Goal: Transaction & Acquisition: Purchase product/service

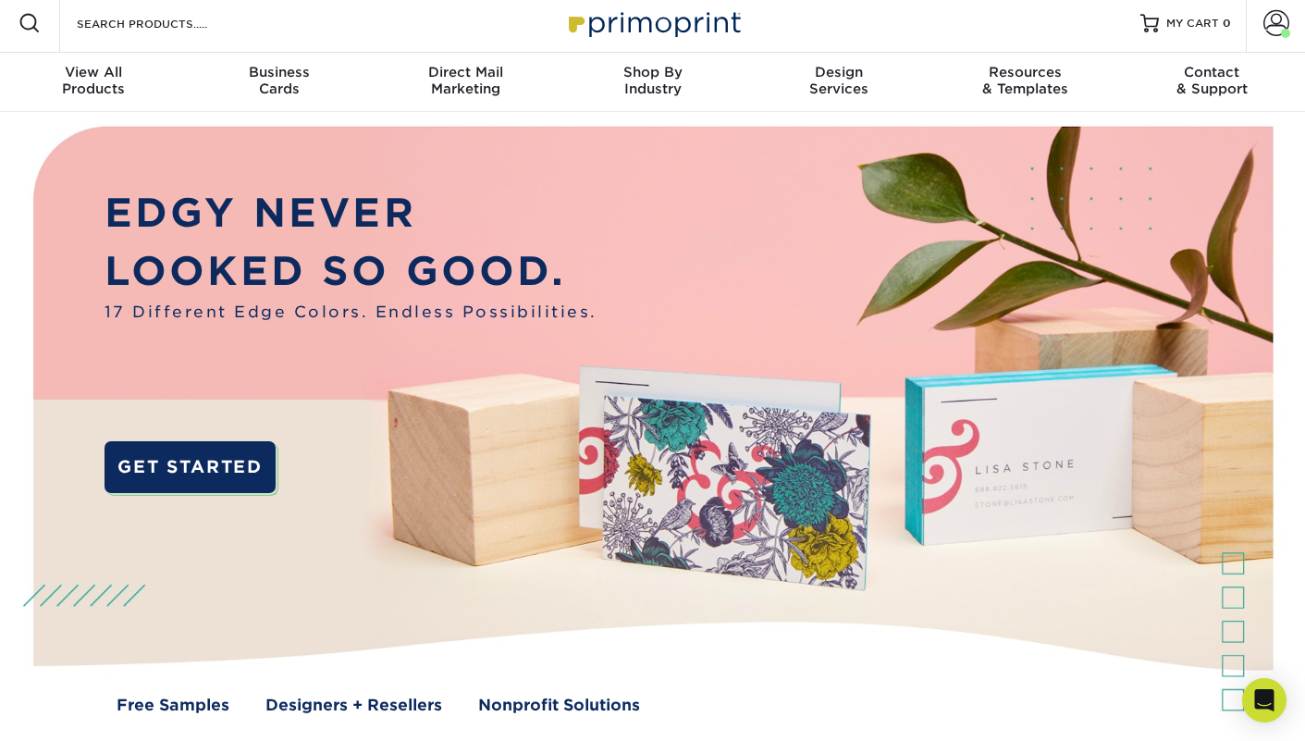
scroll to position [23, 0]
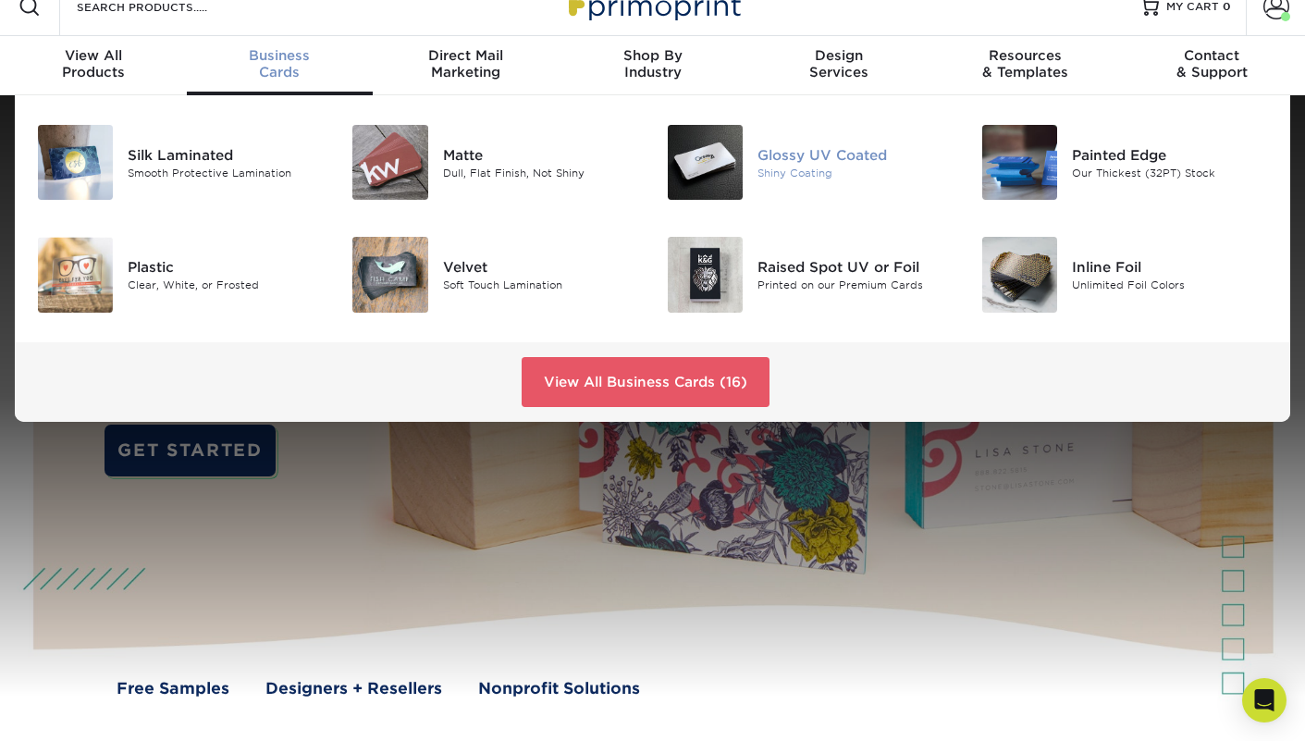
click at [780, 156] on div "Glossy UV Coated" at bounding box center [855, 154] width 196 height 20
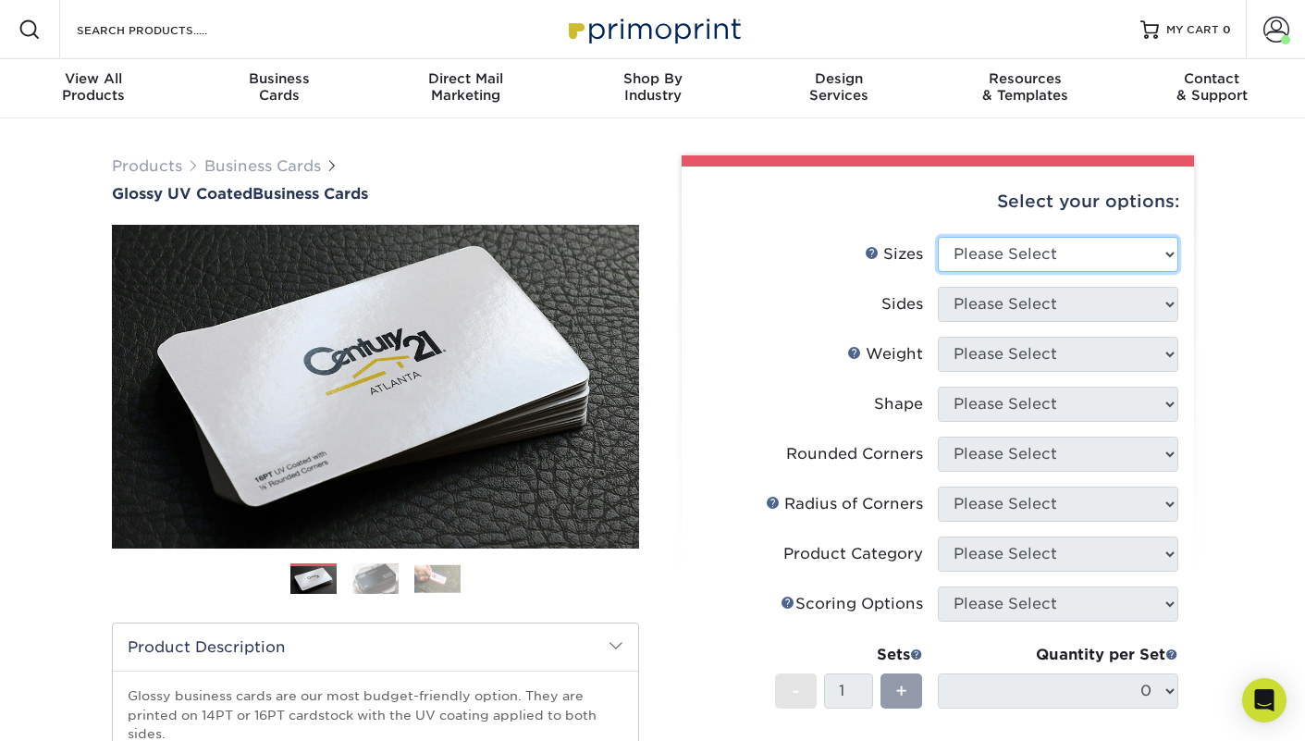
select select "2.00x3.50"
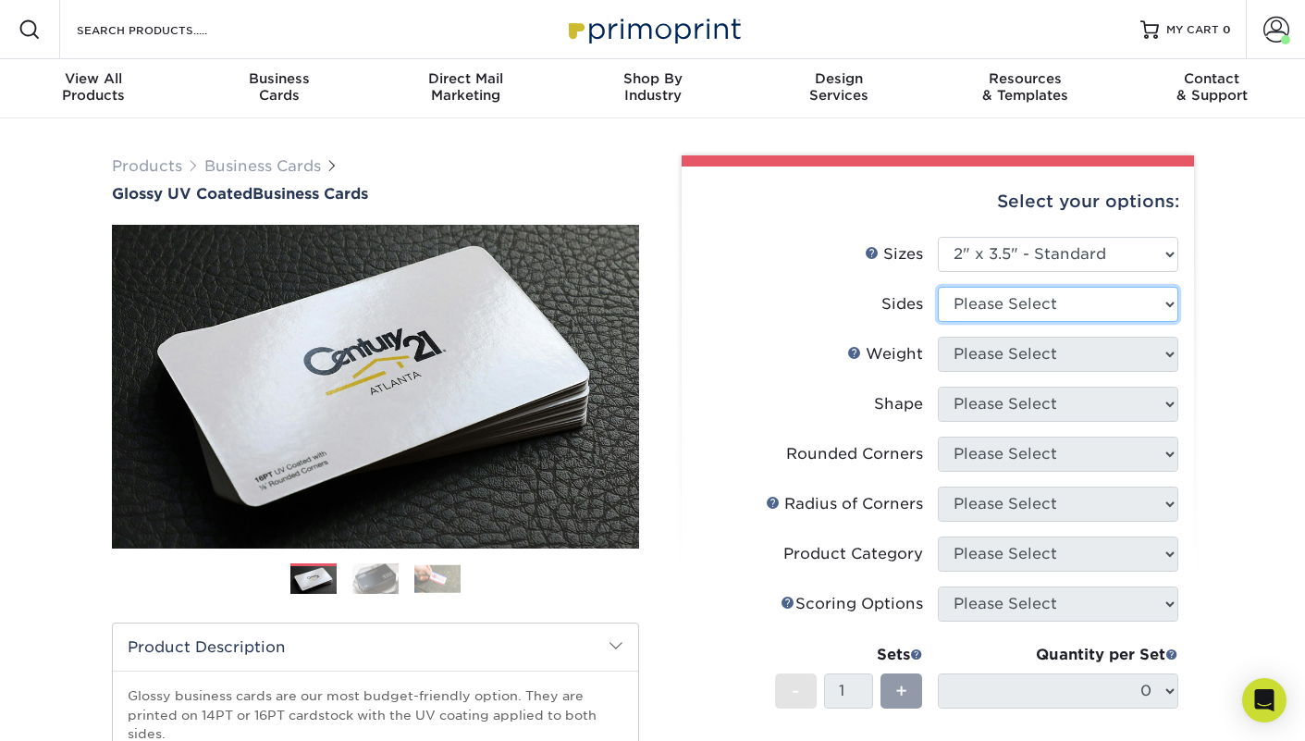
select select "13abbda7-1d64-4f25-8bb2-c179b224825d"
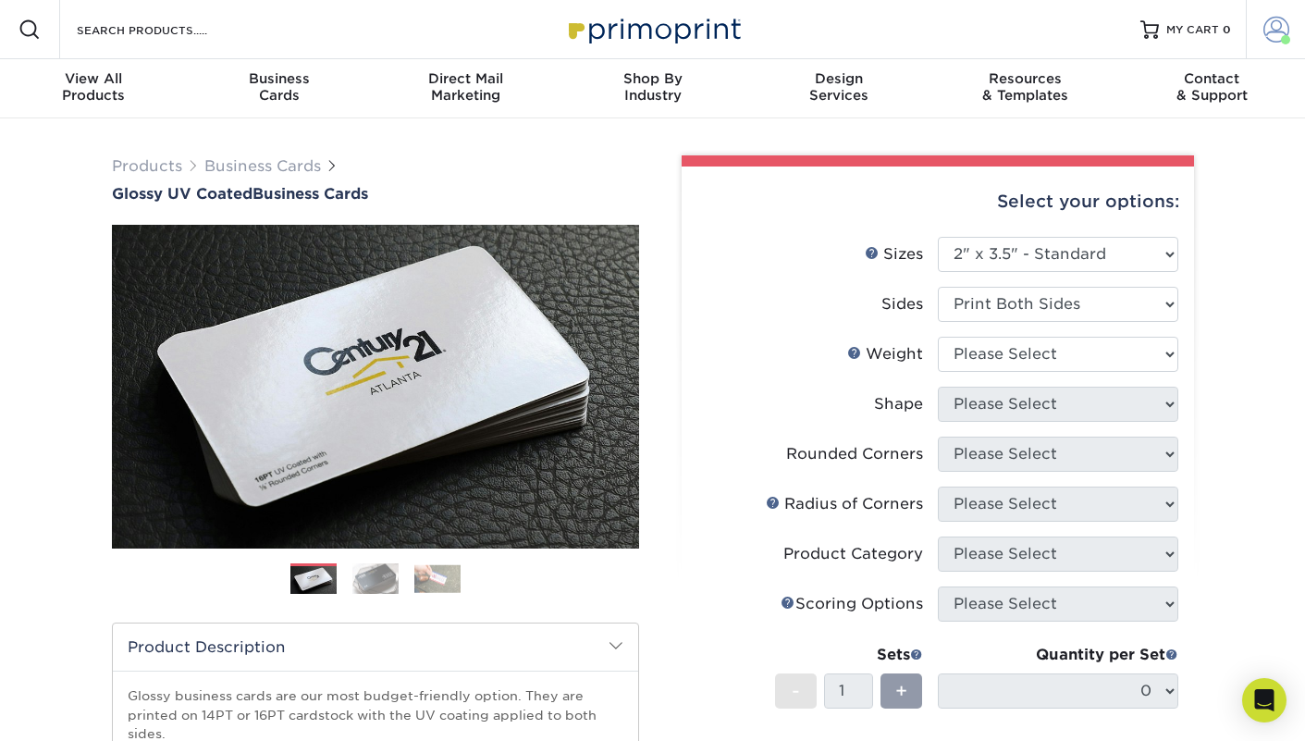
click at [1273, 37] on span at bounding box center [1276, 30] width 26 height 26
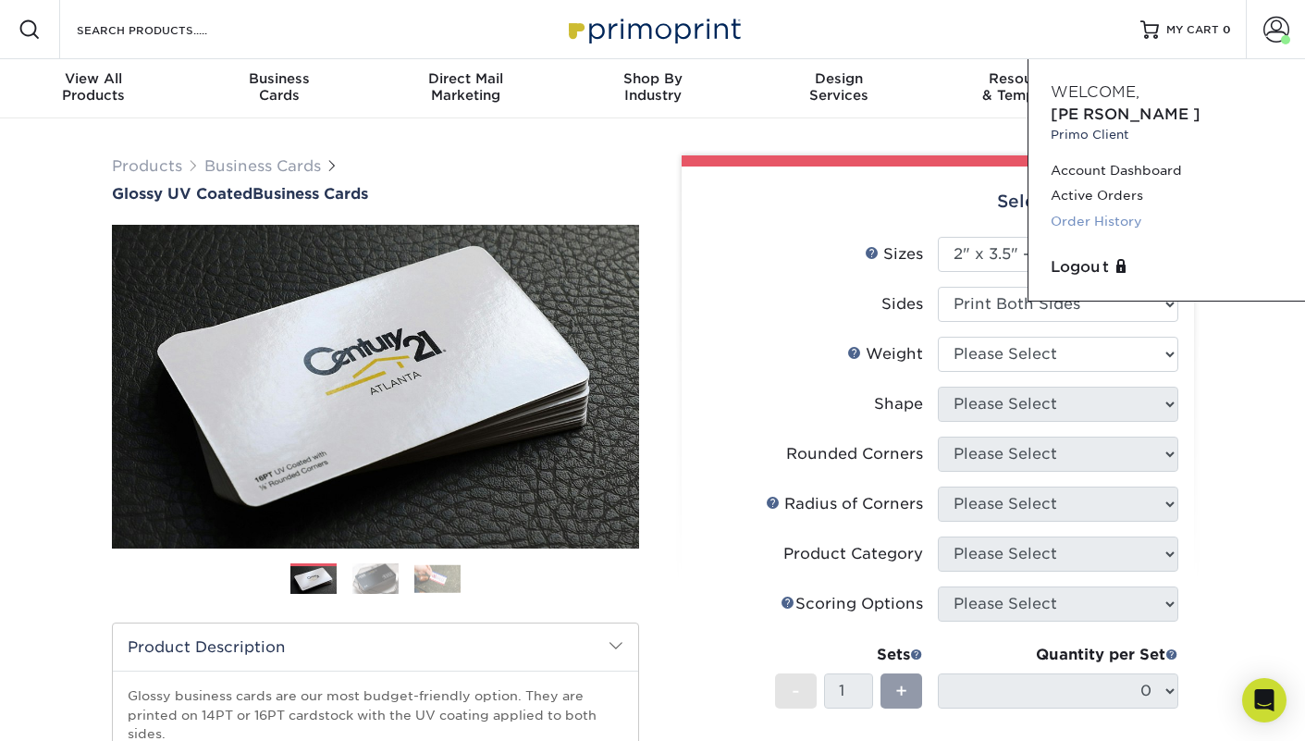
click at [1121, 209] on link "Order History" at bounding box center [1166, 221] width 232 height 25
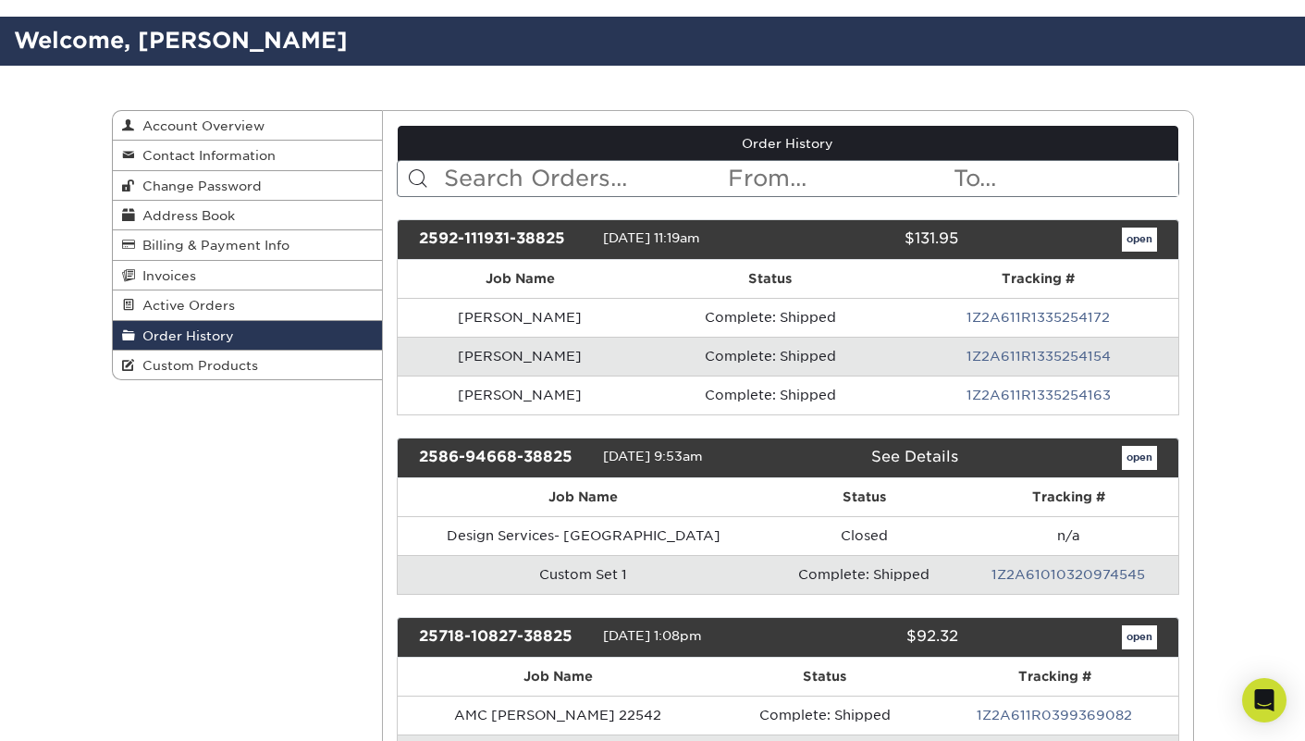
scroll to position [114, 0]
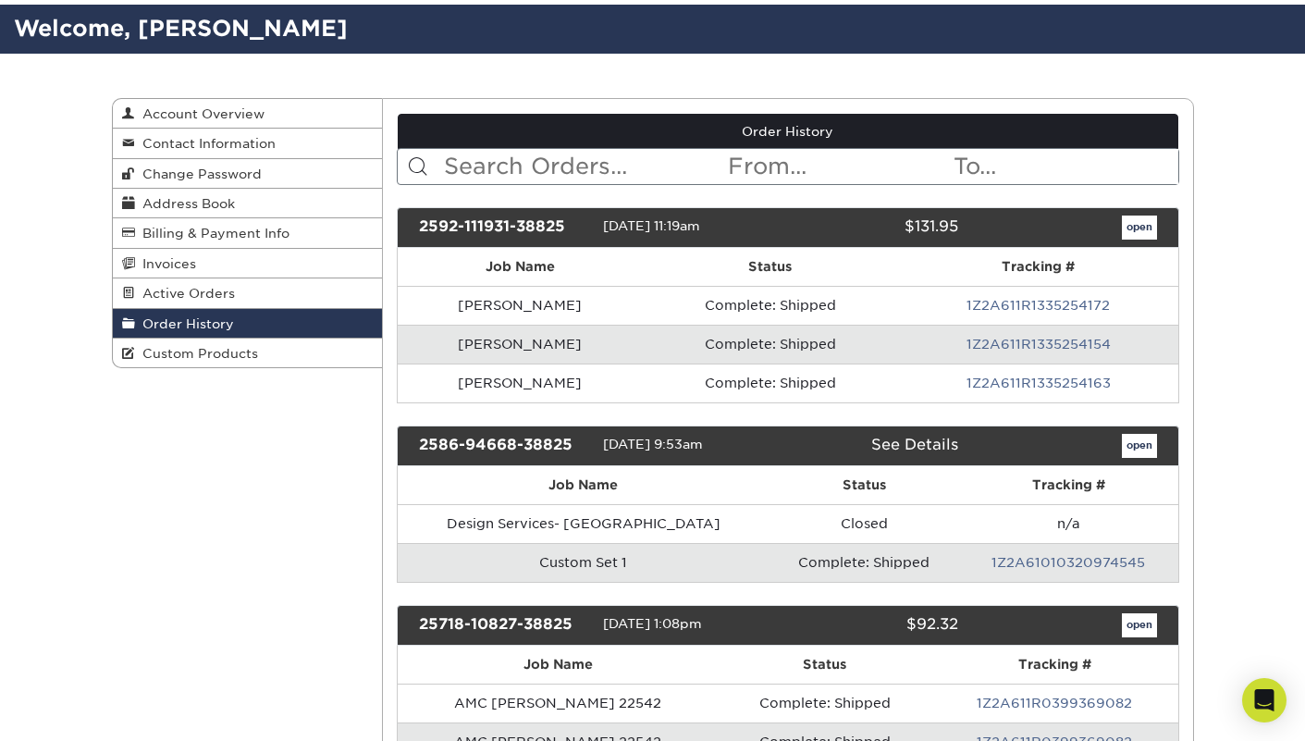
click at [1130, 224] on link "open" at bounding box center [1139, 227] width 35 height 24
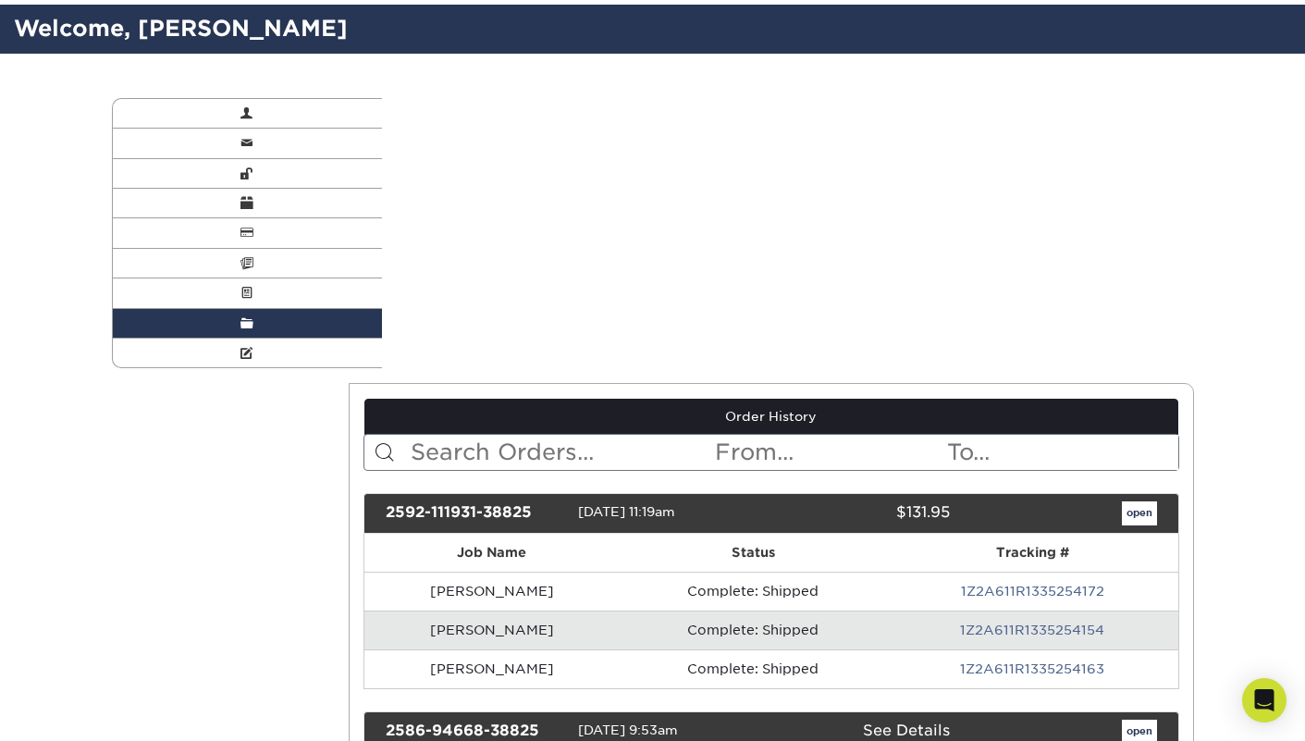
scroll to position [0, 0]
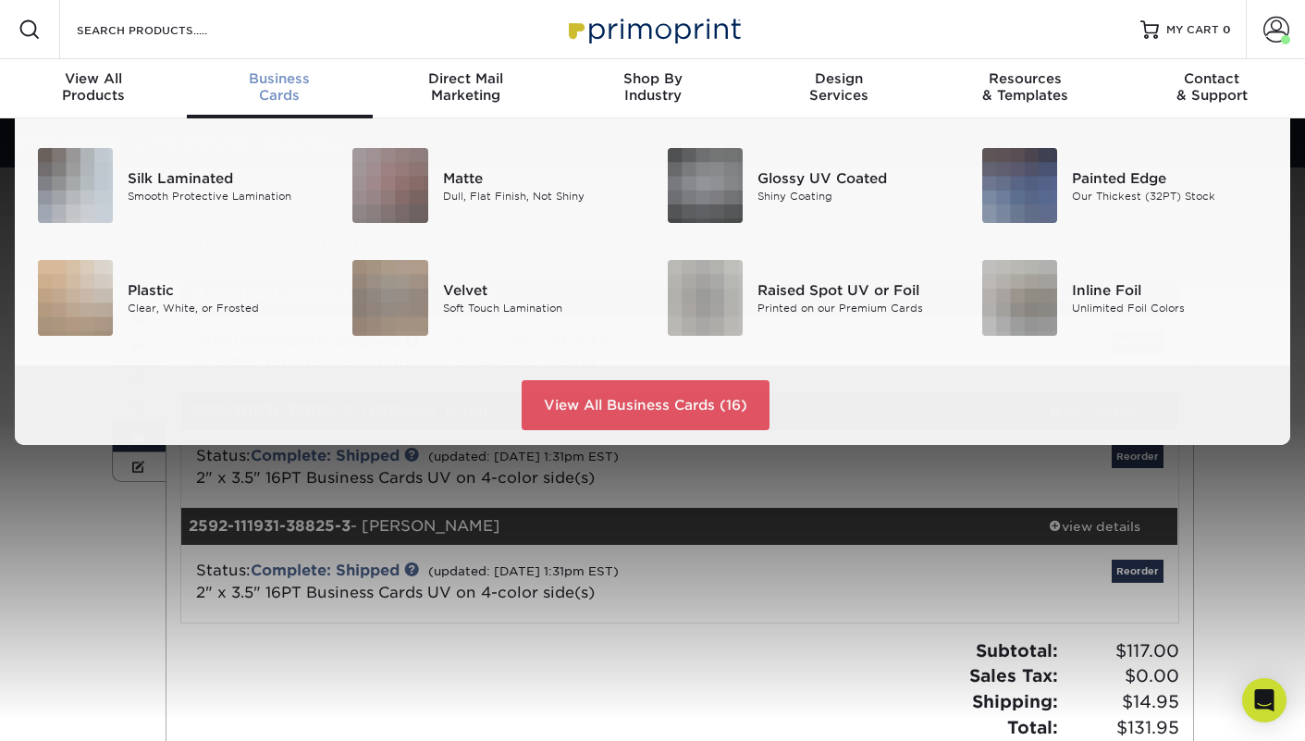
click at [290, 87] on div "Business Cards" at bounding box center [280, 86] width 187 height 33
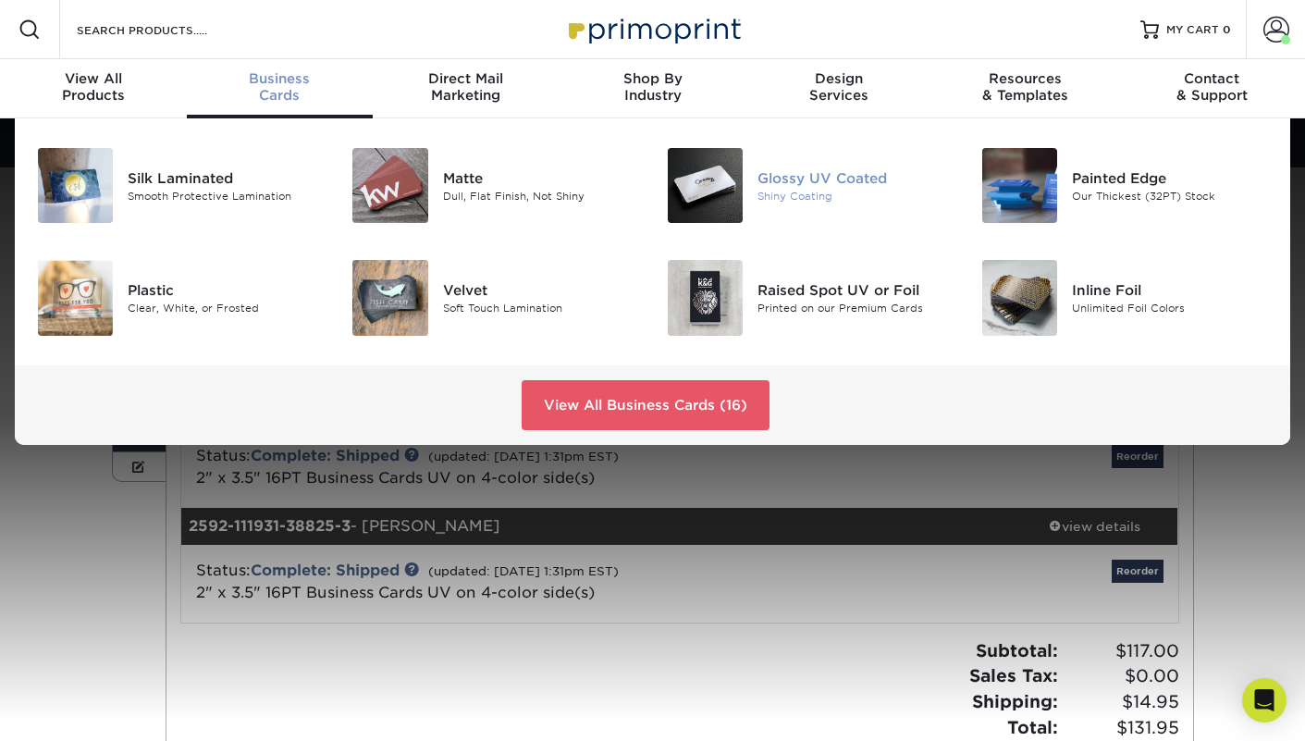
click at [780, 178] on div "Glossy UV Coated" at bounding box center [855, 177] width 196 height 20
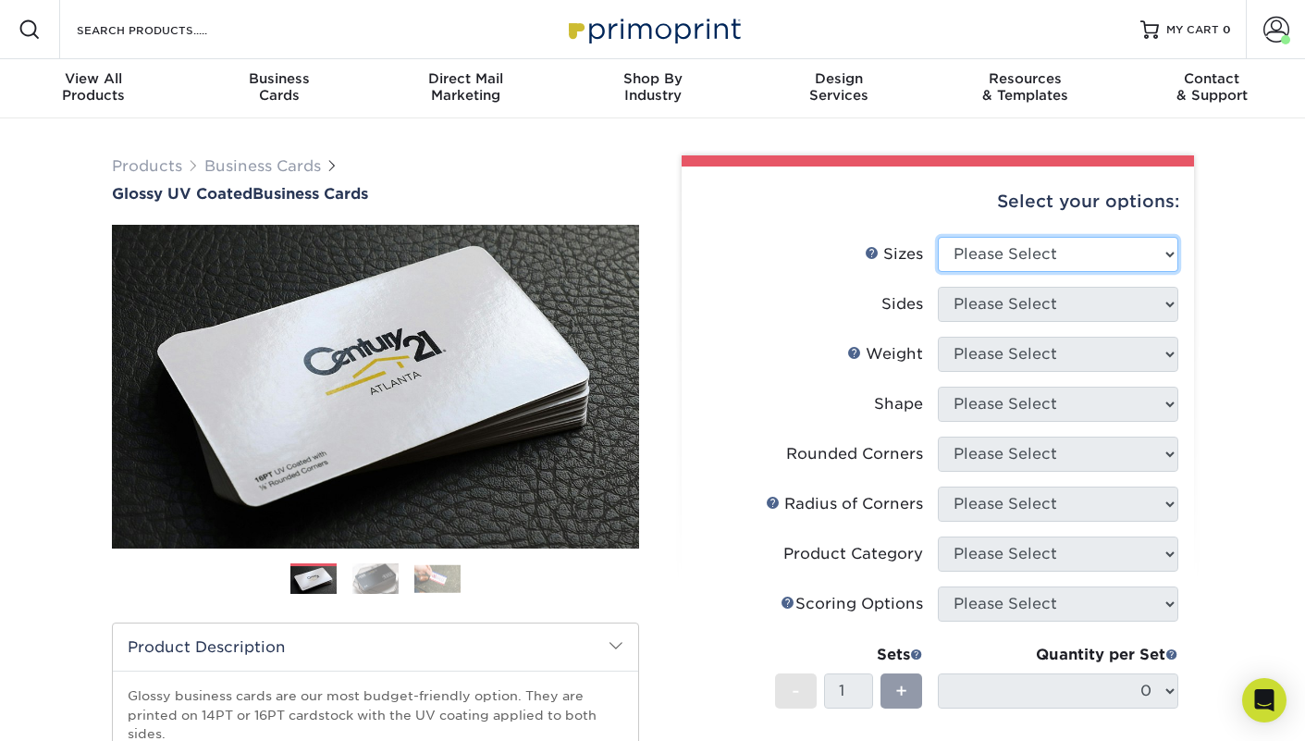
select select "2.00x3.50"
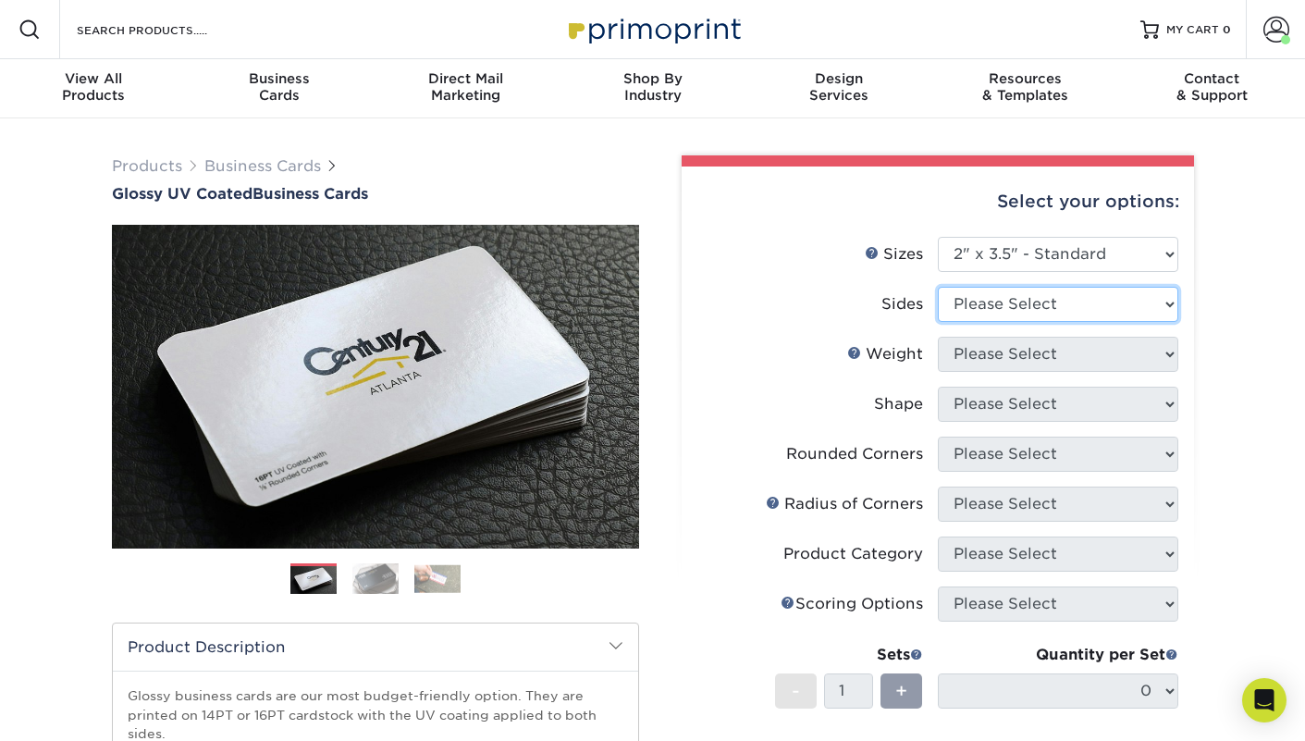
select select "13abbda7-1d64-4f25-8bb2-c179b224825d"
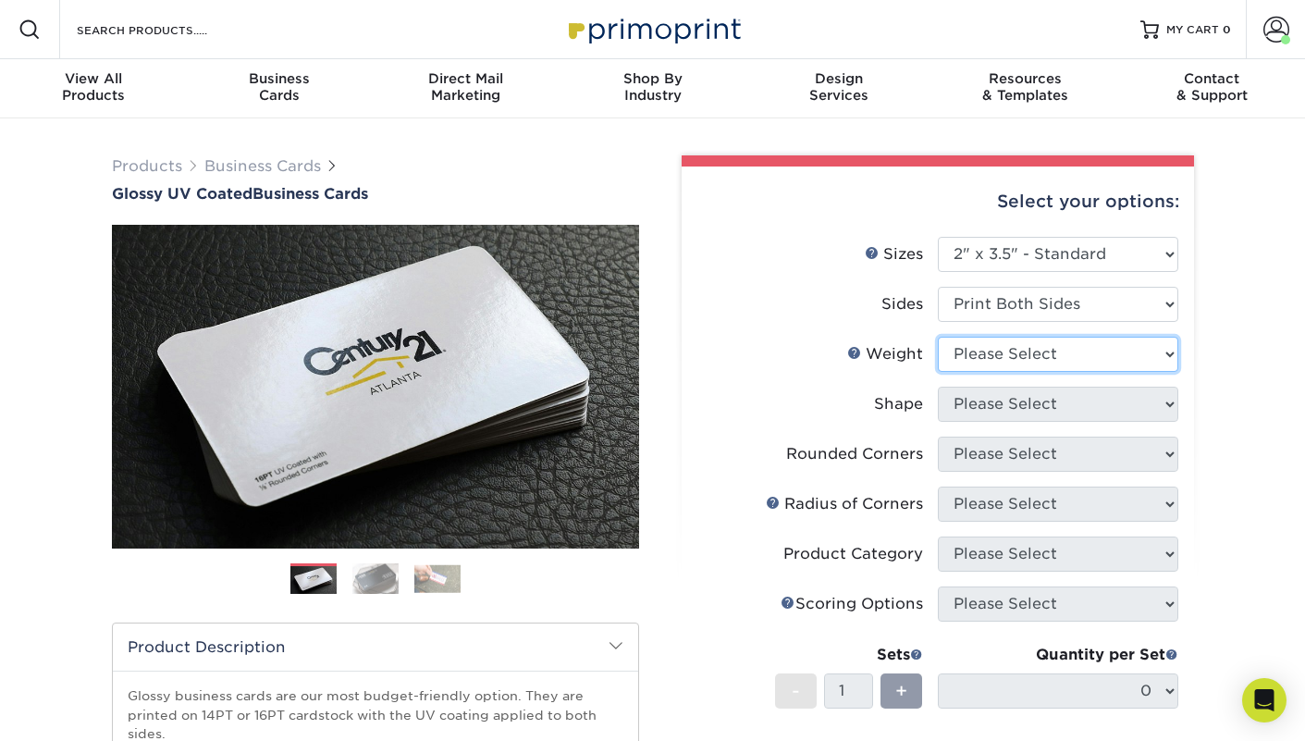
select select "16PT"
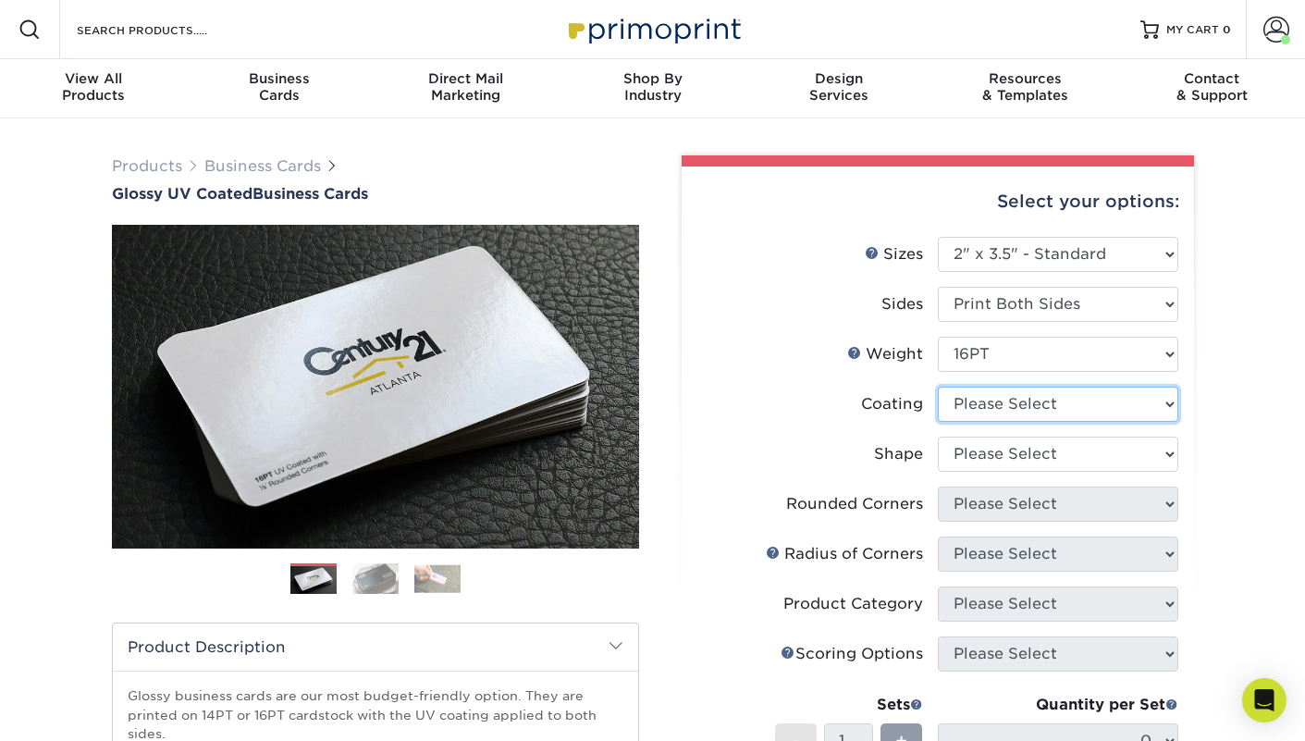
select select "ae367451-b2b8-45df-a344-0f05b6a12993"
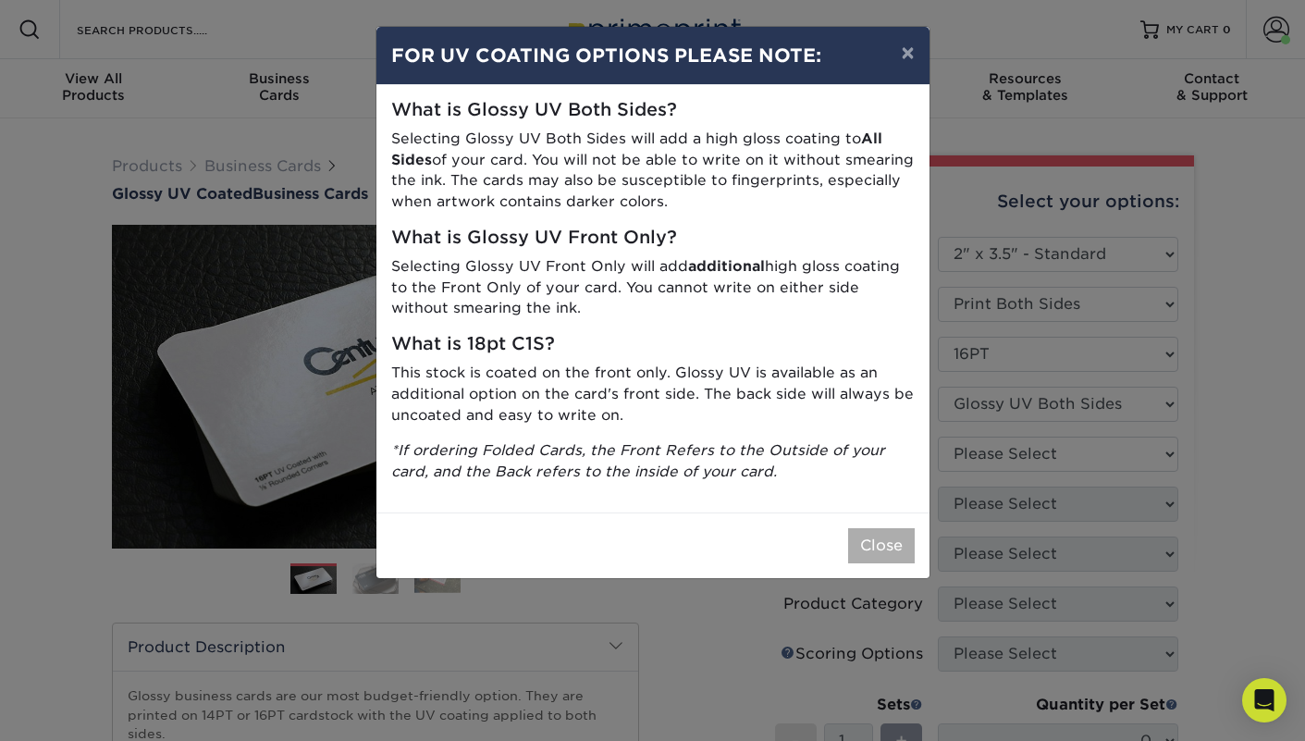
click at [899, 535] on button "Close" at bounding box center [881, 545] width 67 height 35
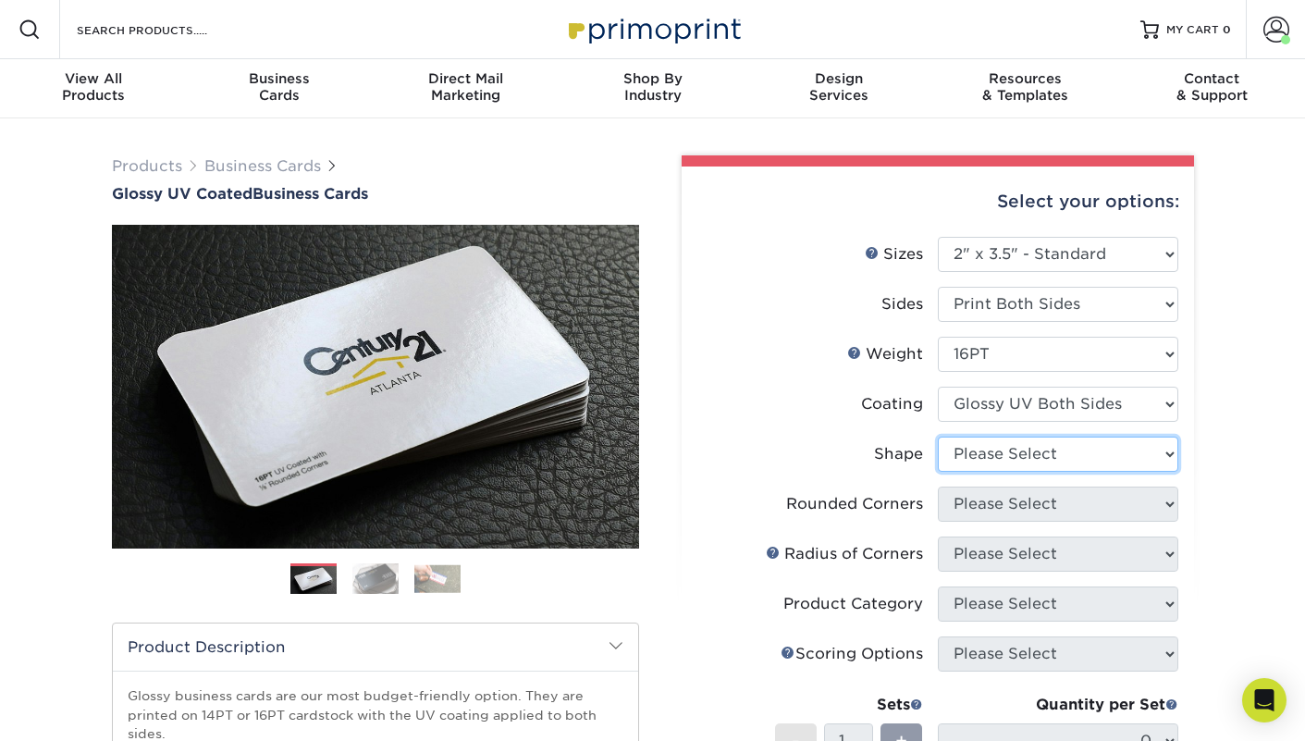
select select "standard"
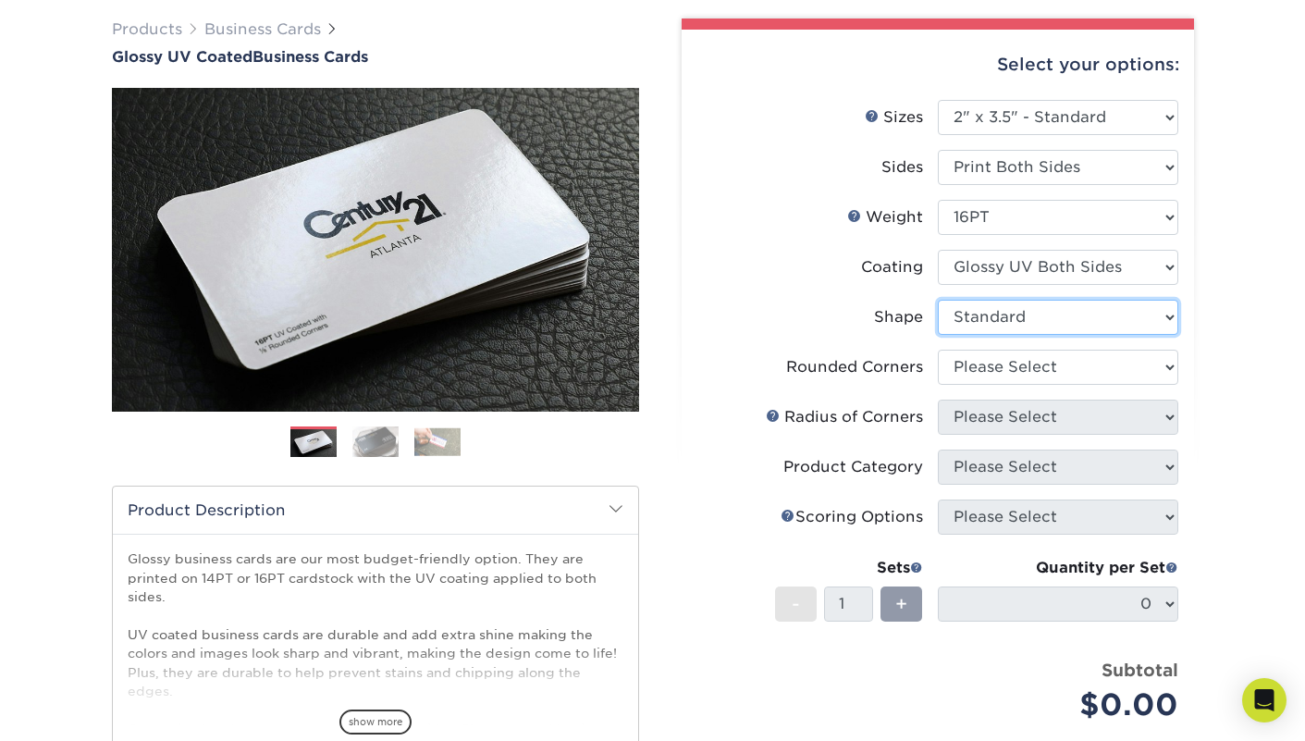
scroll to position [143, 0]
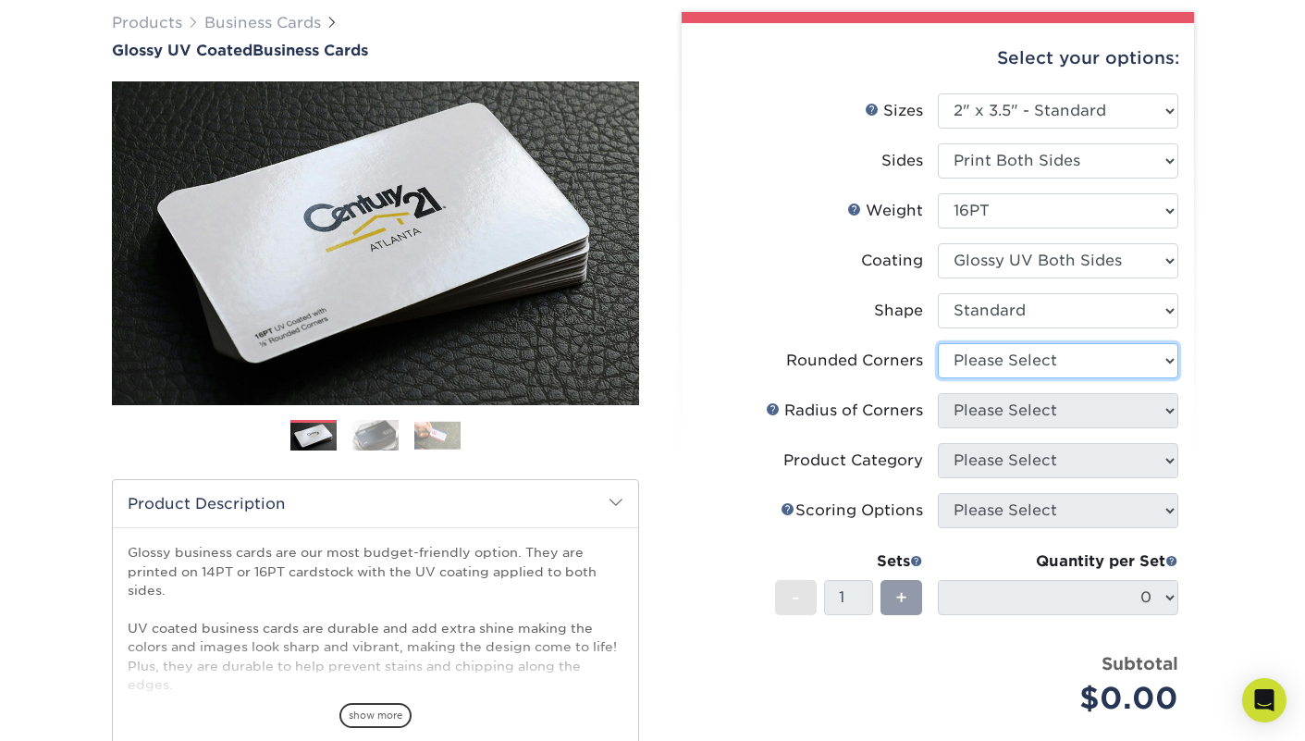
select select "0"
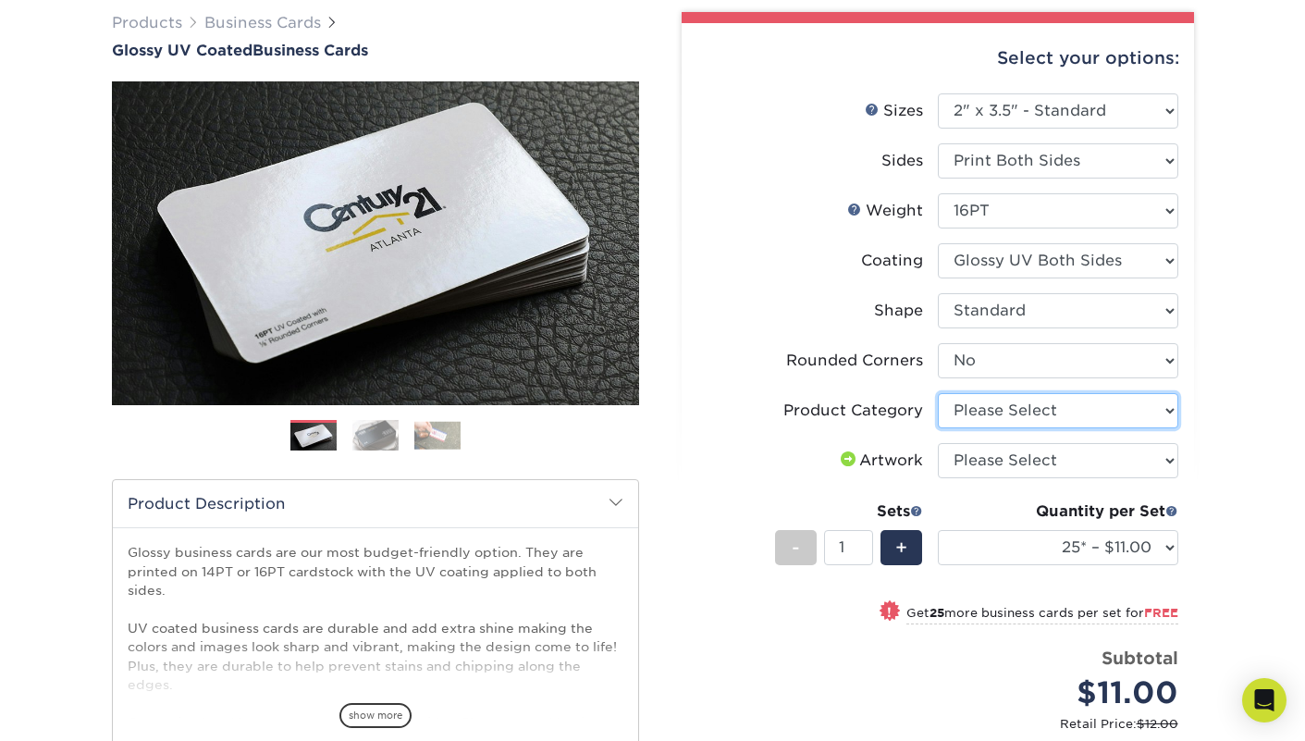
select select "3b5148f1-0588-4f88-a218-97bcfdce65c1"
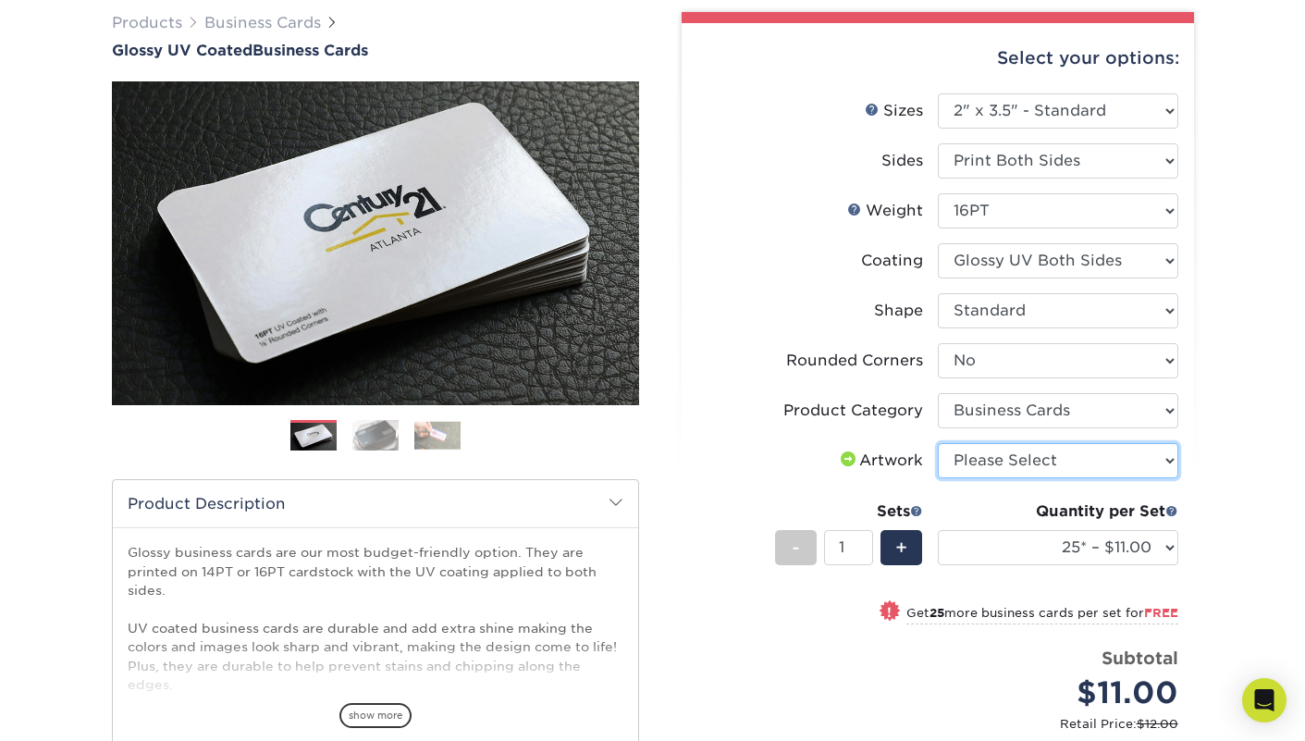
select select "upload"
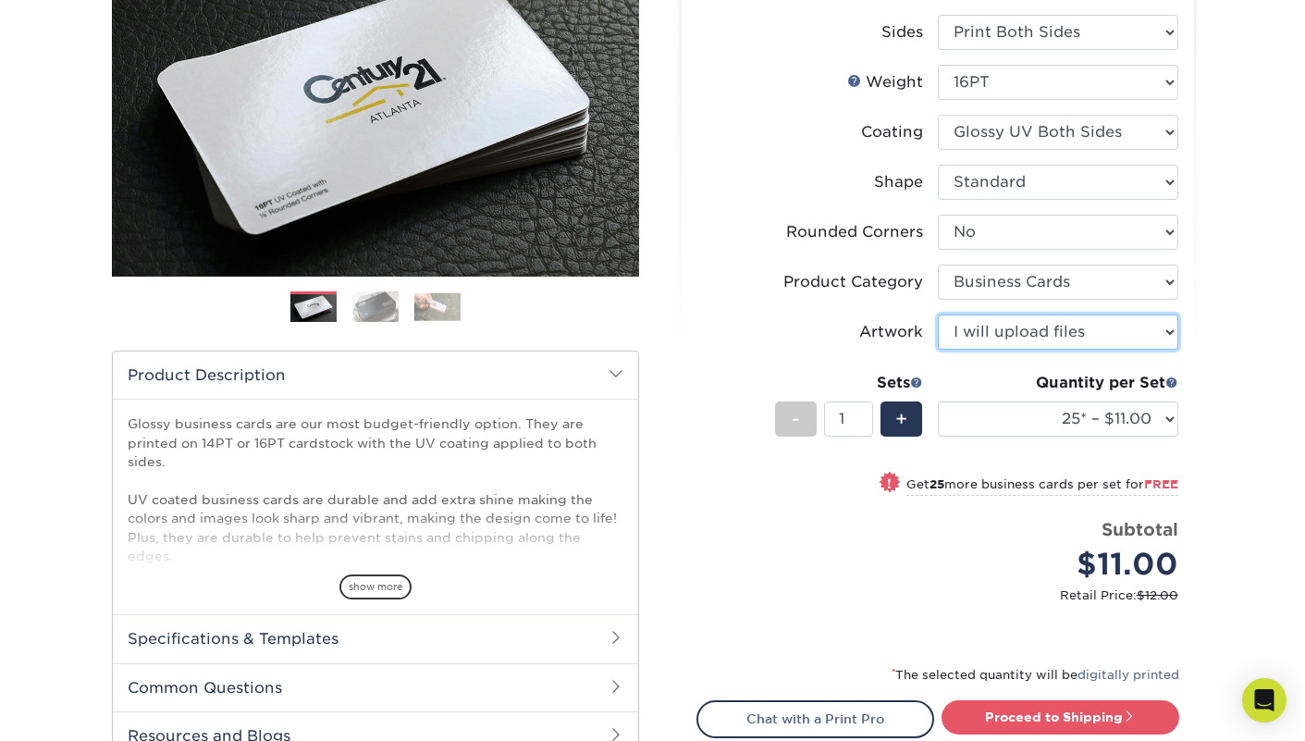
scroll to position [272, 0]
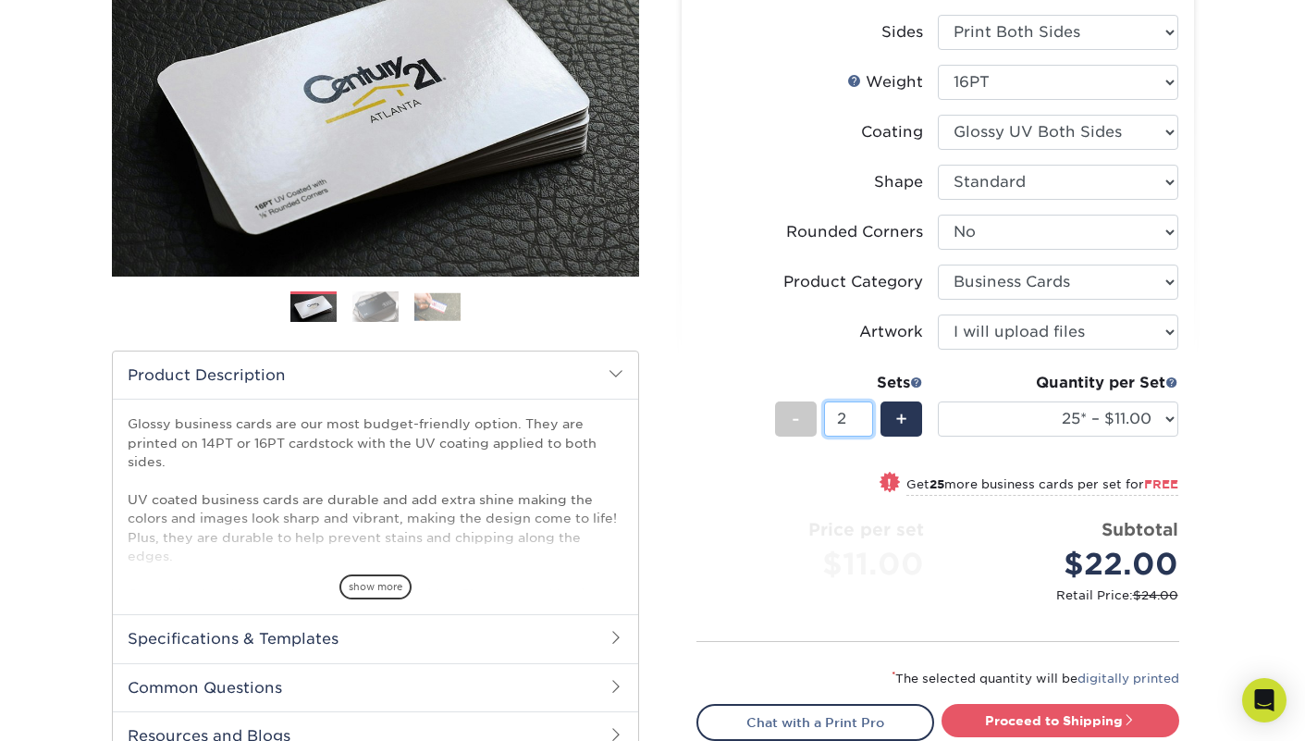
click at [863, 413] on input "2" at bounding box center [848, 418] width 49 height 35
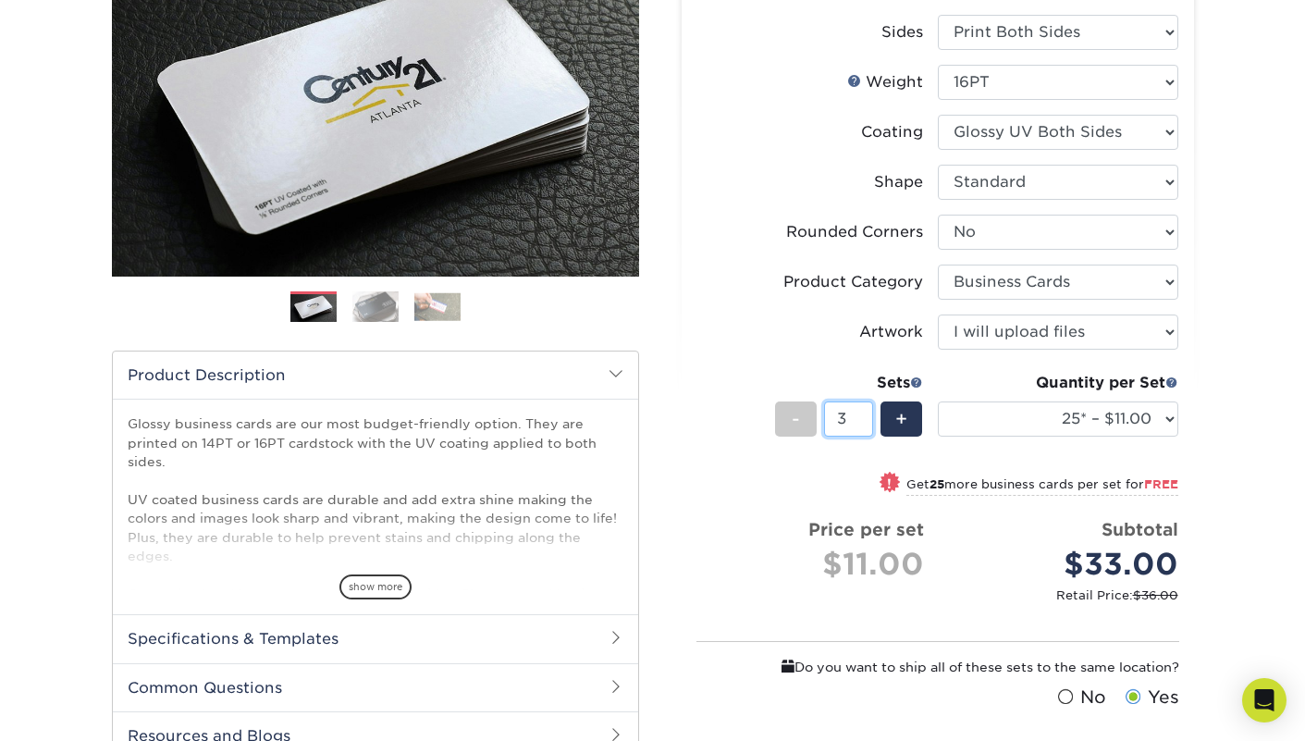
click at [863, 413] on input "3" at bounding box center [848, 418] width 49 height 35
type input "4"
click at [863, 413] on input "4" at bounding box center [848, 418] width 49 height 35
select select "500 – $39.00"
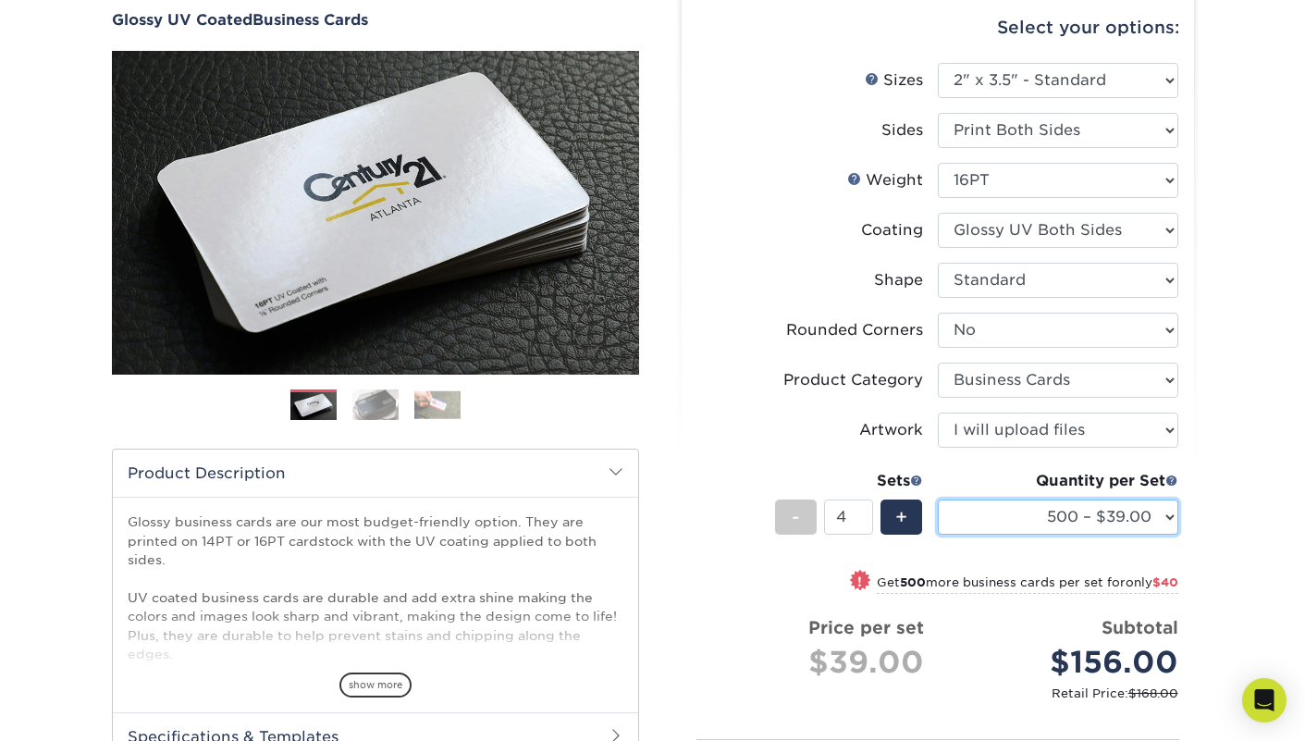
scroll to position [195, 0]
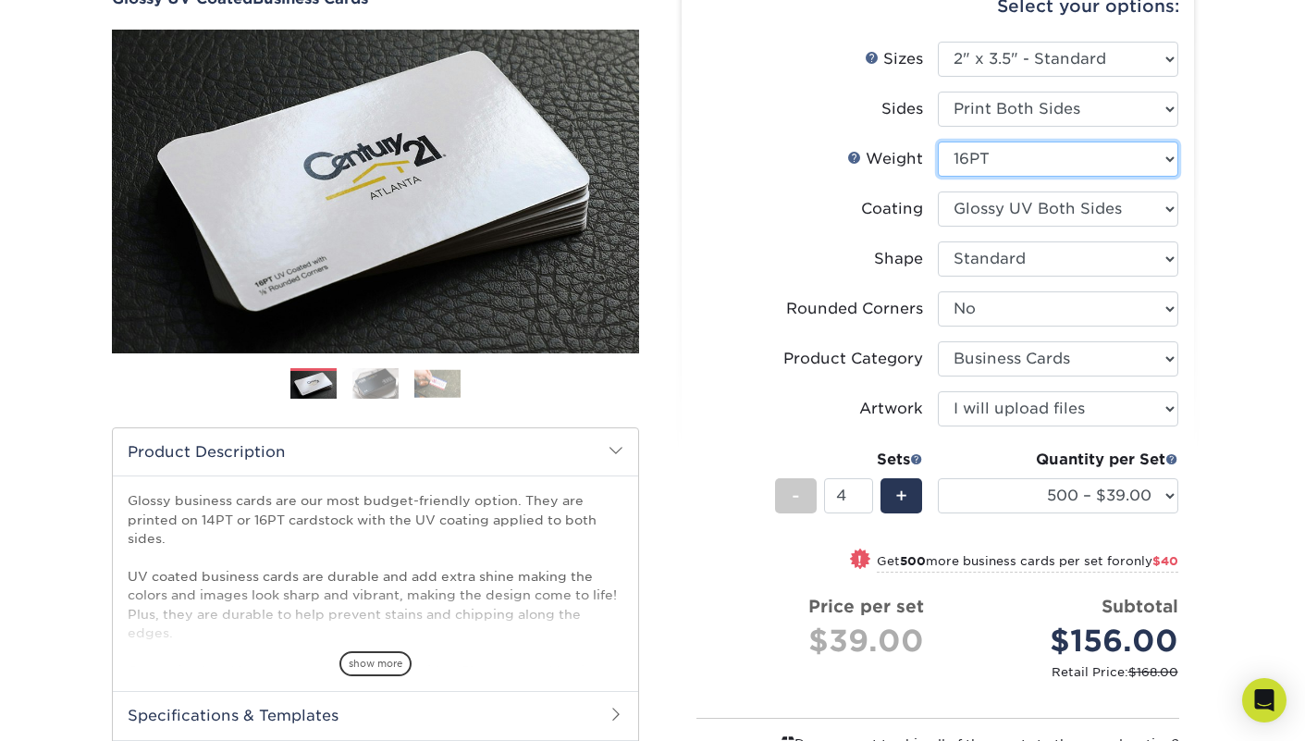
select select "14PT"
select select "-1"
select select
select select "-1"
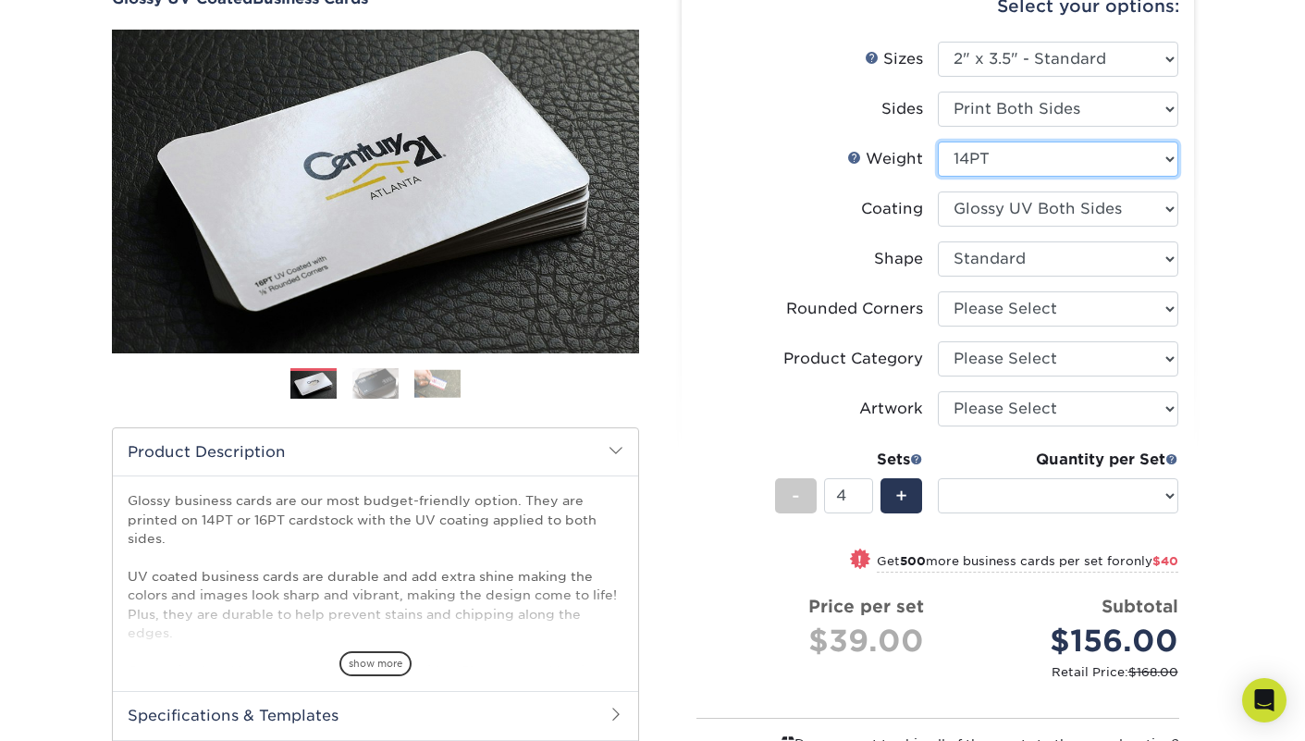
select select "-1"
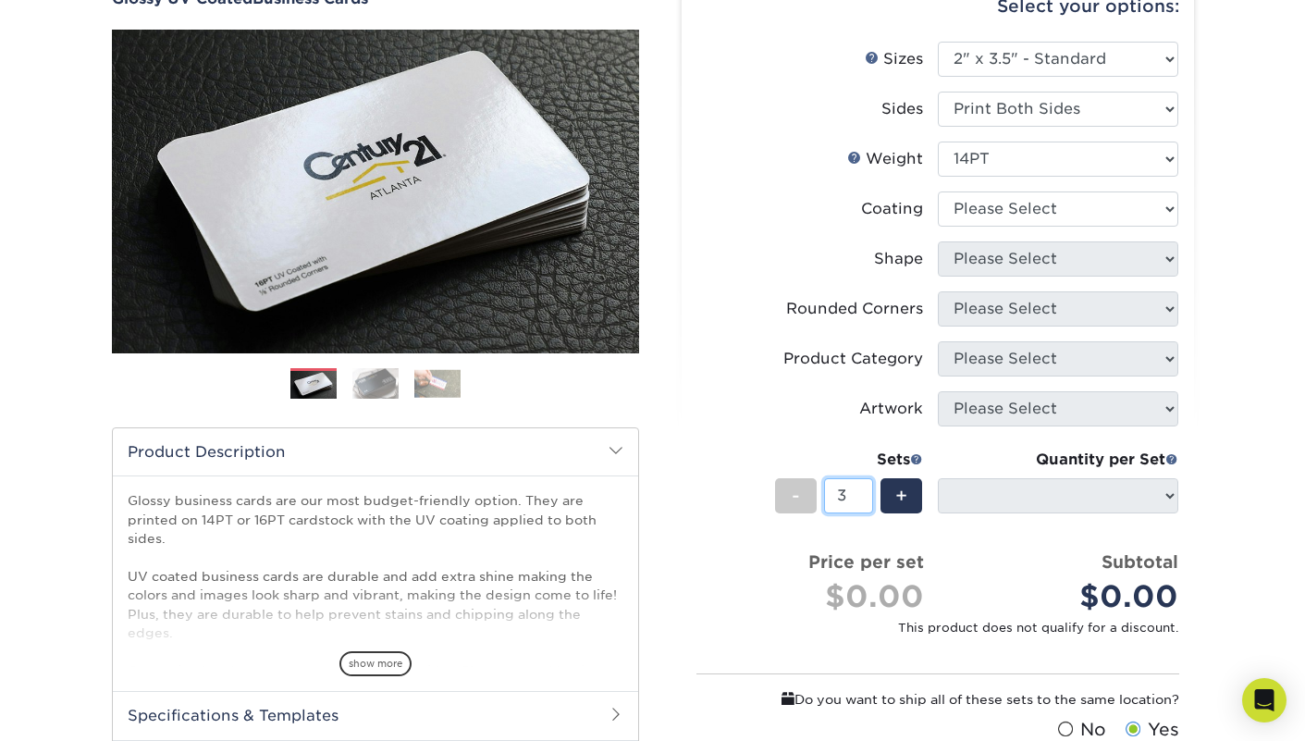
click at [862, 499] on input "3" at bounding box center [848, 495] width 49 height 35
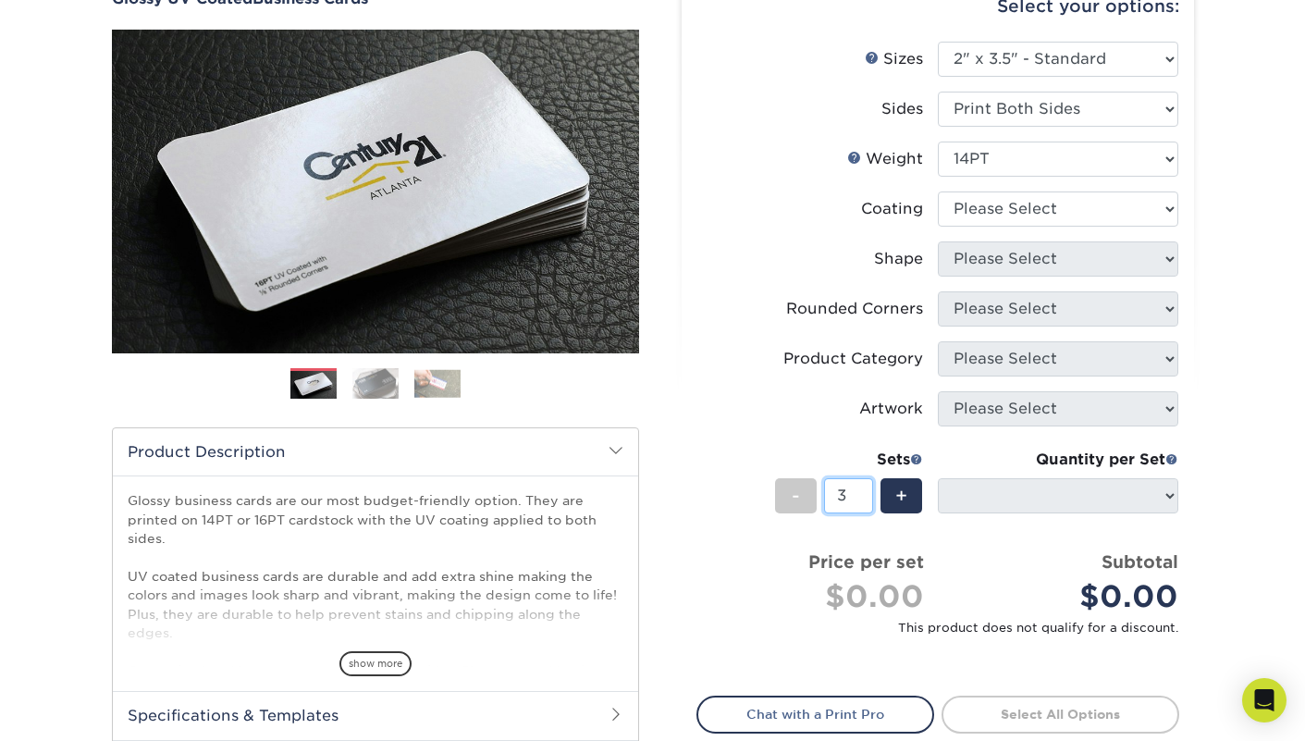
type input "4"
click at [862, 491] on input "4" at bounding box center [848, 495] width 49 height 35
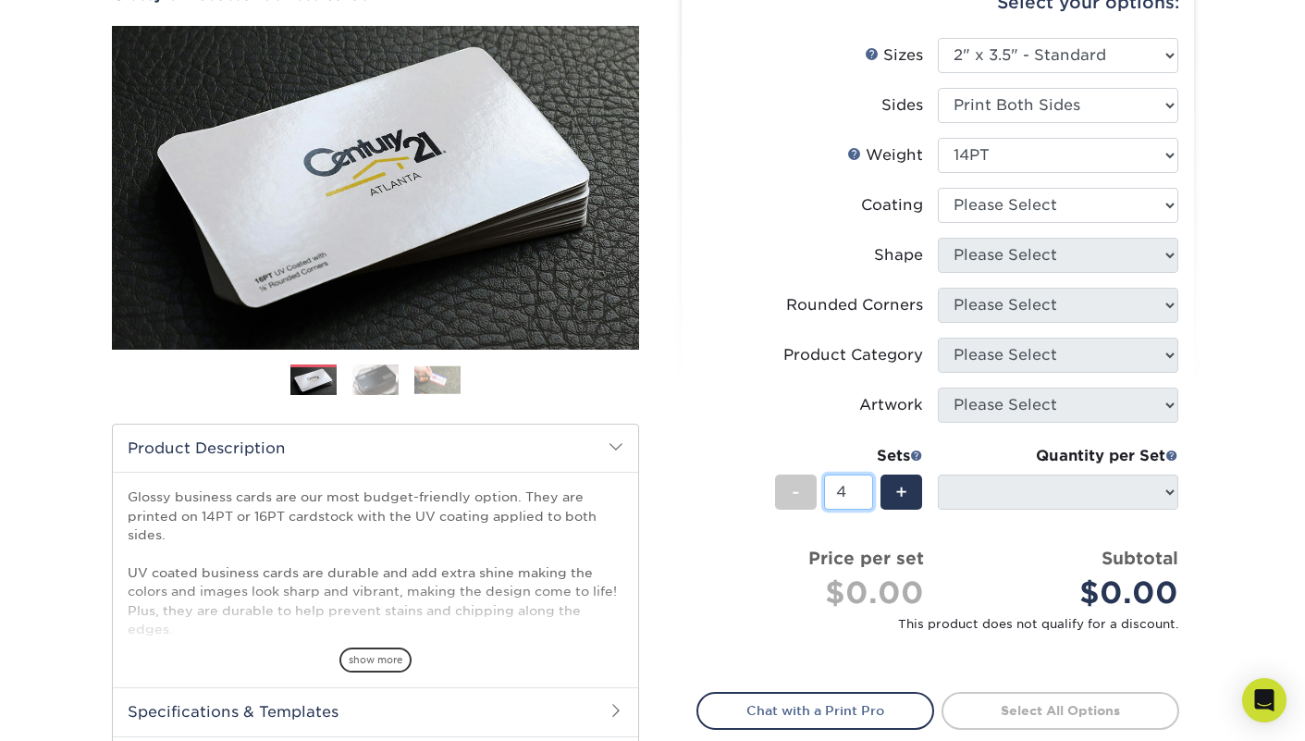
scroll to position [202, 0]
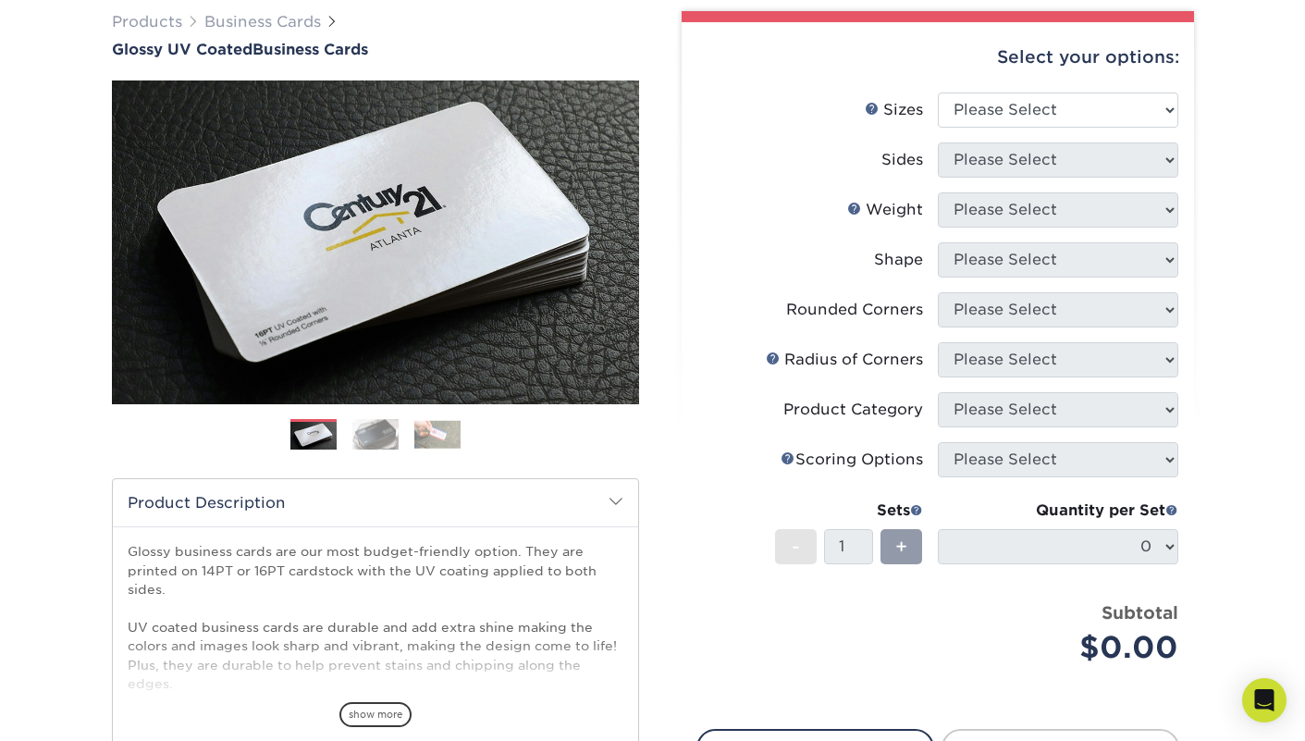
scroll to position [142, 0]
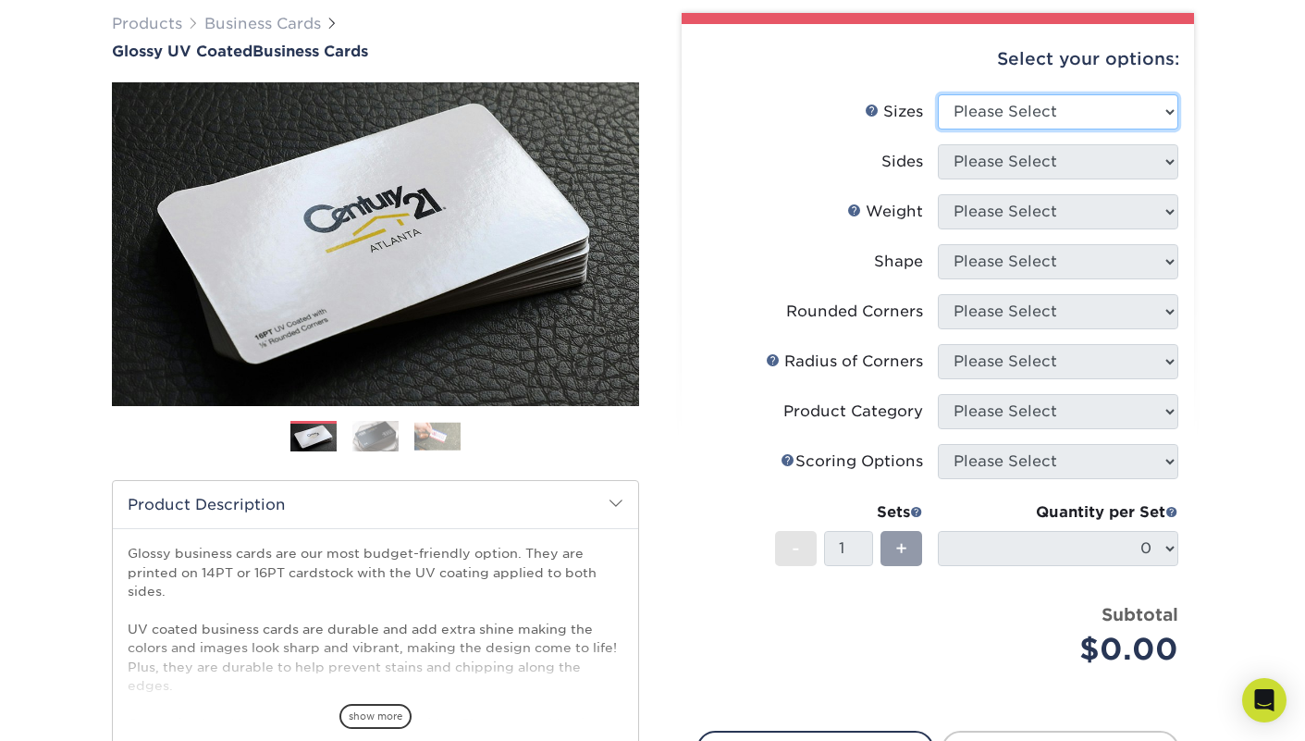
select select "2.00x3.50"
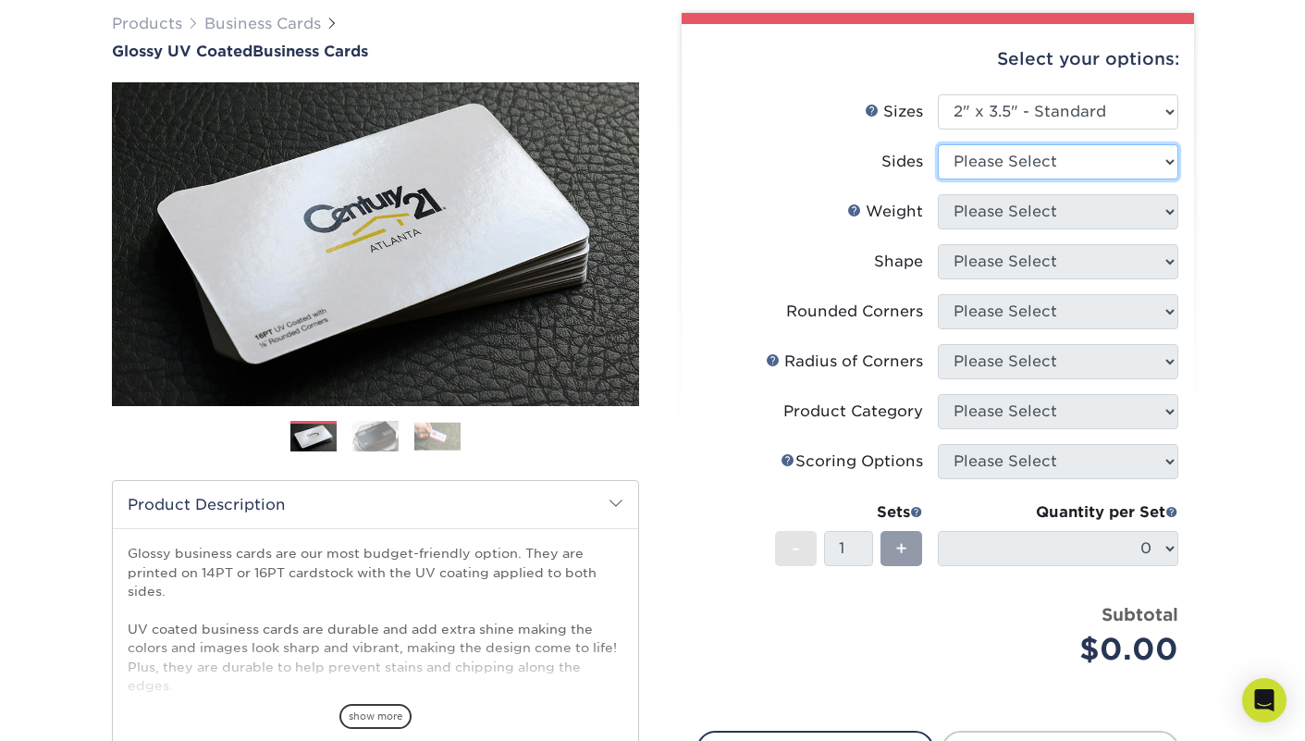
select select "13abbda7-1d64-4f25-8bb2-c179b224825d"
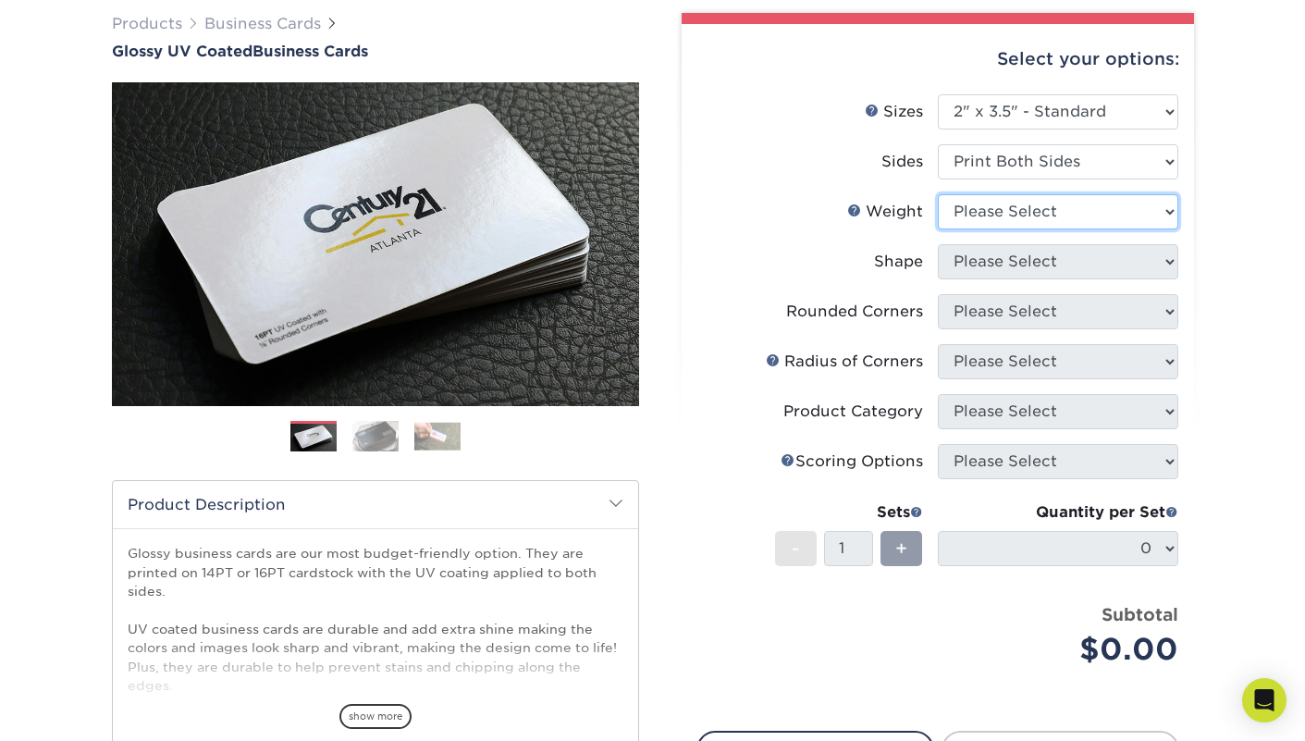
select select "14PT"
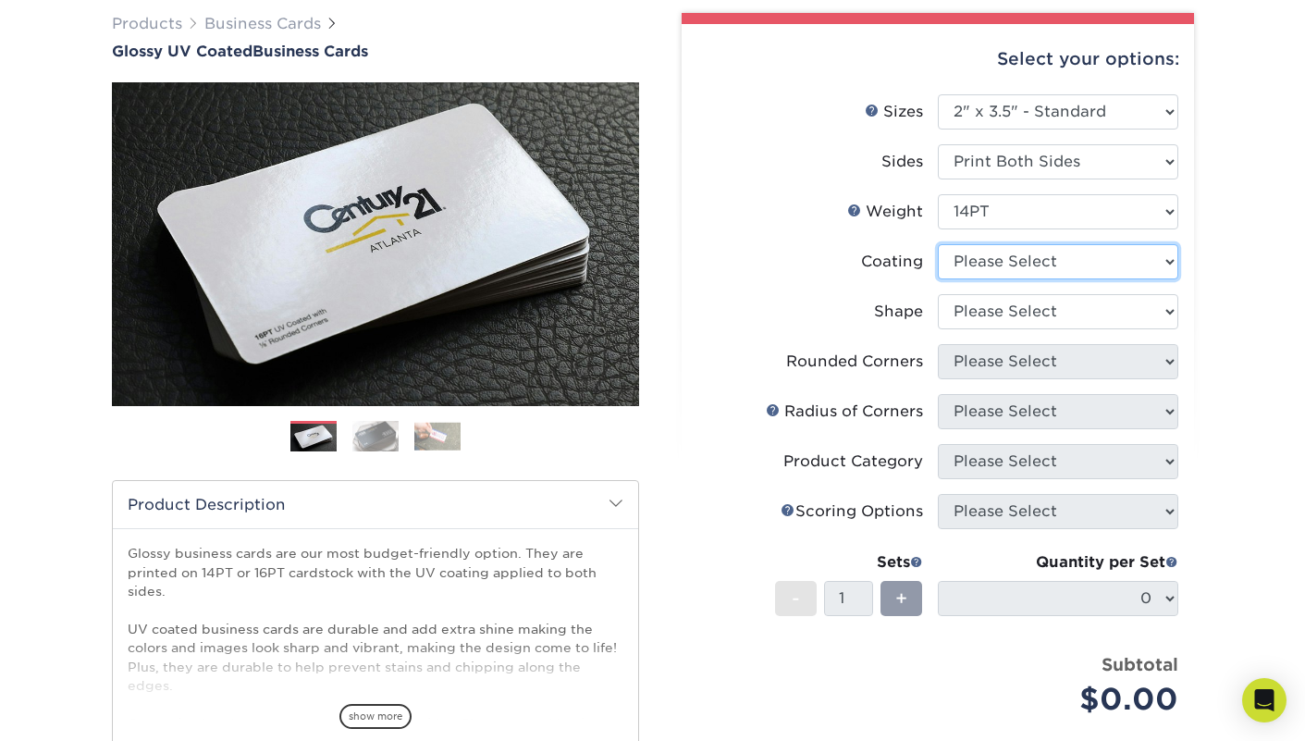
select select "ae367451-b2b8-45df-a344-0f05b6a12993"
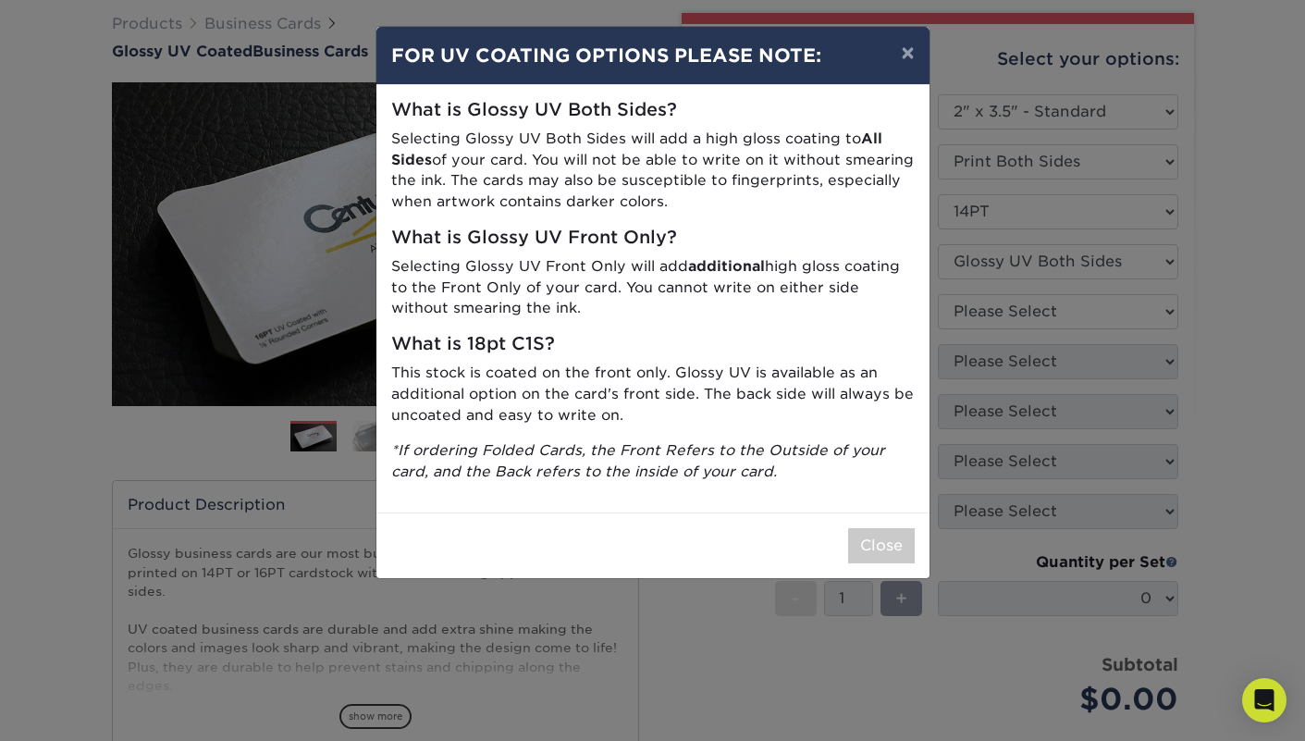
click at [868, 528] on button "Close" at bounding box center [881, 545] width 67 height 35
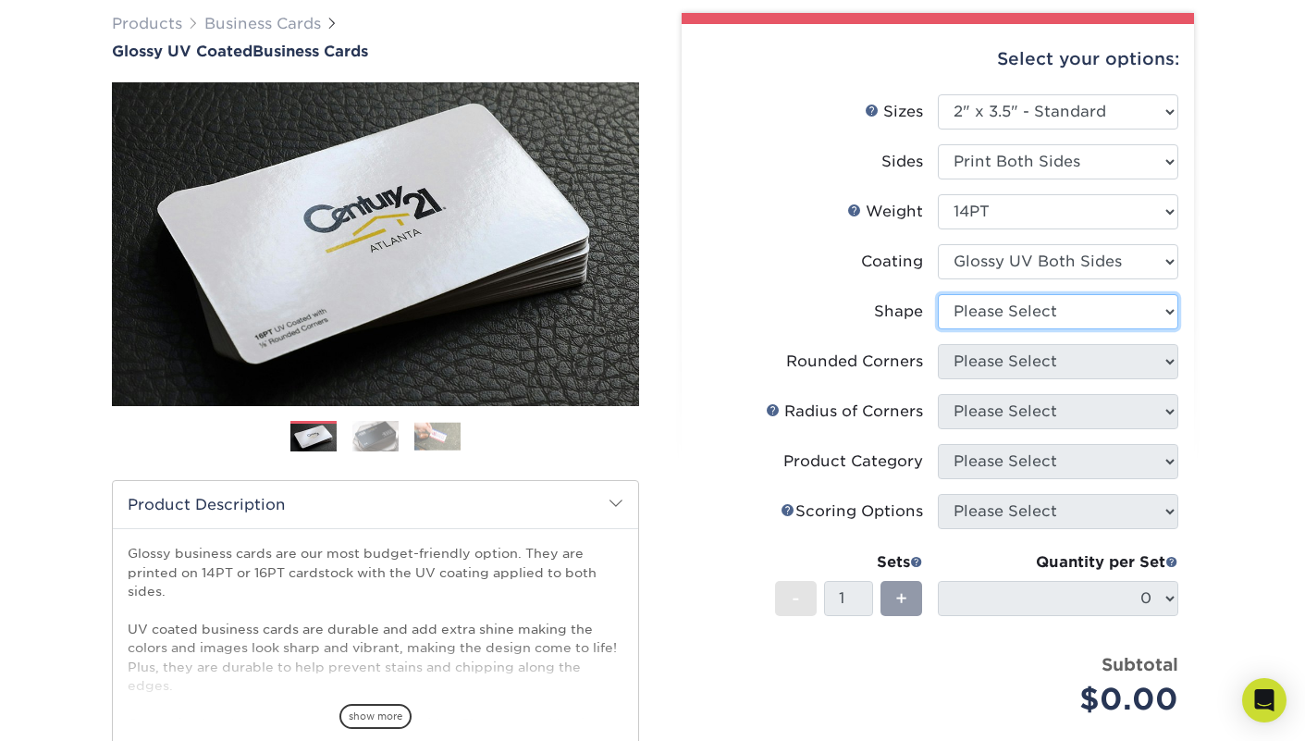
select select "standard"
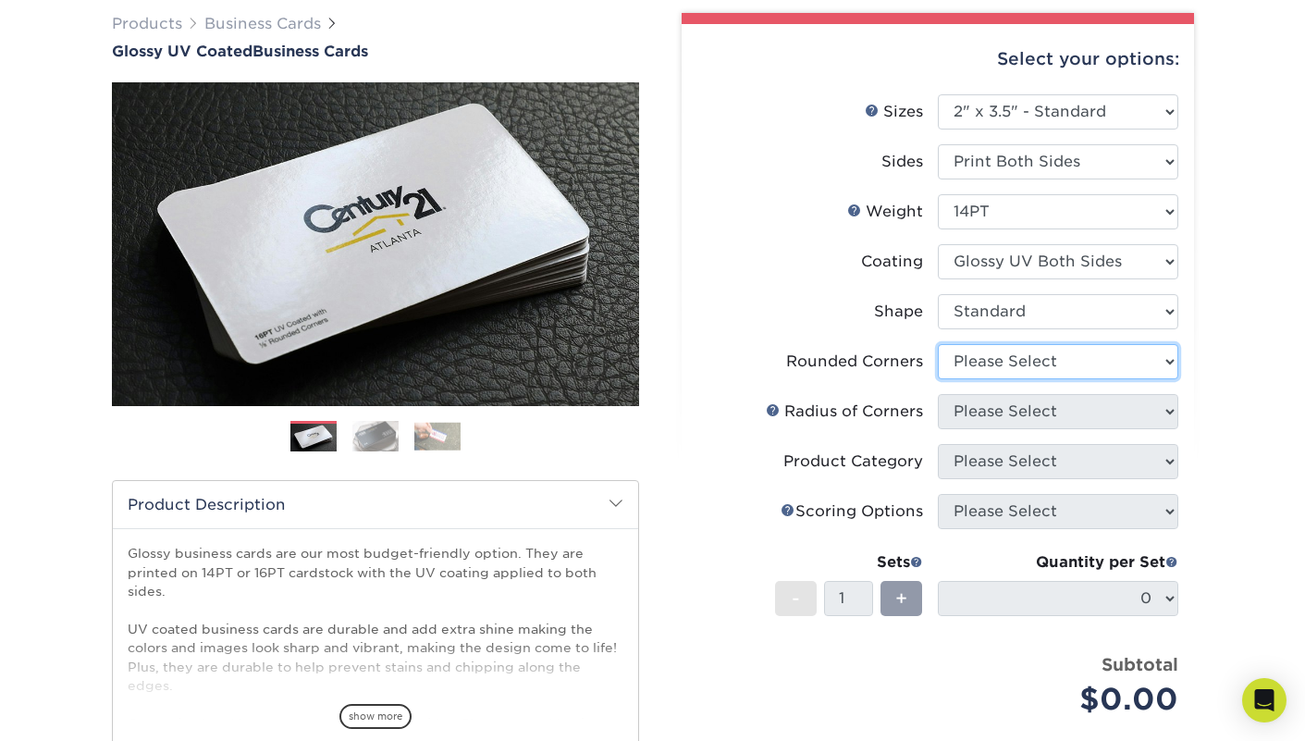
select select "0"
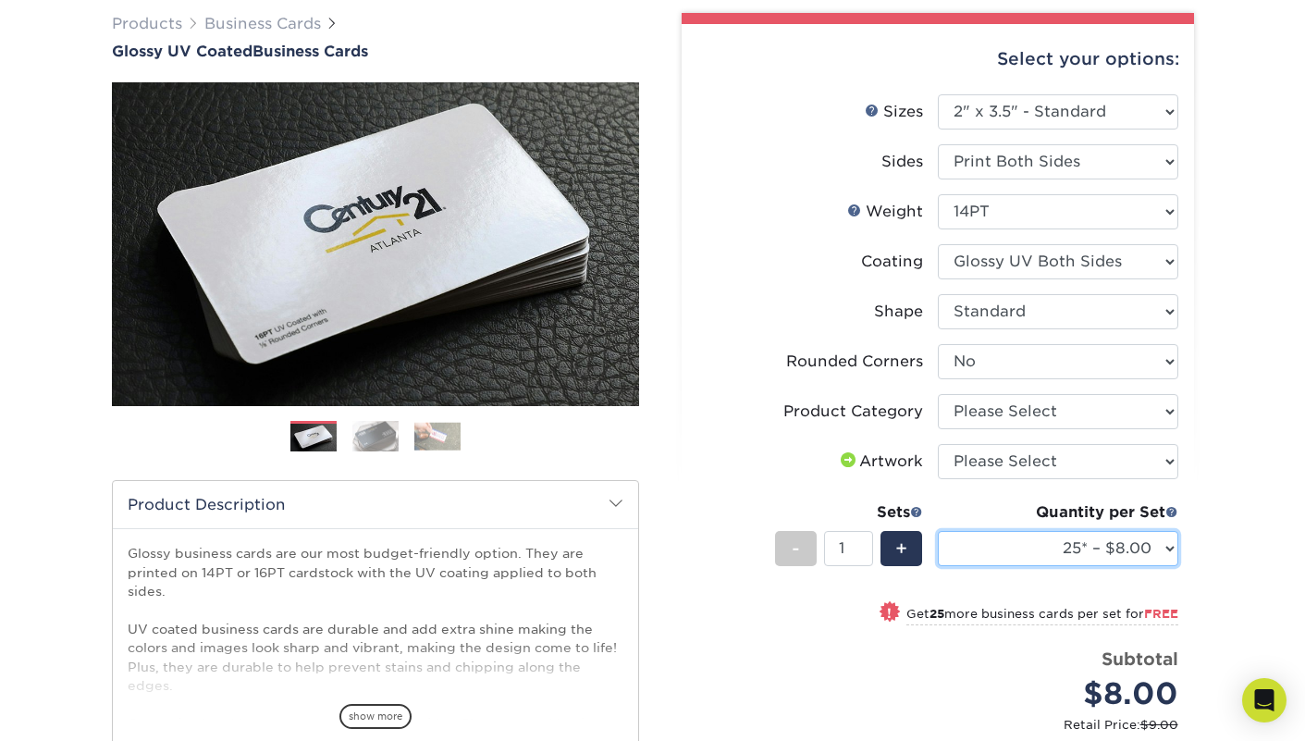
select select "500 – $30.00"
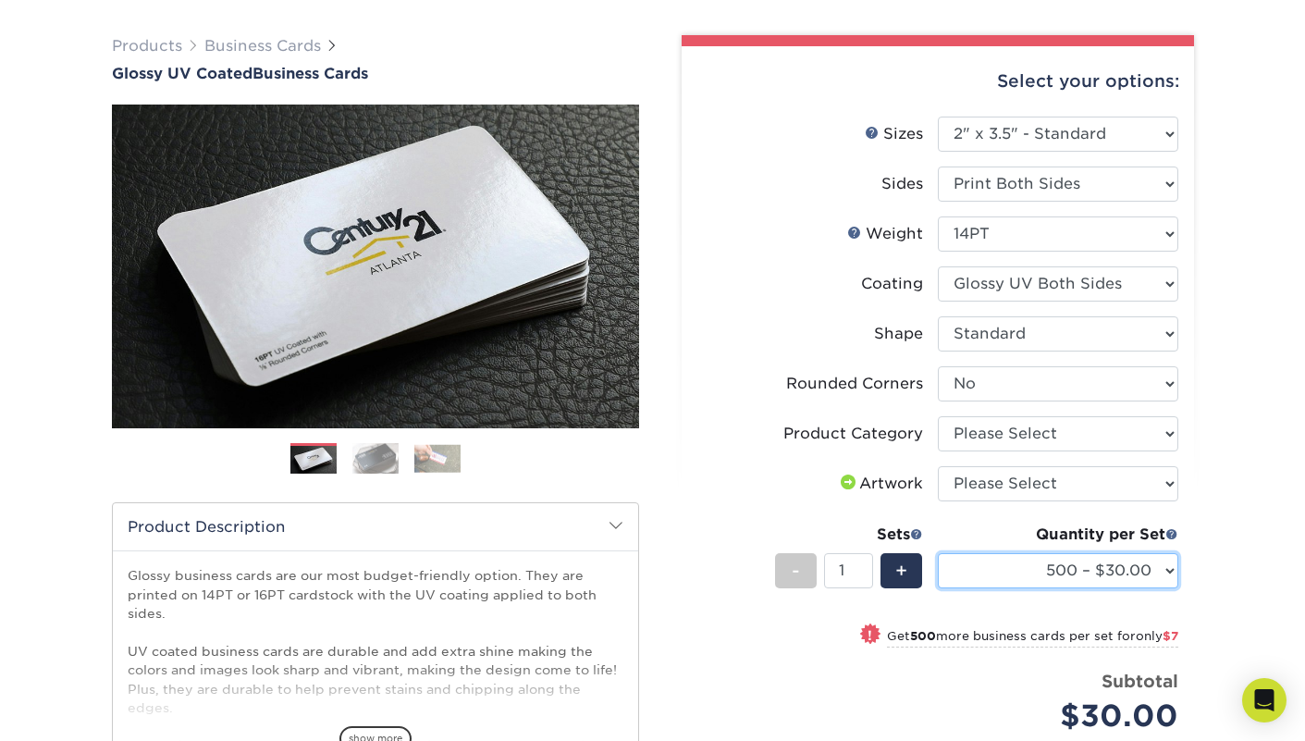
scroll to position [106, 0]
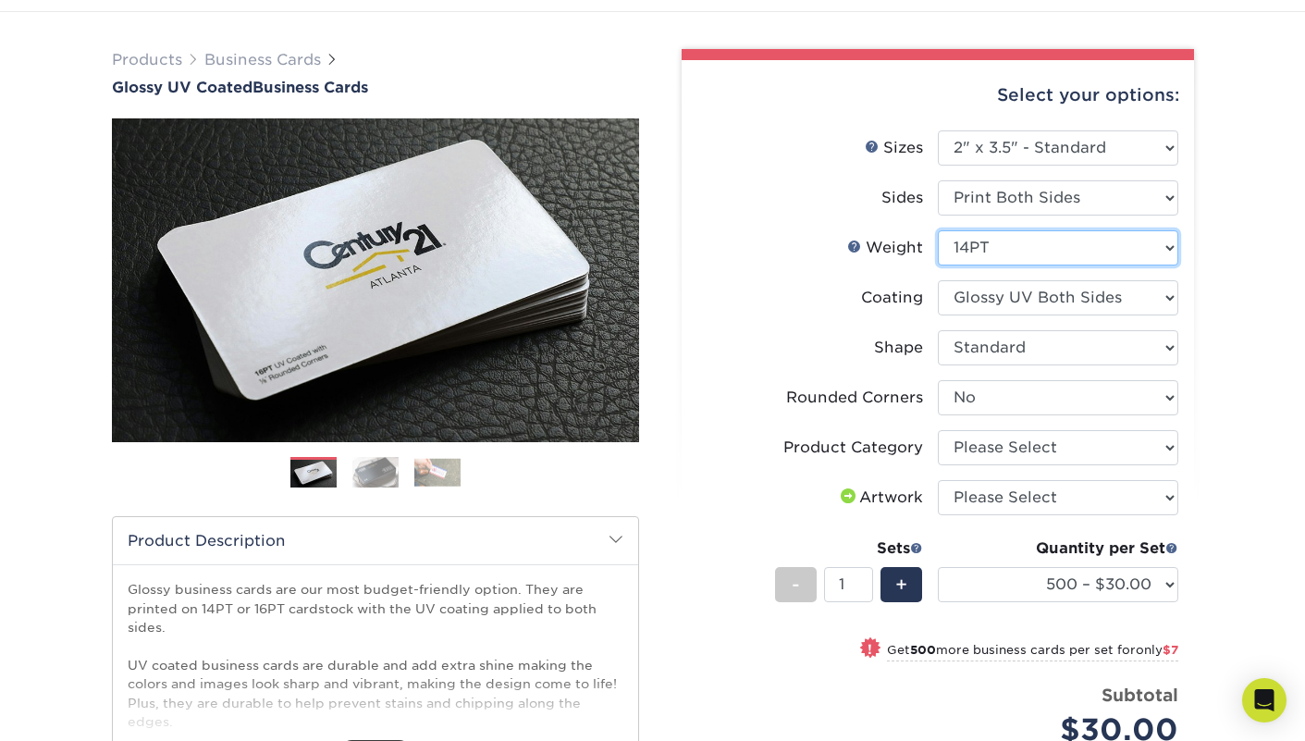
select select "16PT"
select select "-1"
select select
select select "-1"
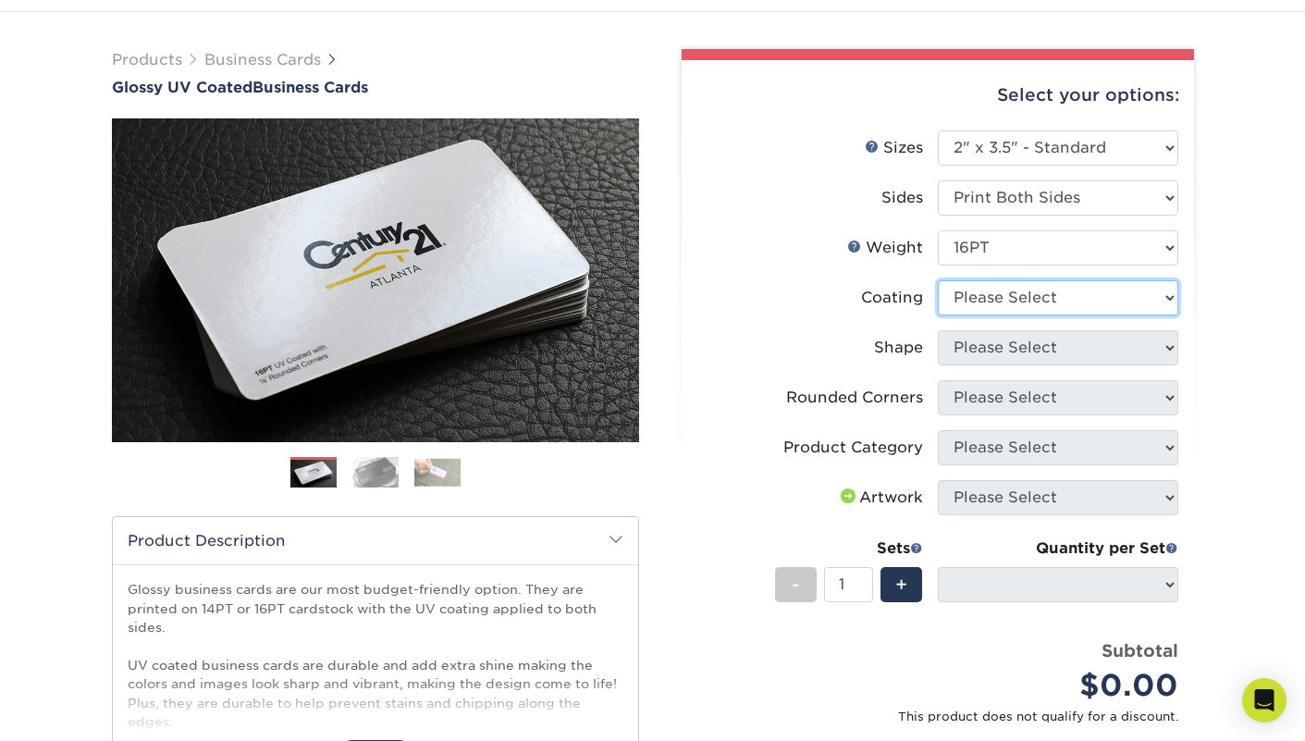
select select "ae367451-b2b8-45df-a344-0f05b6a12993"
select select
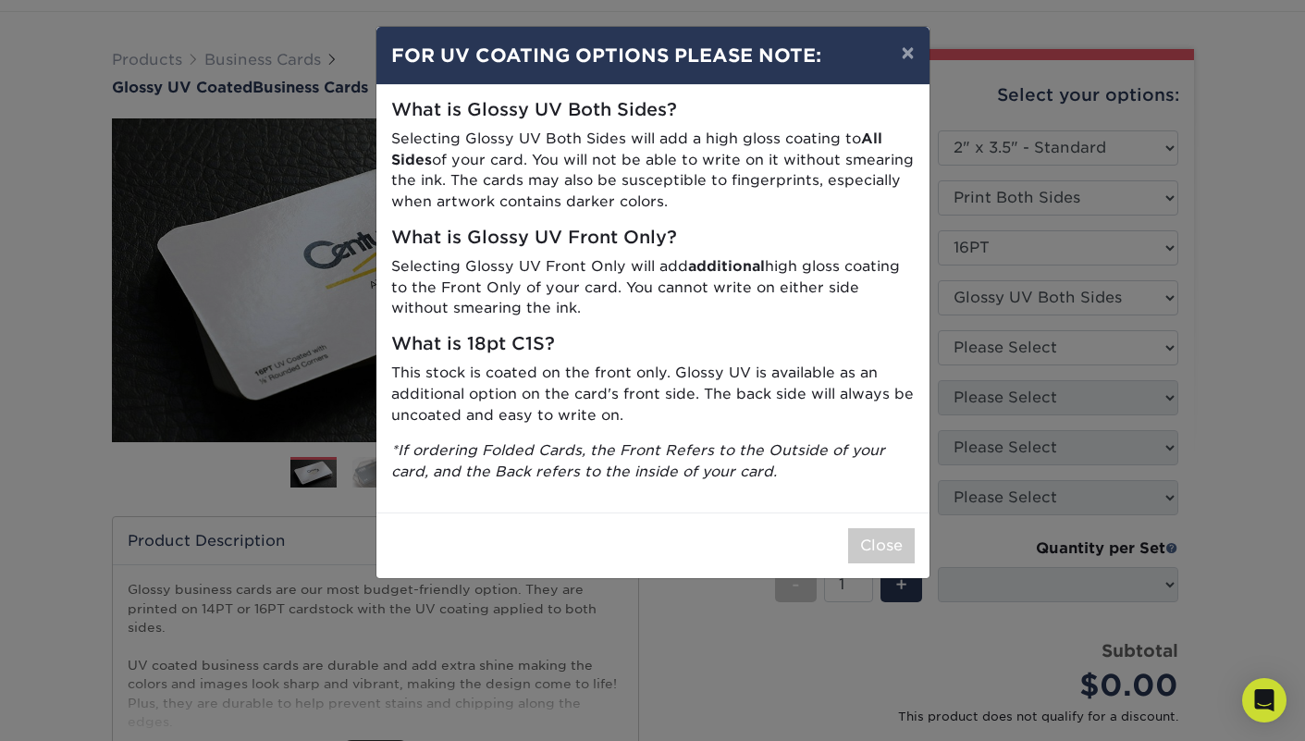
click at [886, 528] on button "Close" at bounding box center [881, 545] width 67 height 35
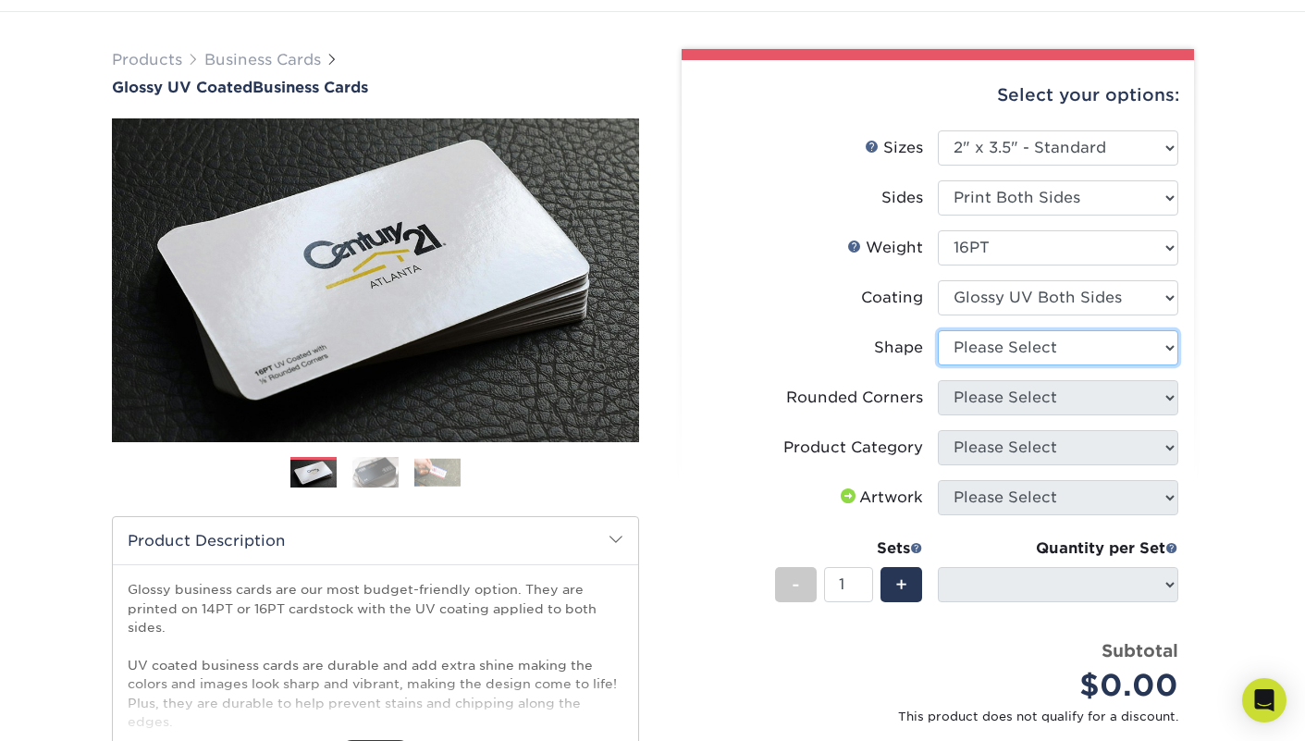
select select "standard"
select select
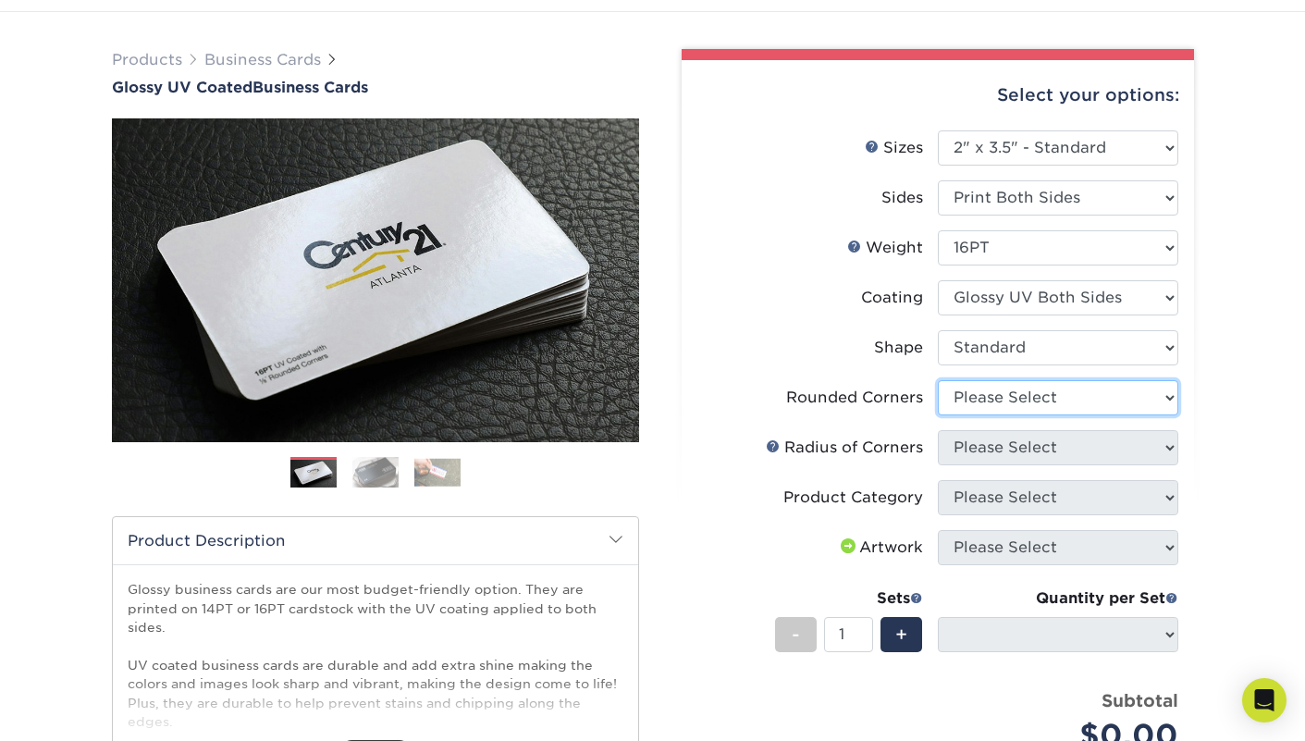
select select "0"
select select "-1"
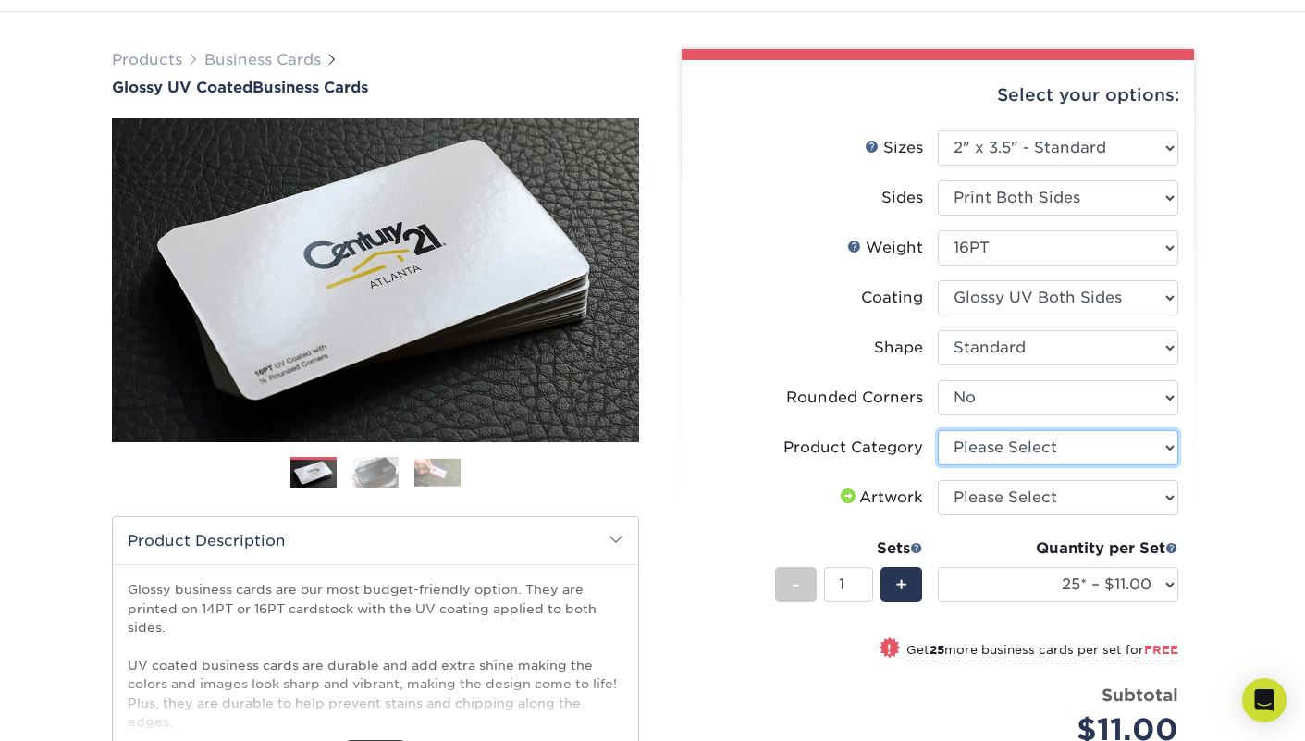
select select "3b5148f1-0588-4f88-a218-97bcfdce65c1"
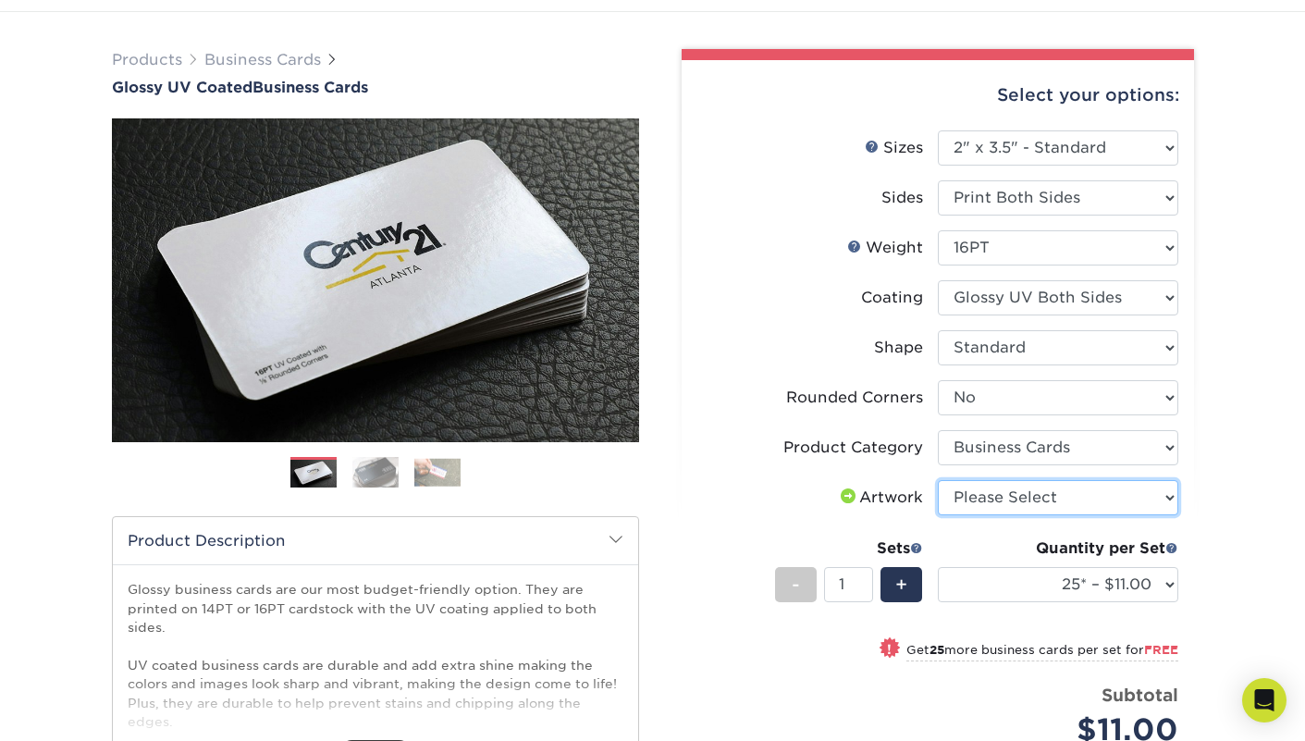
select select "upload"
click at [1239, 516] on div "Products Business Cards Glossy UV Coated Business Cards Previous Next" at bounding box center [652, 546] width 1305 height 1069
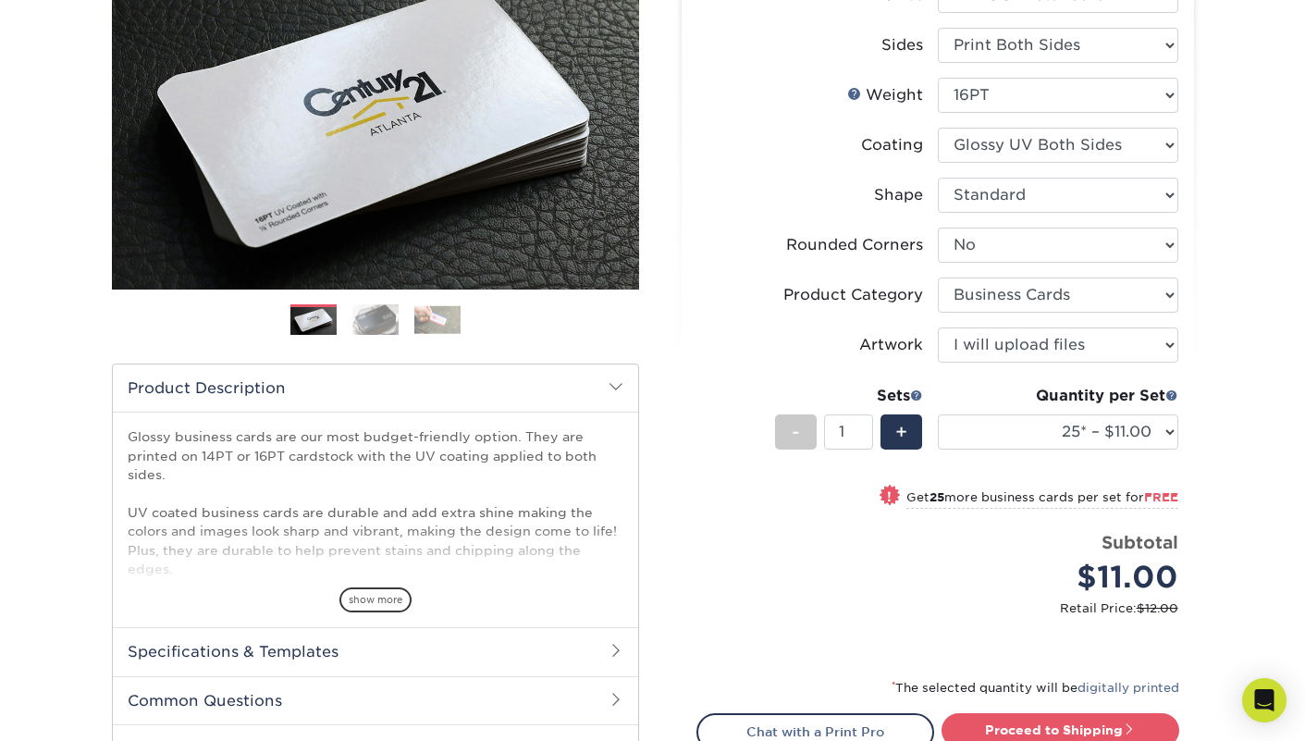
scroll to position [264, 0]
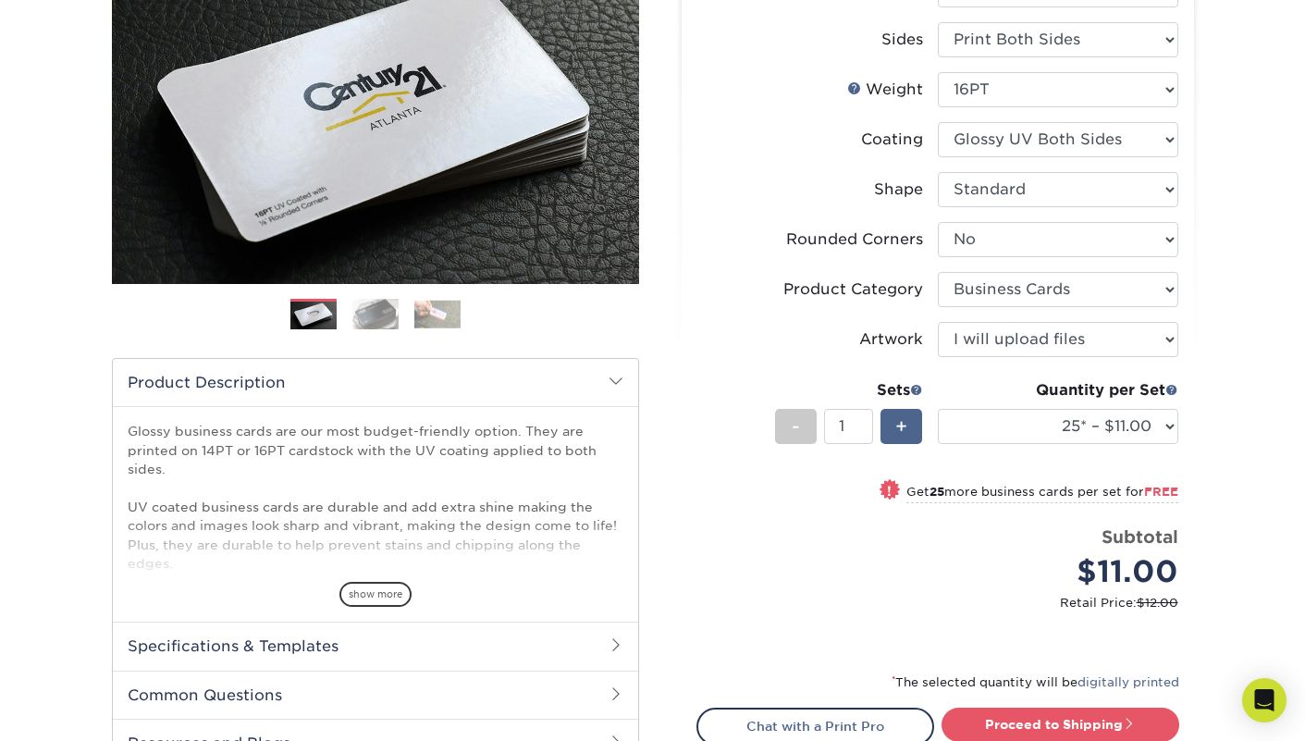
click at [902, 428] on span "+" at bounding box center [901, 426] width 12 height 28
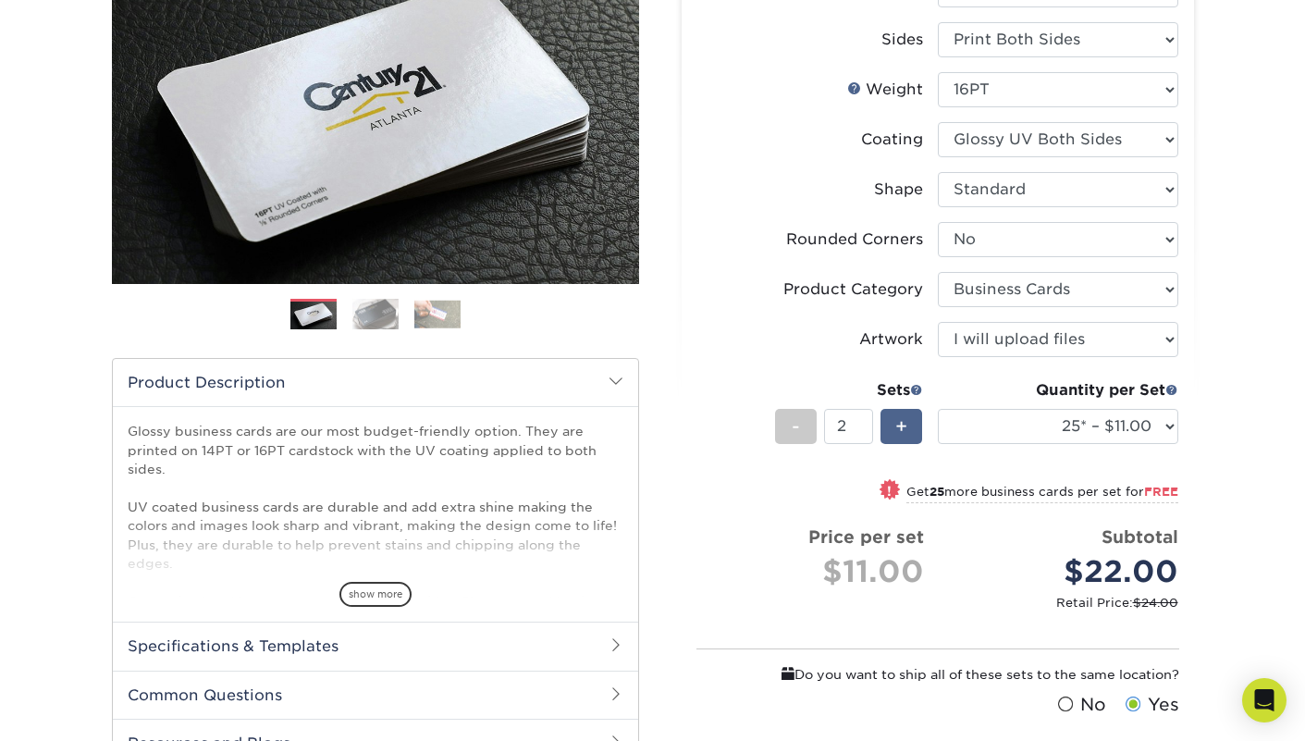
click at [902, 428] on span "+" at bounding box center [901, 426] width 12 height 28
type input "4"
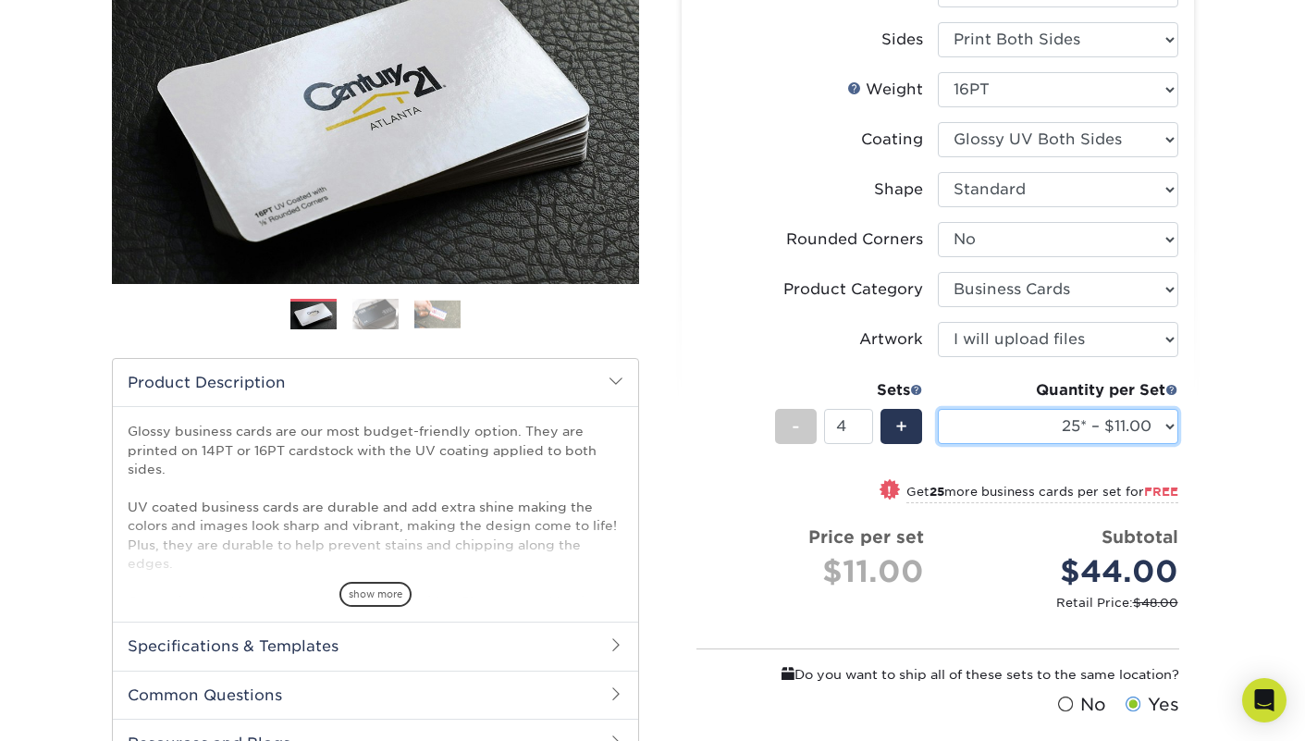
select select "500 – $39.00"
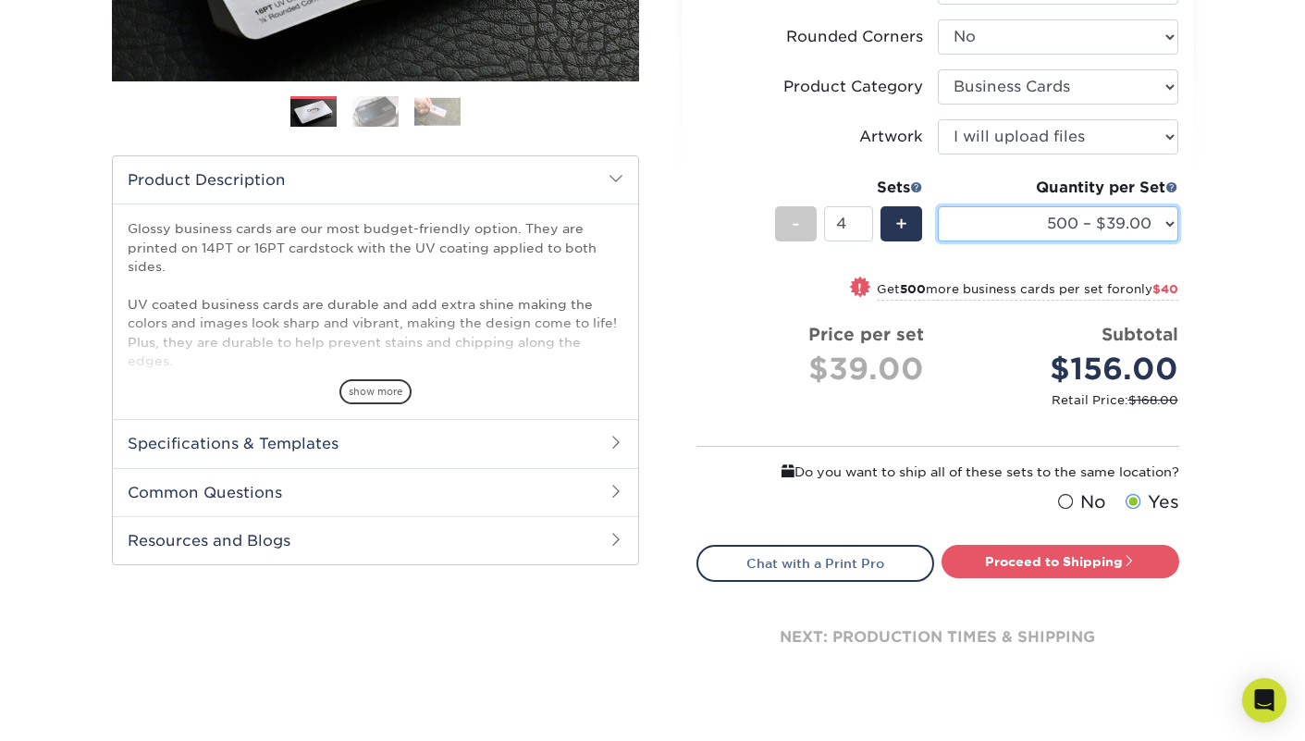
scroll to position [465, 0]
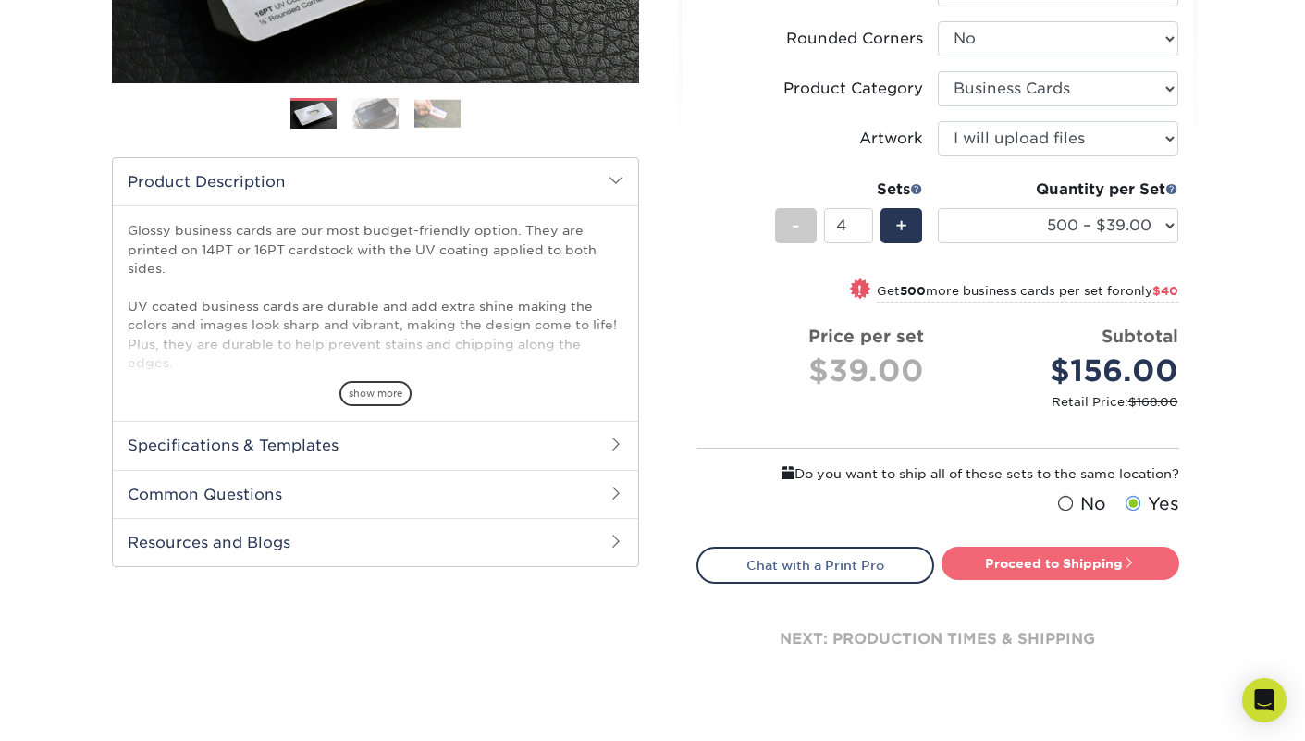
click at [1099, 559] on link "Proceed to Shipping" at bounding box center [1060, 562] width 238 height 33
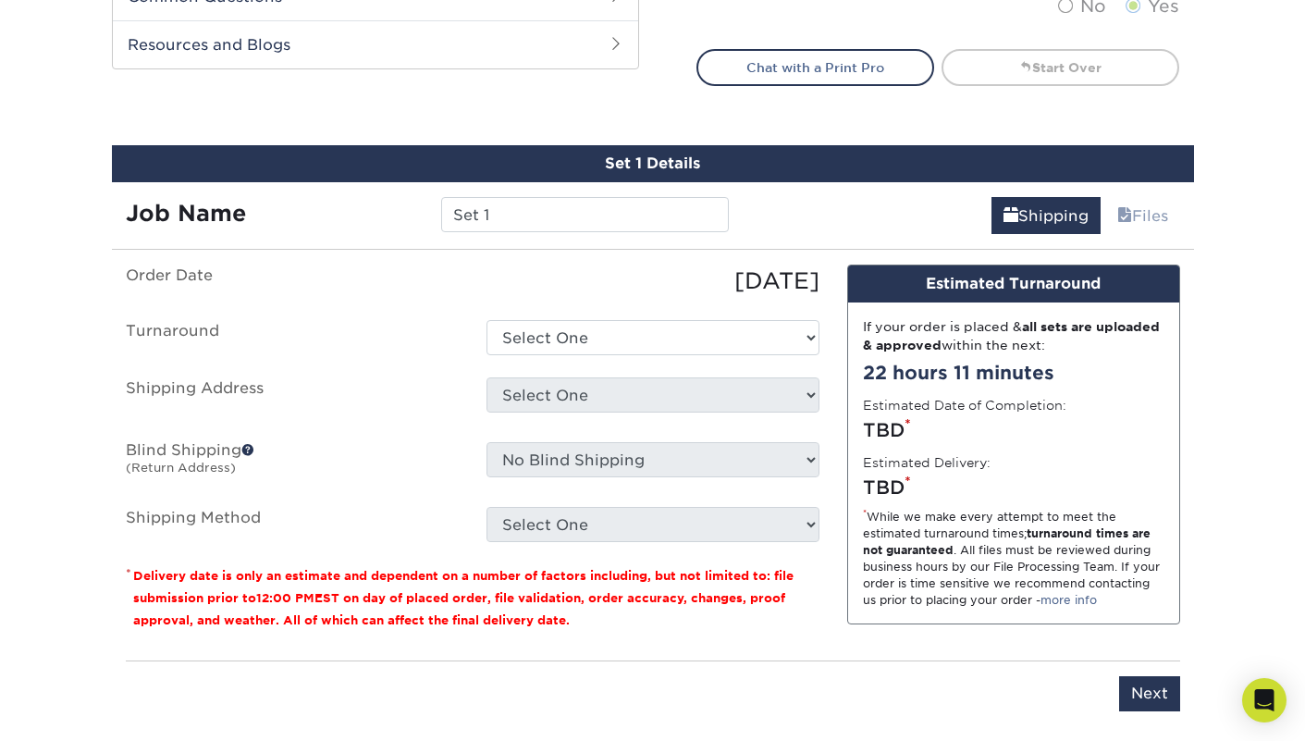
scroll to position [944, 0]
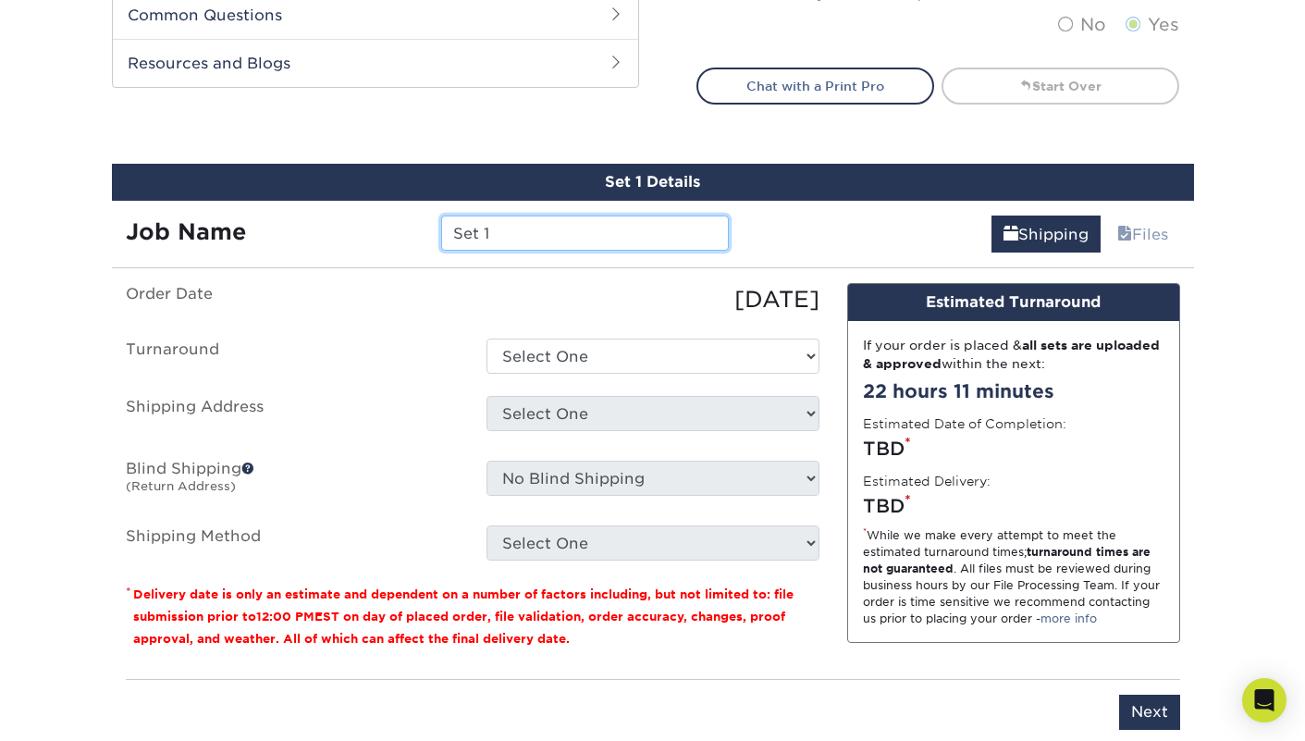
drag, startPoint x: 509, startPoint y: 225, endPoint x: 373, endPoint y: 226, distance: 136.9
click at [373, 226] on div "Job Name Set 1" at bounding box center [428, 232] width 632 height 35
type input "[PERSON_NAME] AMC"
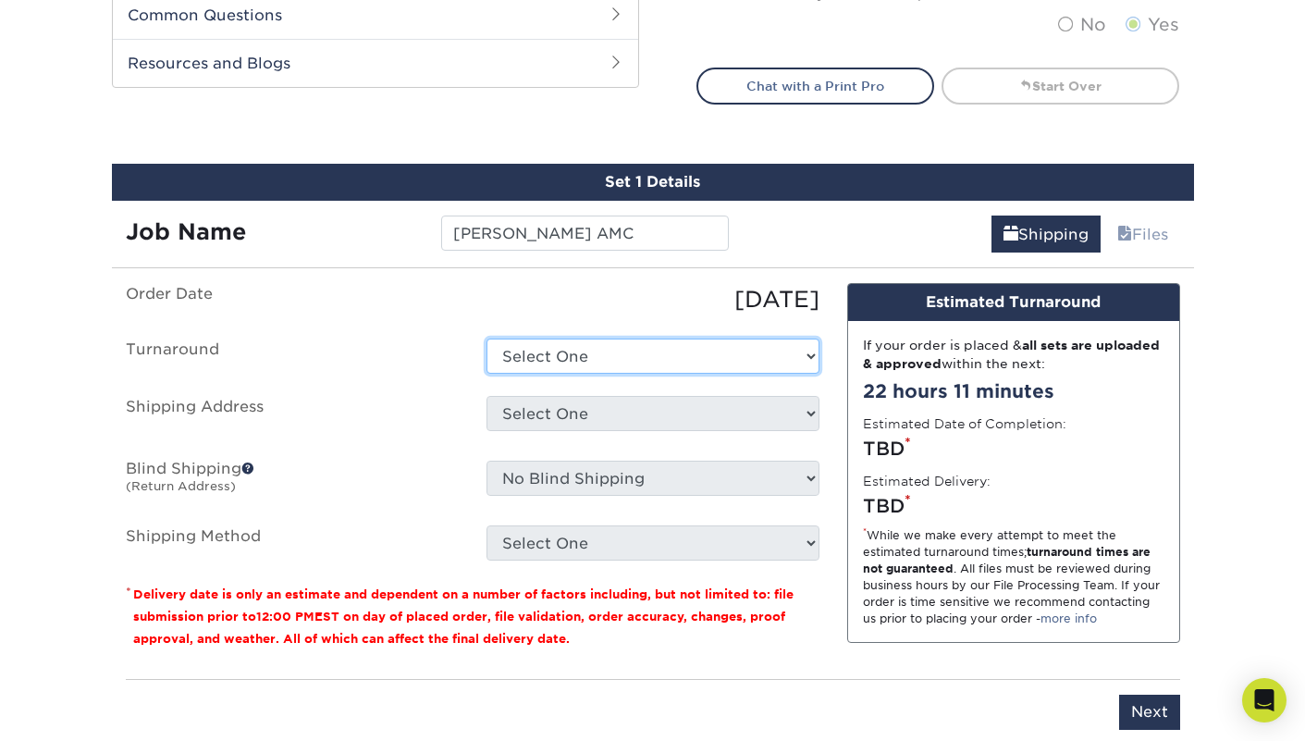
select select "e77b2ee9-3a16-4890-b832-9429c75fce29"
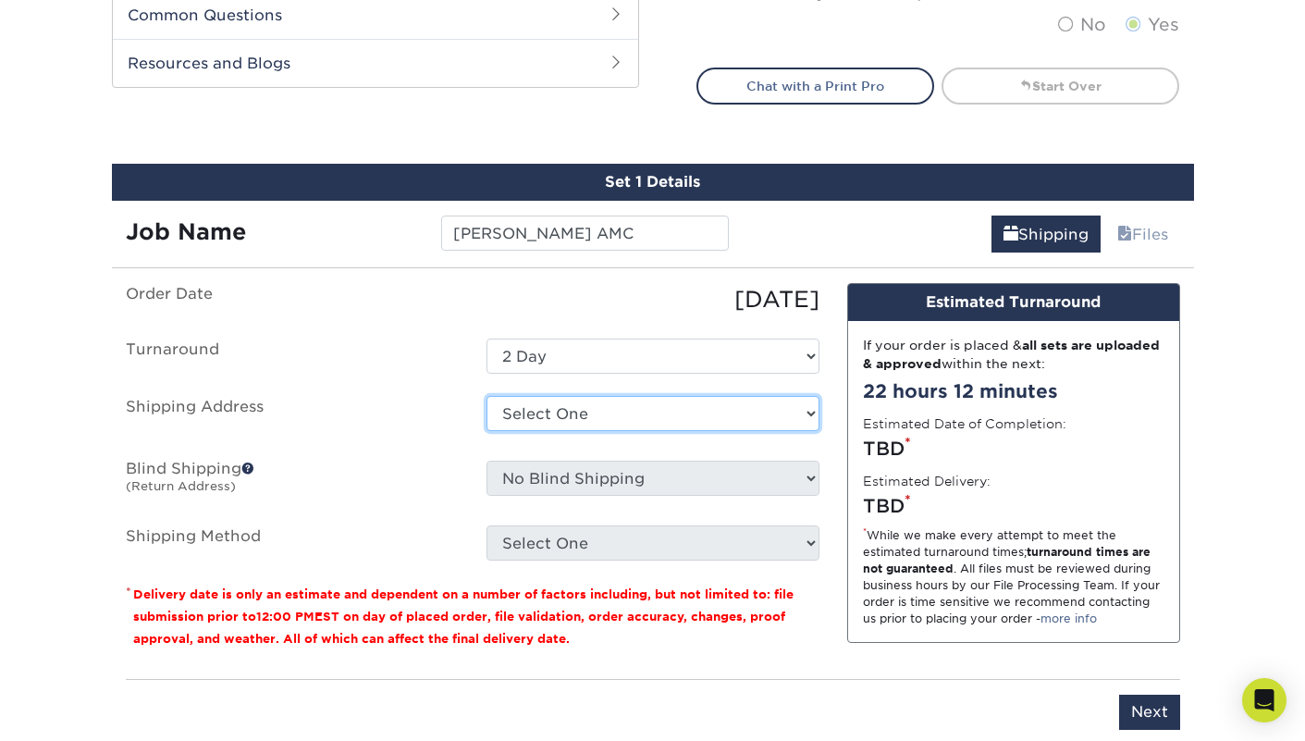
select select "283845"
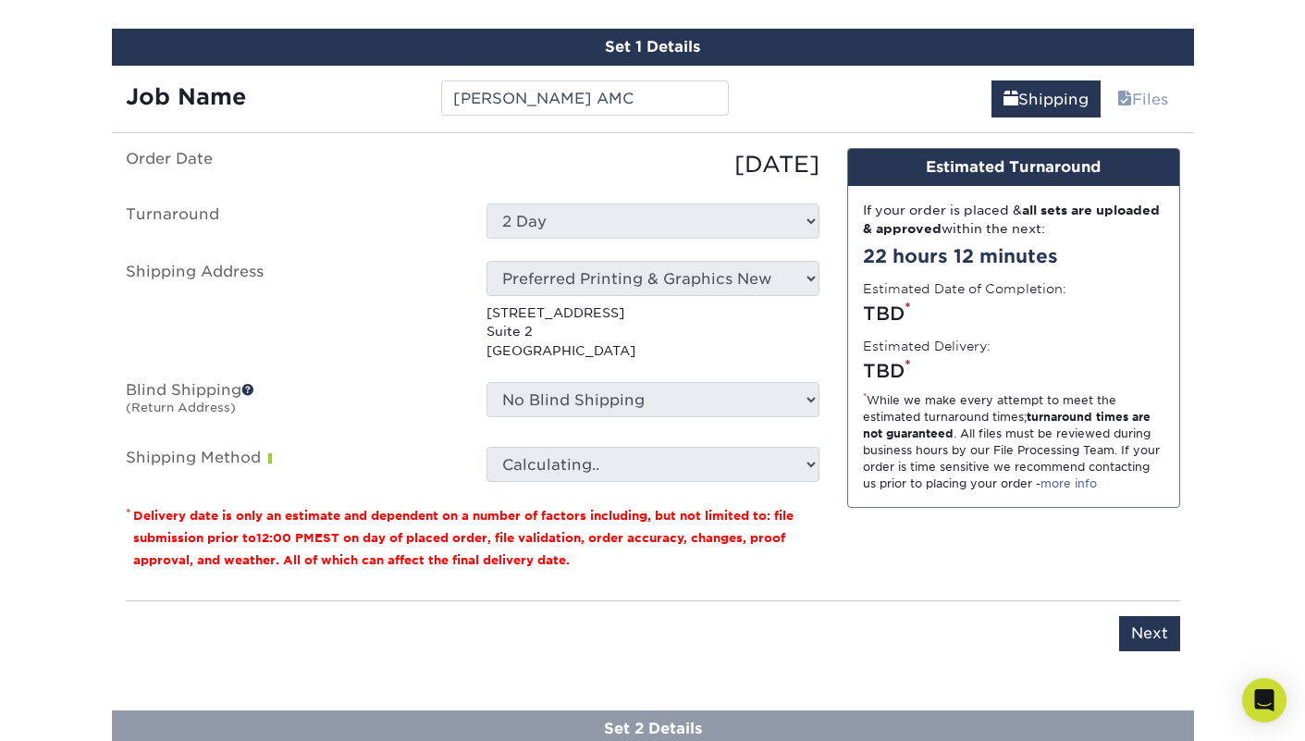
scroll to position [1075, 0]
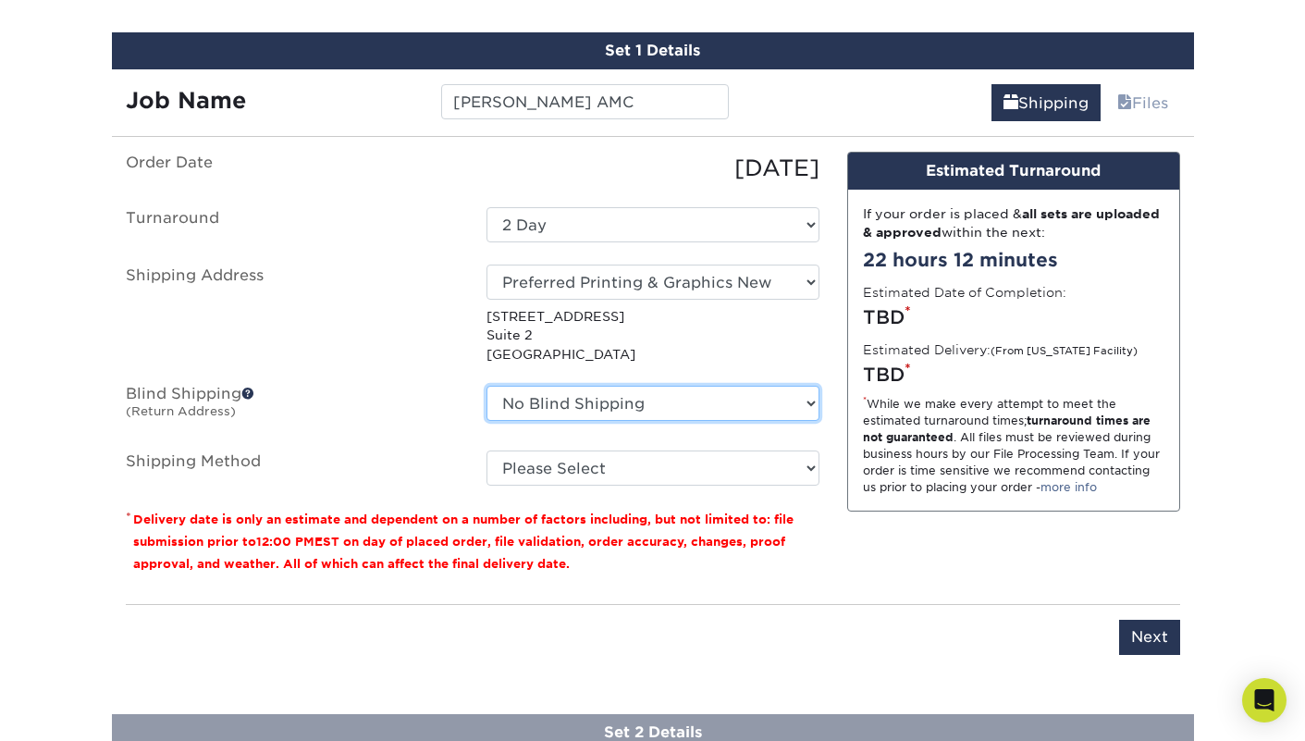
select select "283845"
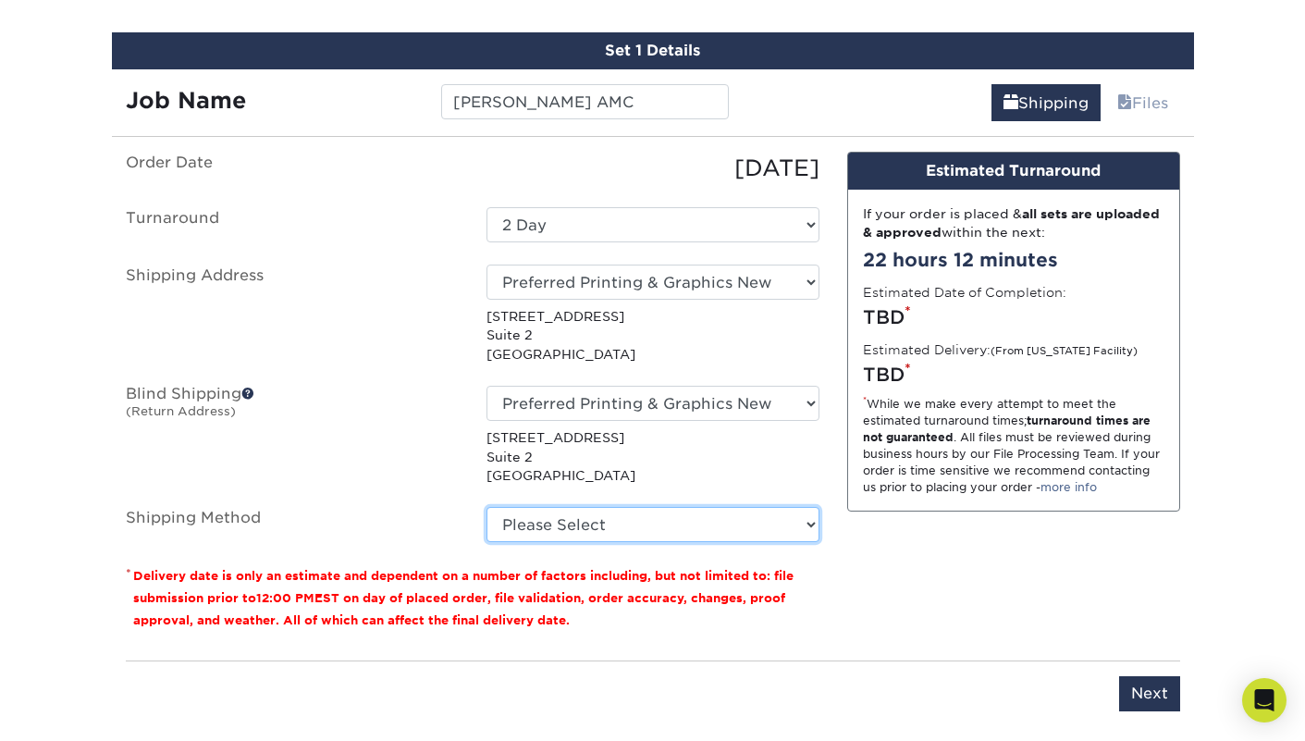
select select "03"
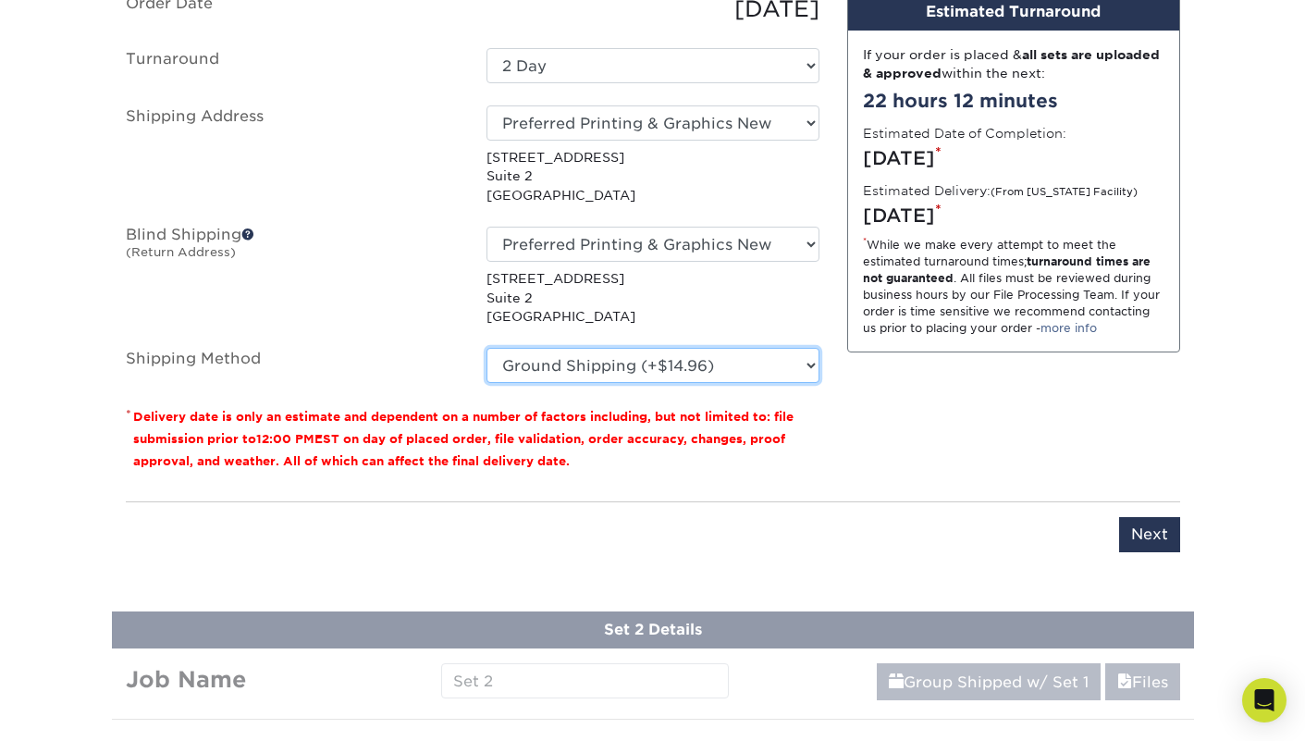
scroll to position [1234, 0]
click at [1142, 529] on input "Next" at bounding box center [1149, 534] width 61 height 35
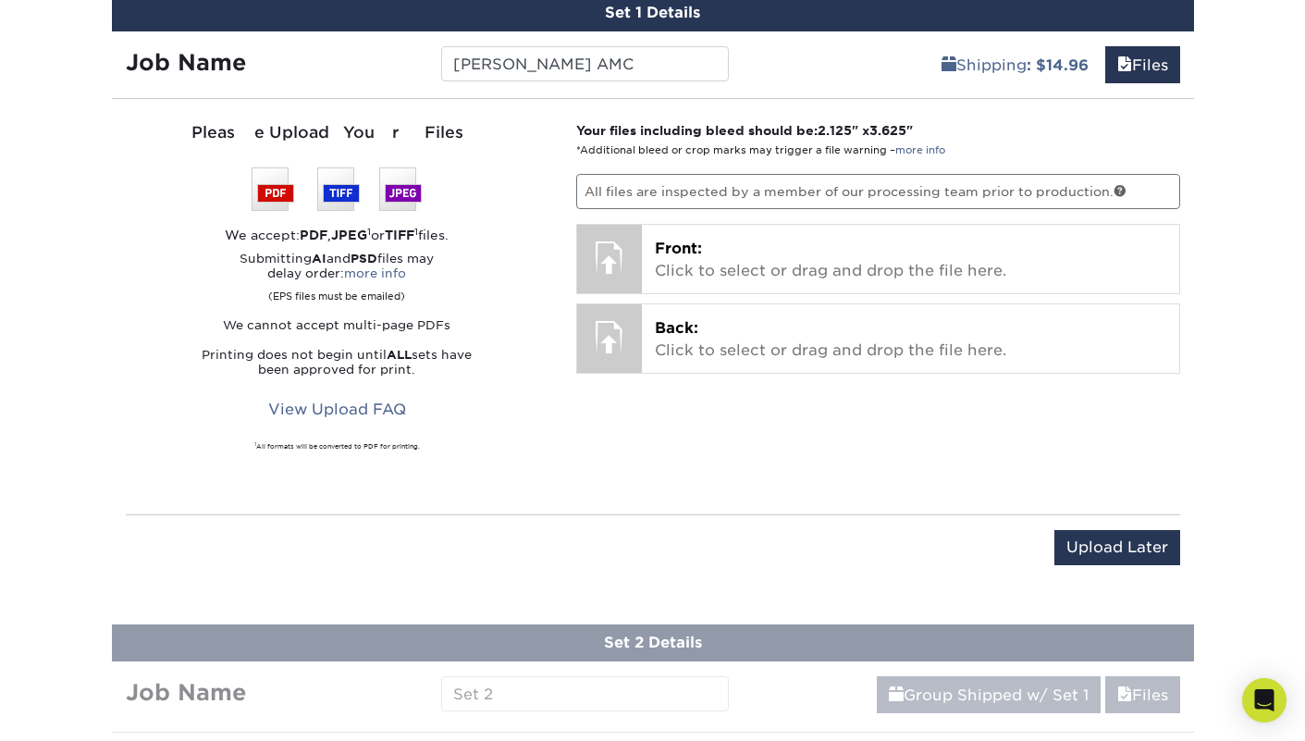
scroll to position [1104, 0]
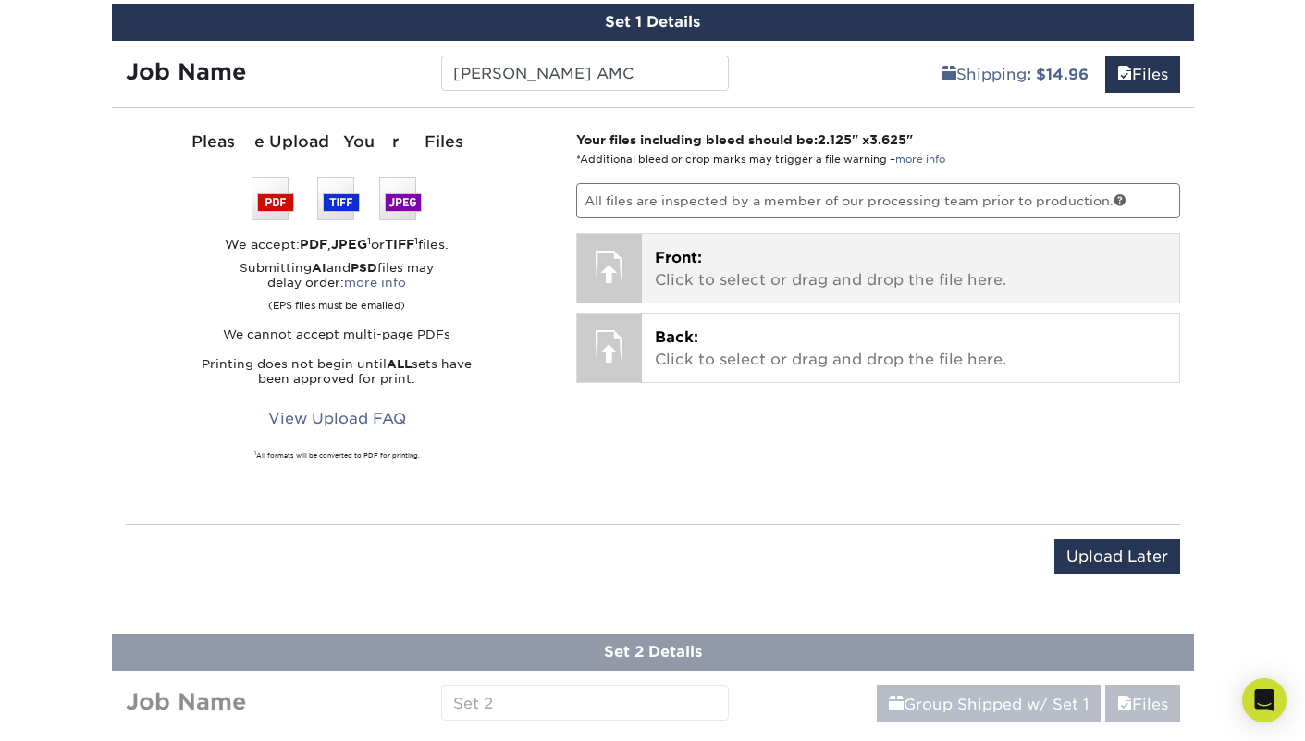
click at [721, 251] on p "Front: Click to select or drag and drop the file here." at bounding box center [910, 269] width 511 height 44
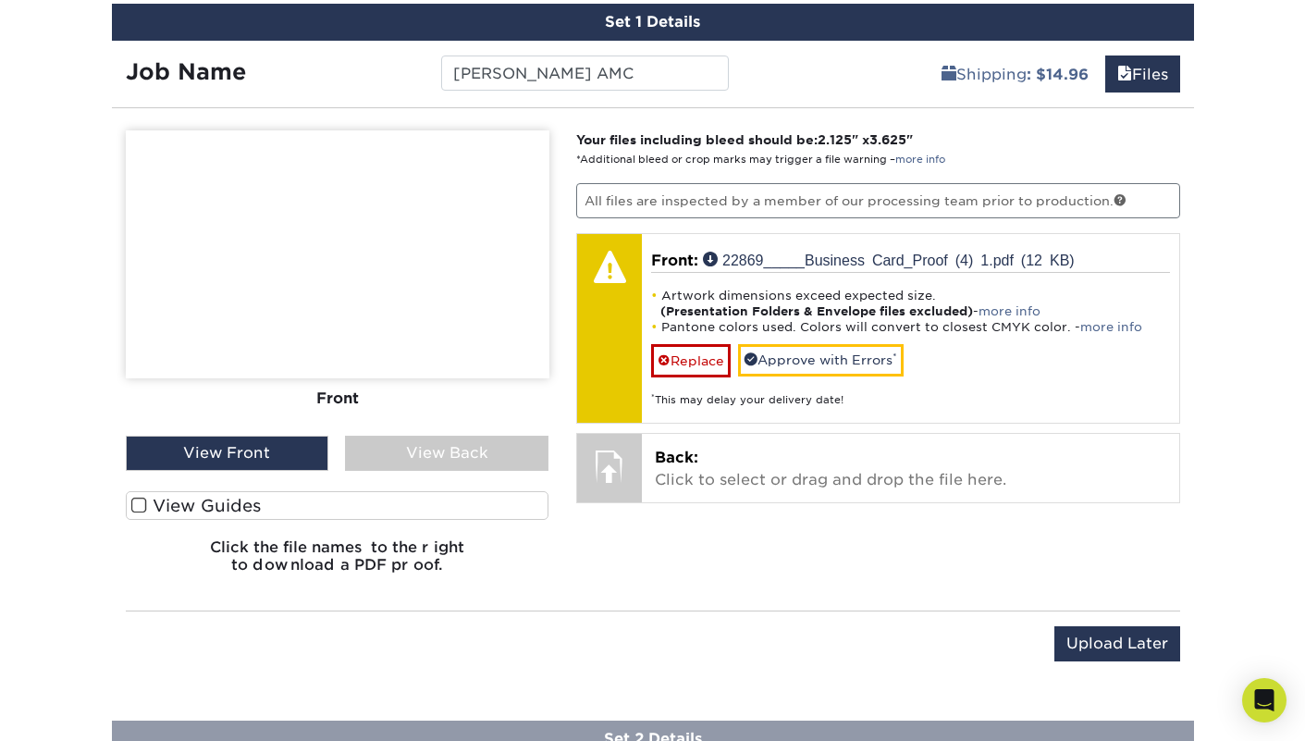
scroll to position [1105, 0]
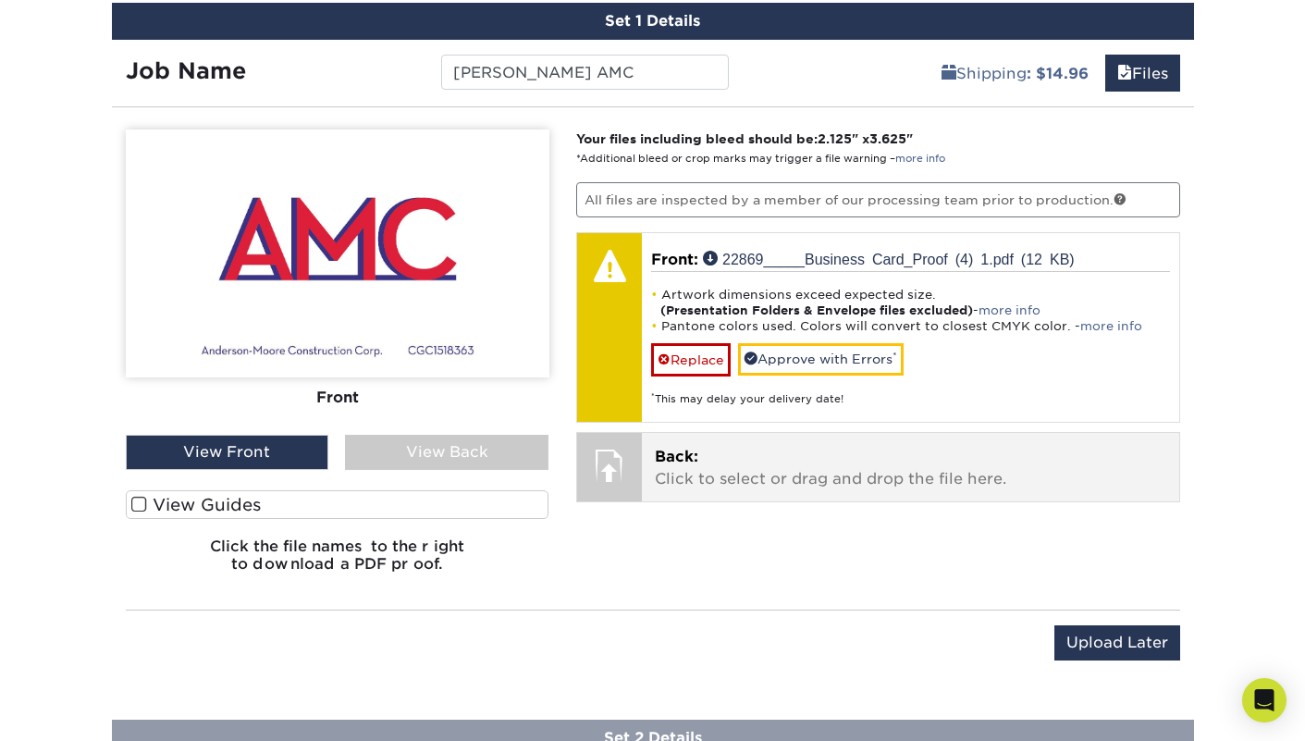
click at [722, 459] on p "Back: Click to select or drag and drop the file here." at bounding box center [910, 468] width 511 height 44
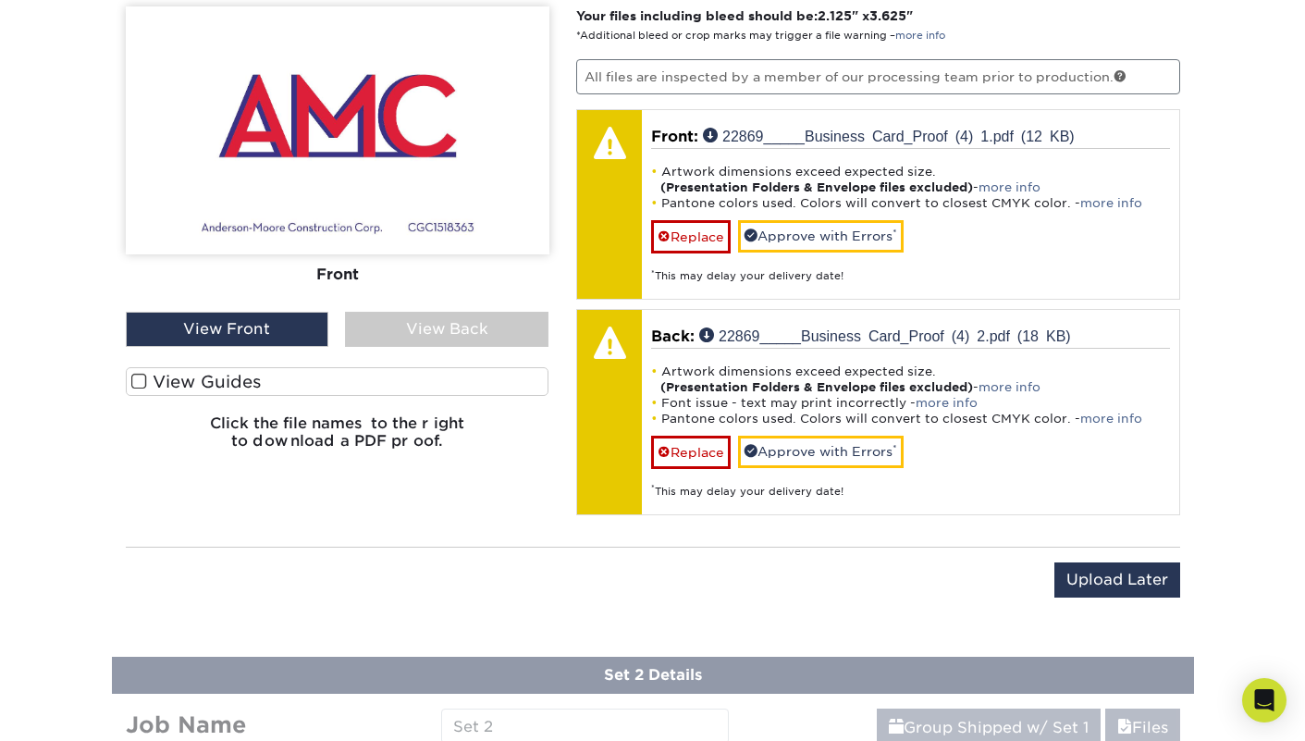
scroll to position [1231, 0]
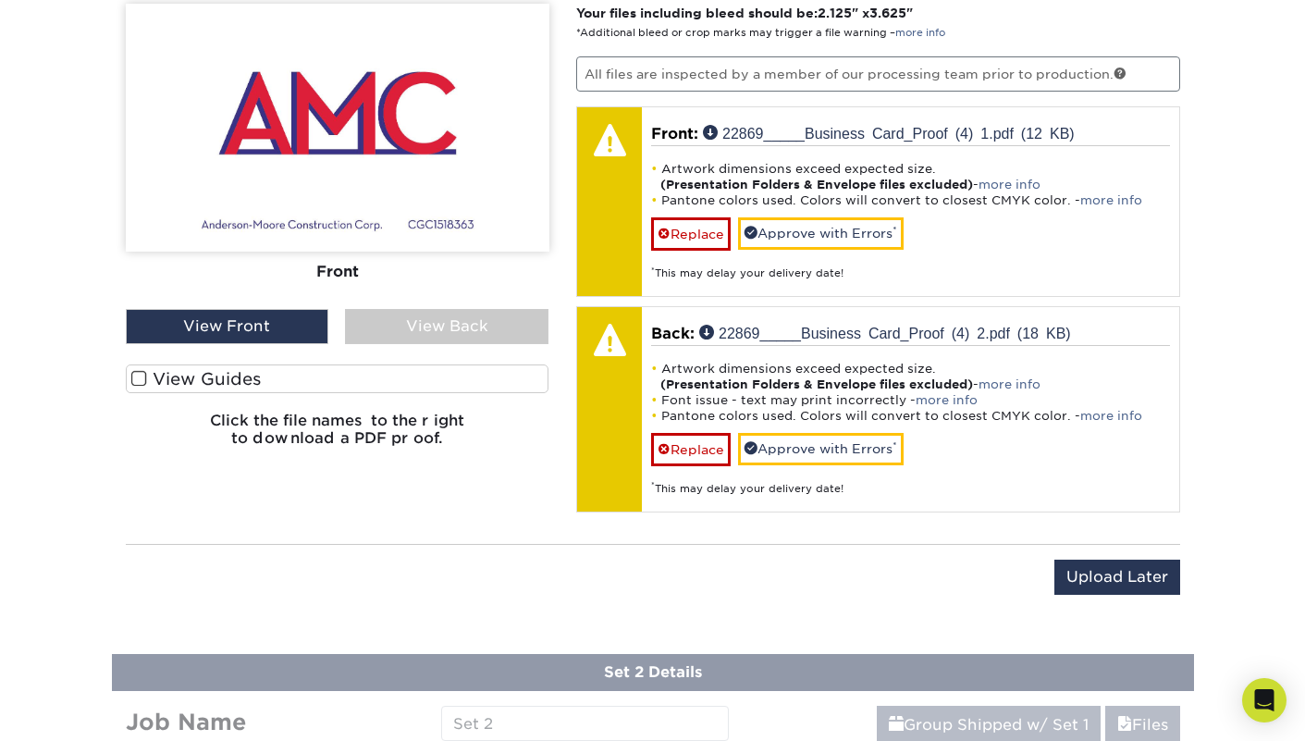
click at [429, 321] on div "View Back" at bounding box center [446, 326] width 203 height 35
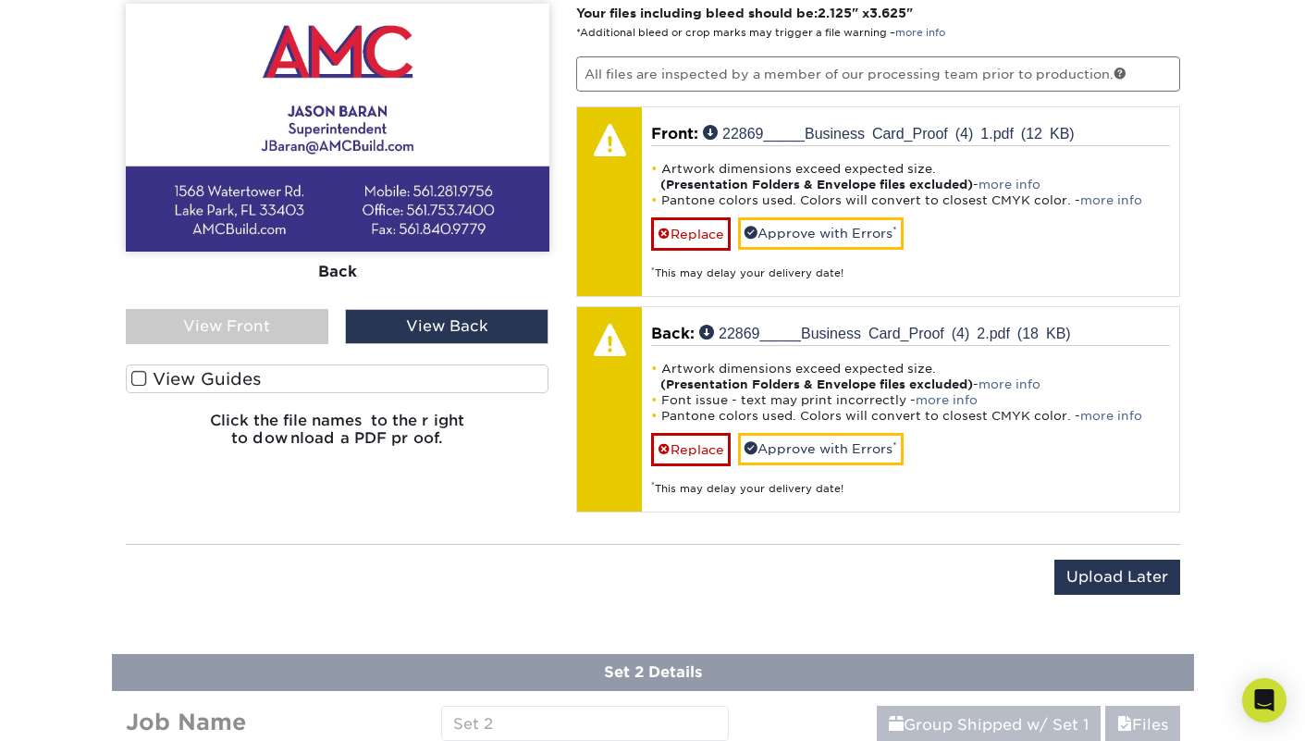
click at [144, 374] on span at bounding box center [139, 379] width 16 height 18
click at [0, 0] on input "View Guides" at bounding box center [0, 0] width 0 height 0
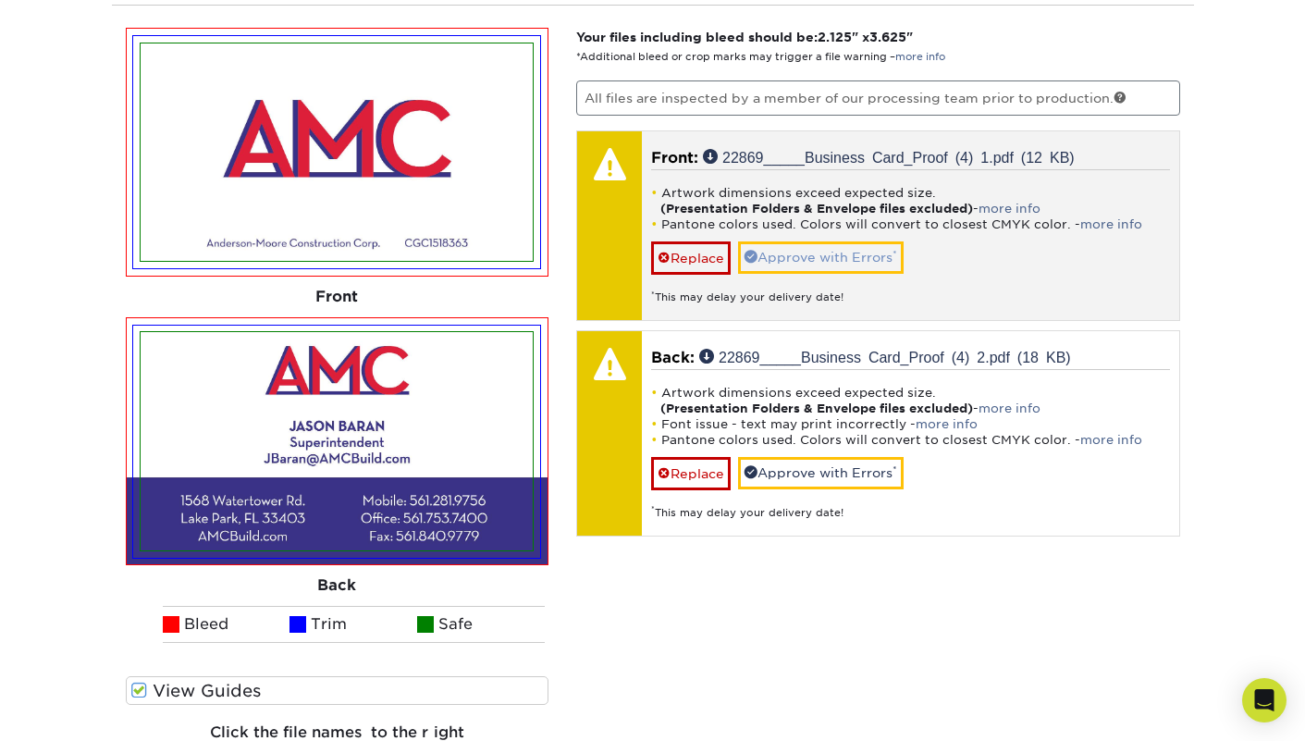
scroll to position [1206, 0]
click at [841, 251] on link "Approve with Errors *" at bounding box center [821, 257] width 166 height 31
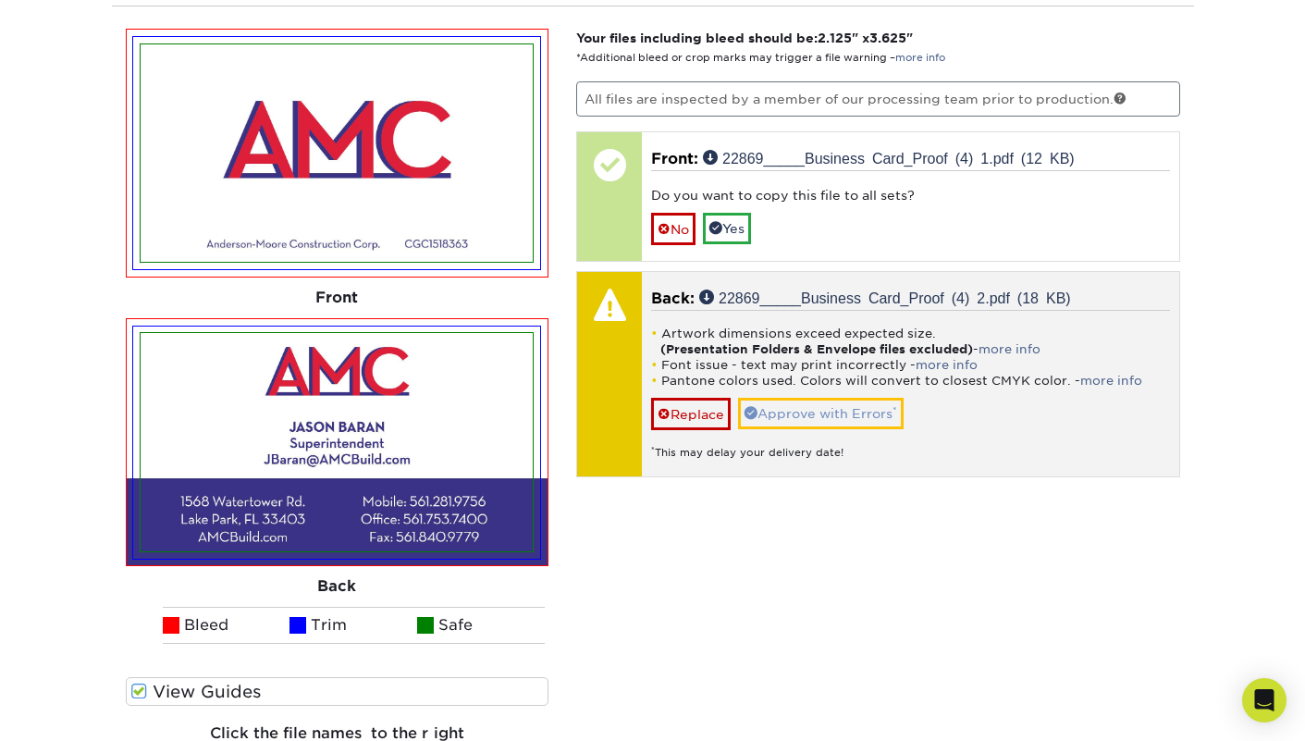
click at [871, 407] on link "Approve with Errors *" at bounding box center [821, 413] width 166 height 31
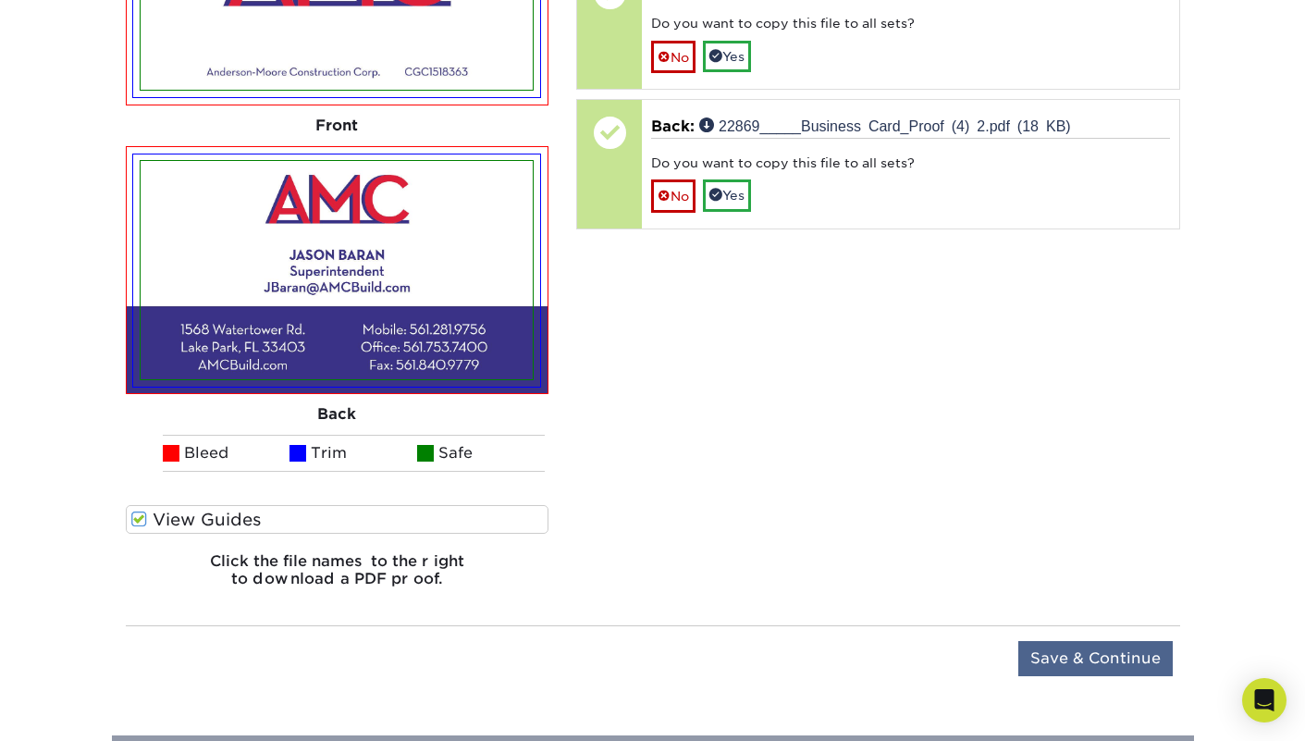
scroll to position [1382, 0]
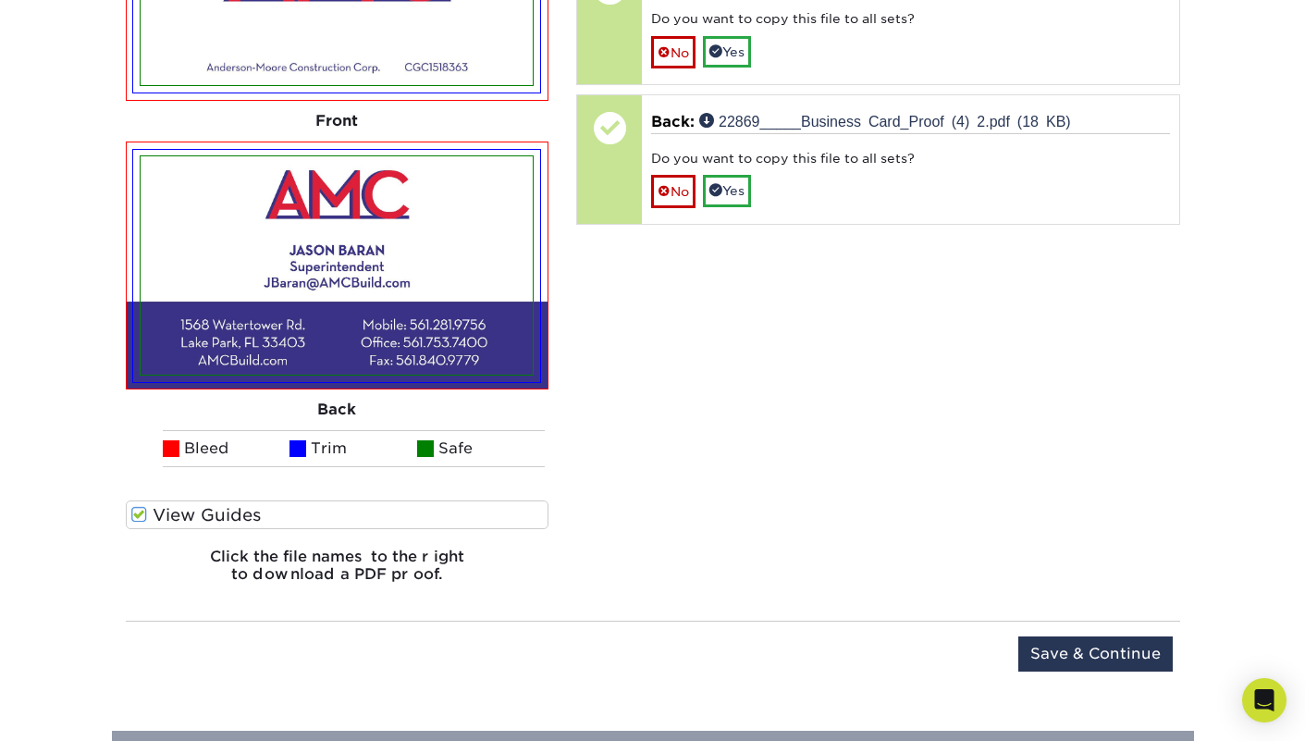
click at [1074, 656] on input "Save & Continue" at bounding box center [1095, 653] width 154 height 35
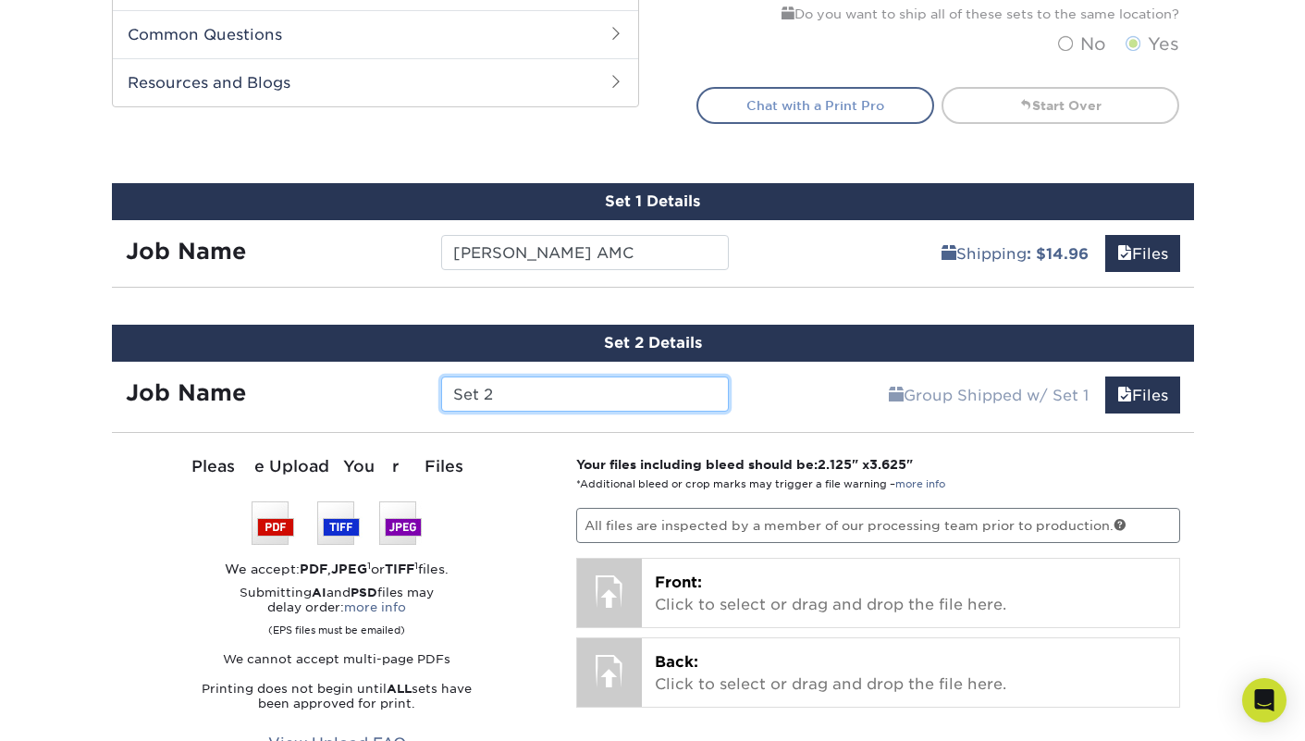
scroll to position [940, 0]
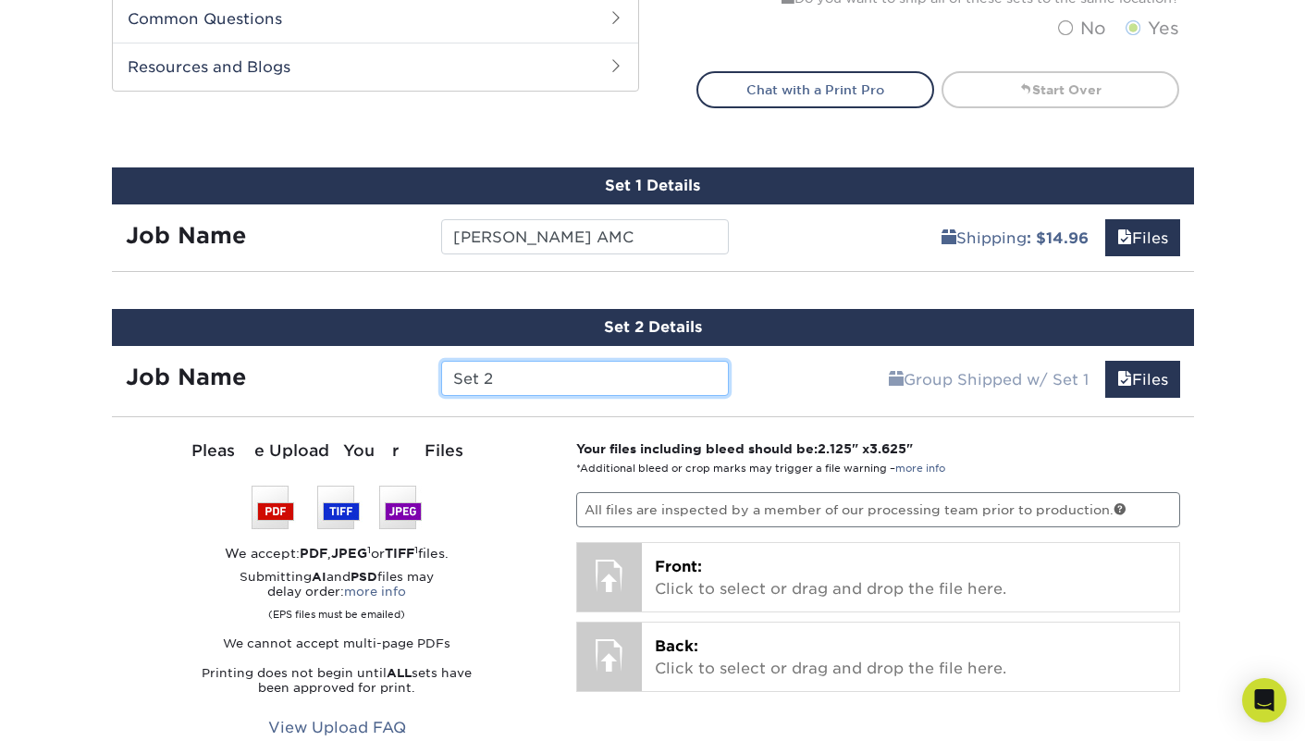
drag, startPoint x: 510, startPoint y: 379, endPoint x: 399, endPoint y: 377, distance: 111.0
click at [399, 377] on div "Job Name Set 2" at bounding box center [428, 378] width 632 height 35
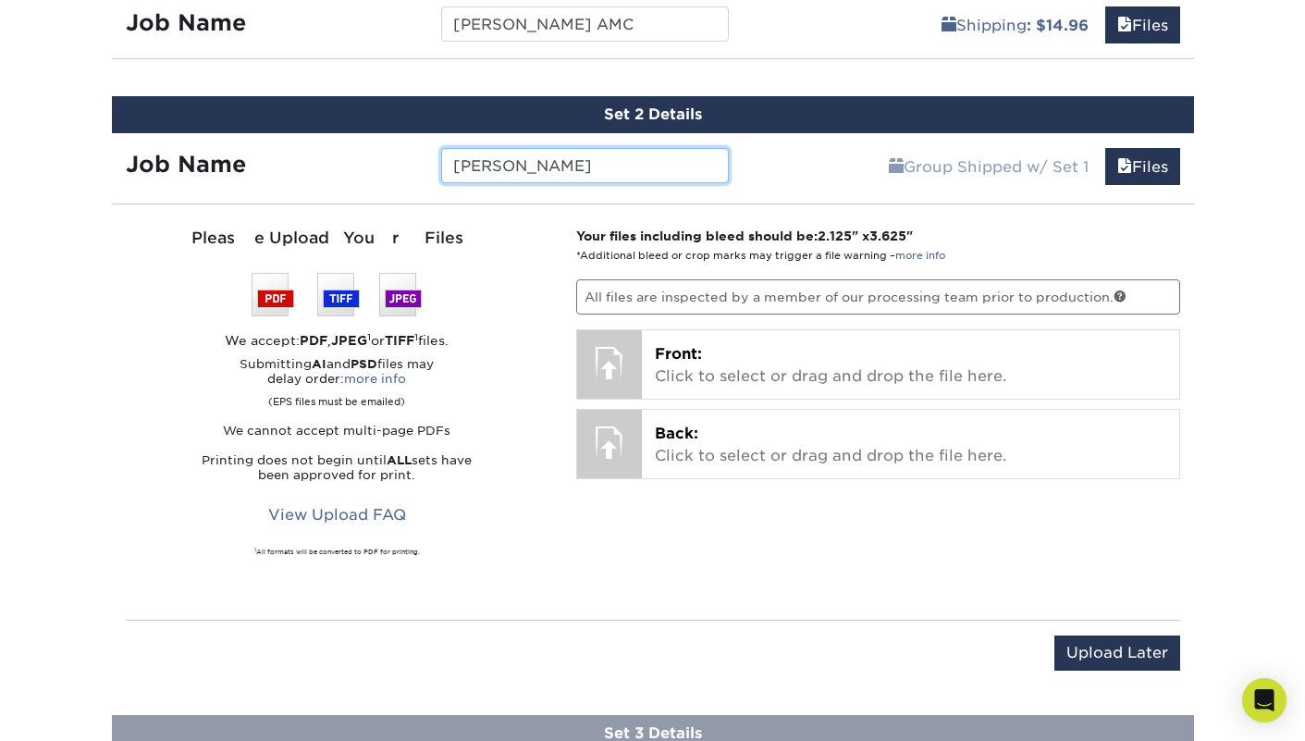
scroll to position [1143, 0]
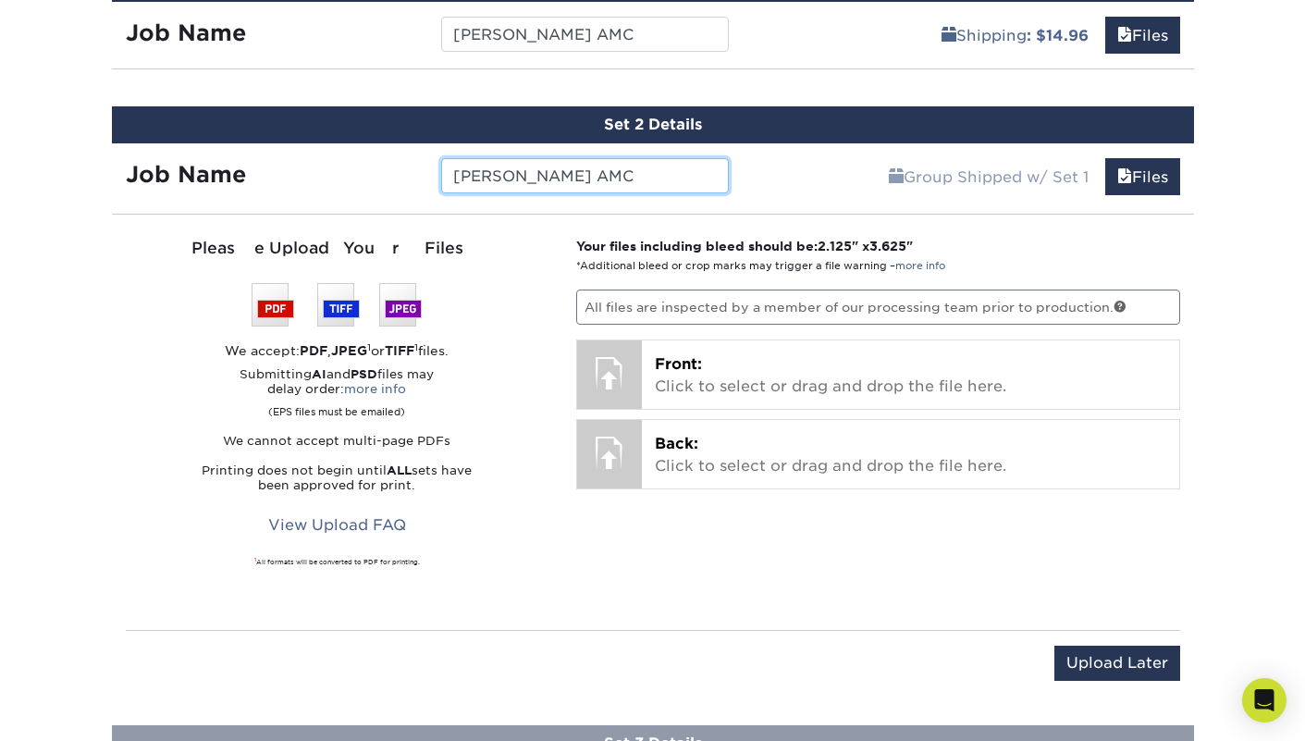
click at [522, 173] on input "Andrea luciani AMC" at bounding box center [585, 175] width 288 height 35
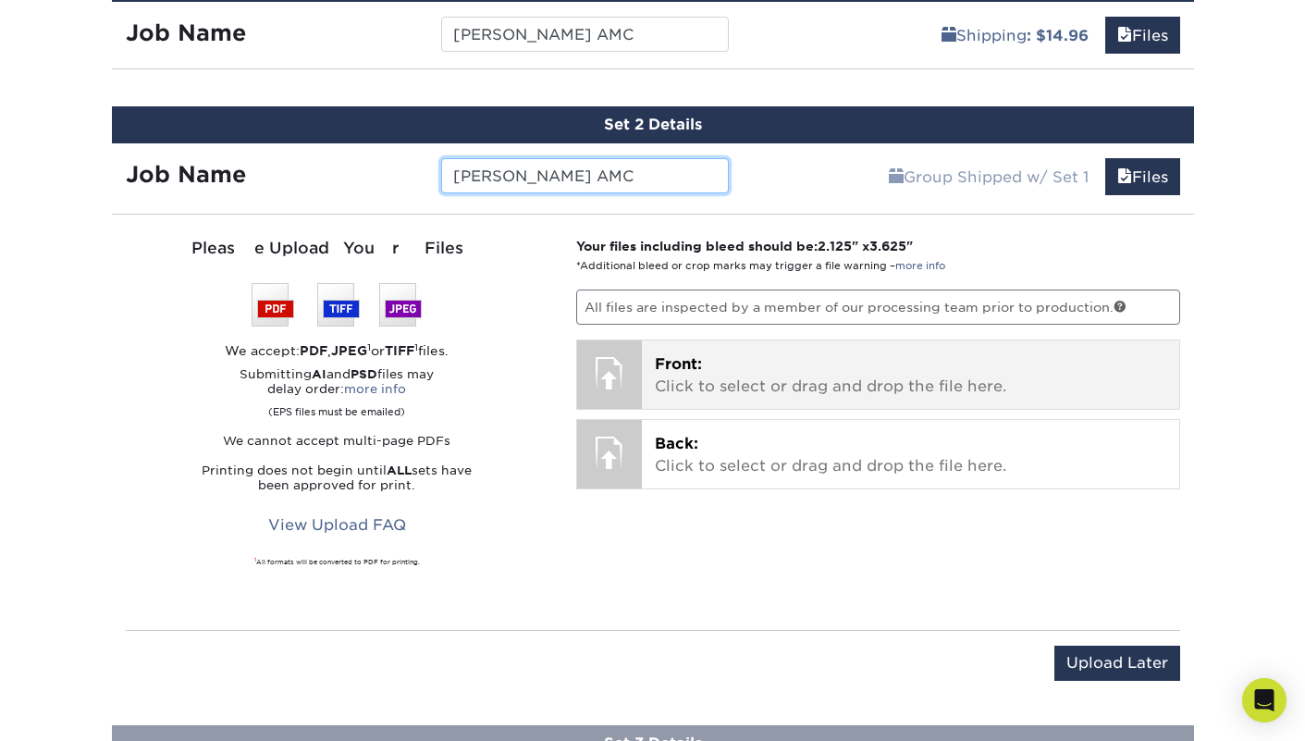
type input "[PERSON_NAME] AMC"
click at [689, 376] on p "Front: Click to select or drag and drop the file here." at bounding box center [910, 375] width 511 height 44
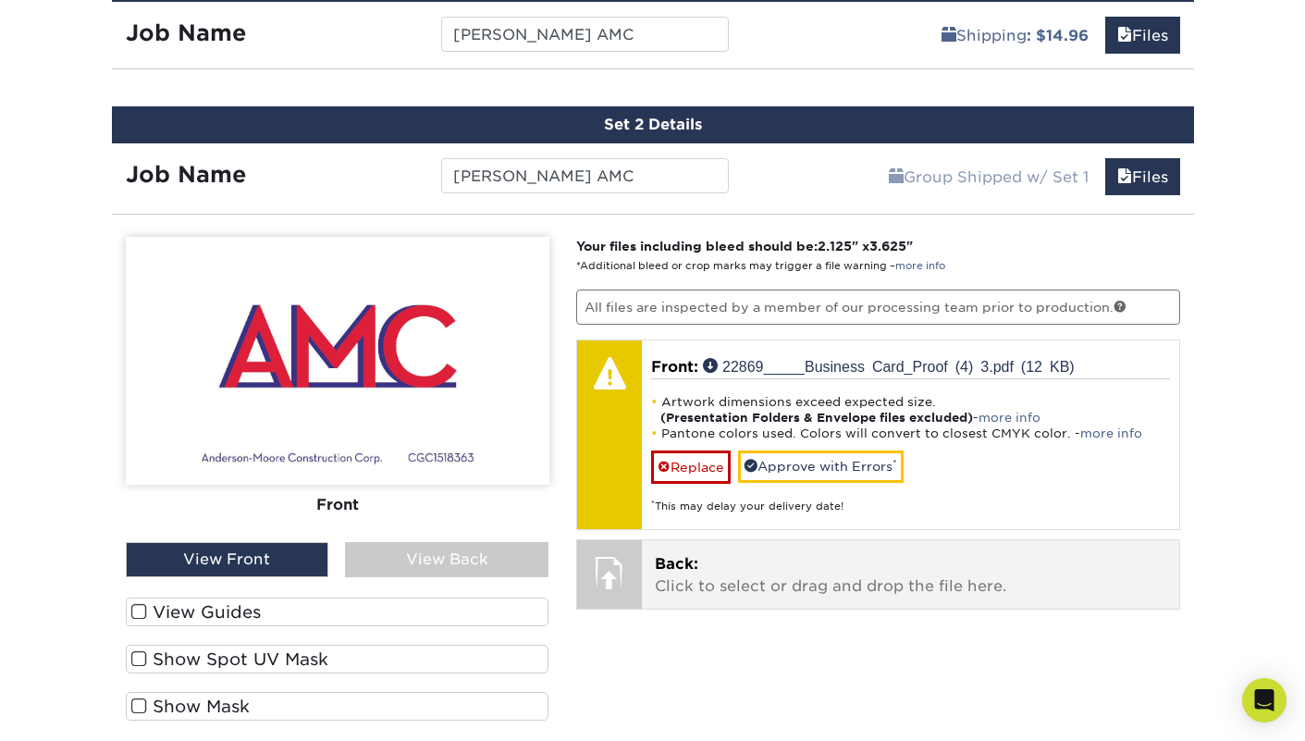
click at [779, 559] on p "Back: Click to select or drag and drop the file here." at bounding box center [910, 575] width 511 height 44
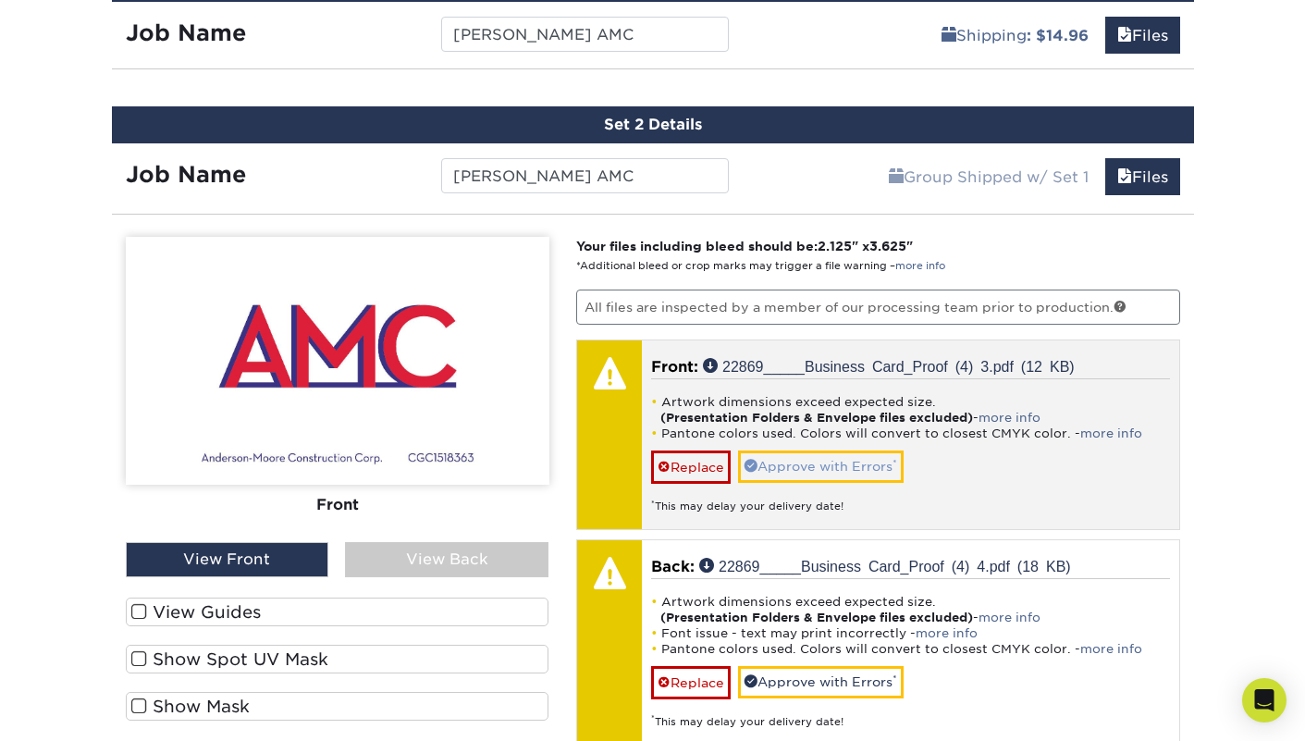
click at [802, 462] on link "Approve with Errors *" at bounding box center [821, 465] width 166 height 31
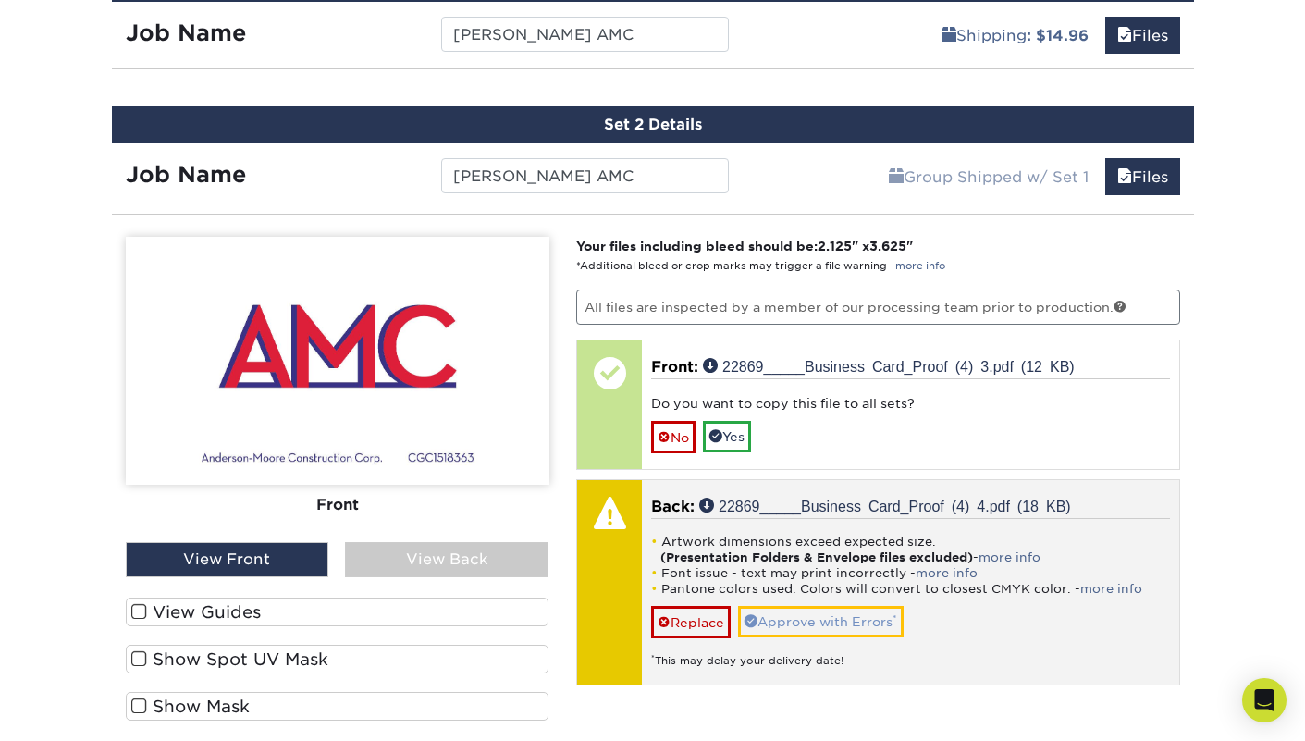
click at [841, 618] on link "Approve with Errors *" at bounding box center [821, 621] width 166 height 31
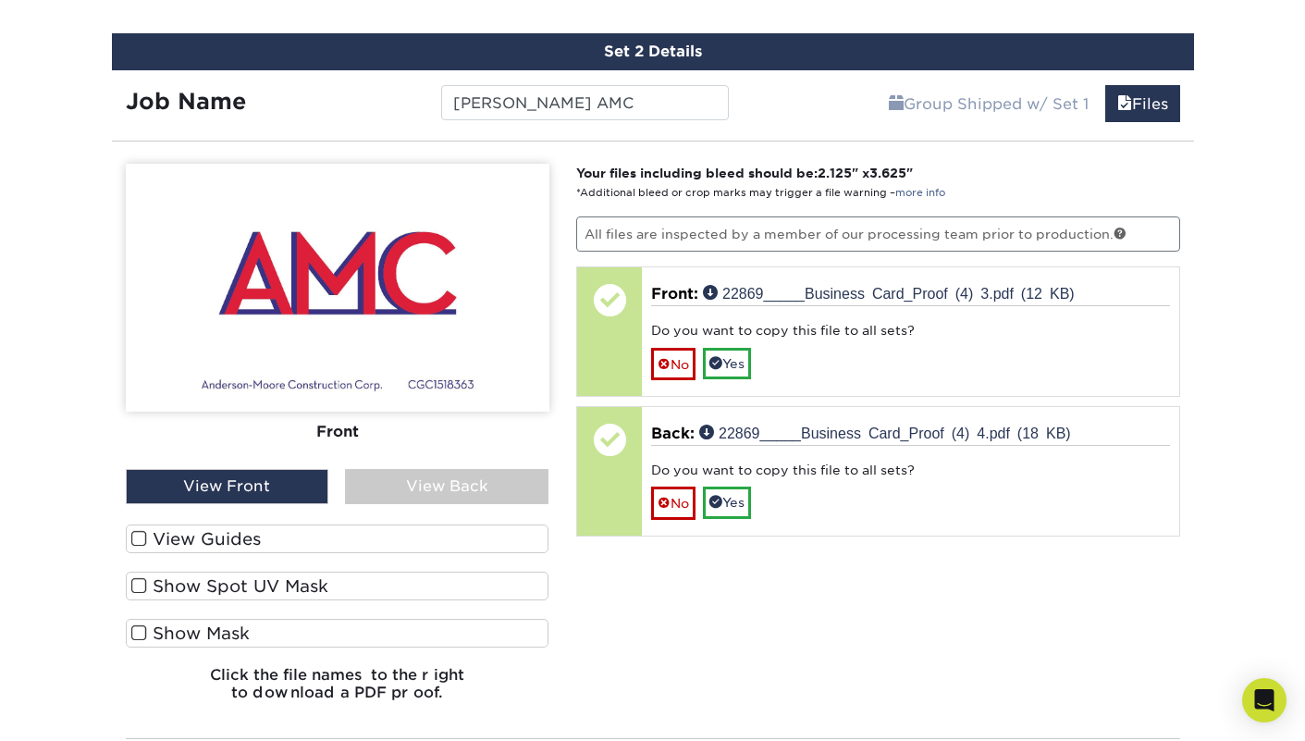
scroll to position [1210, 0]
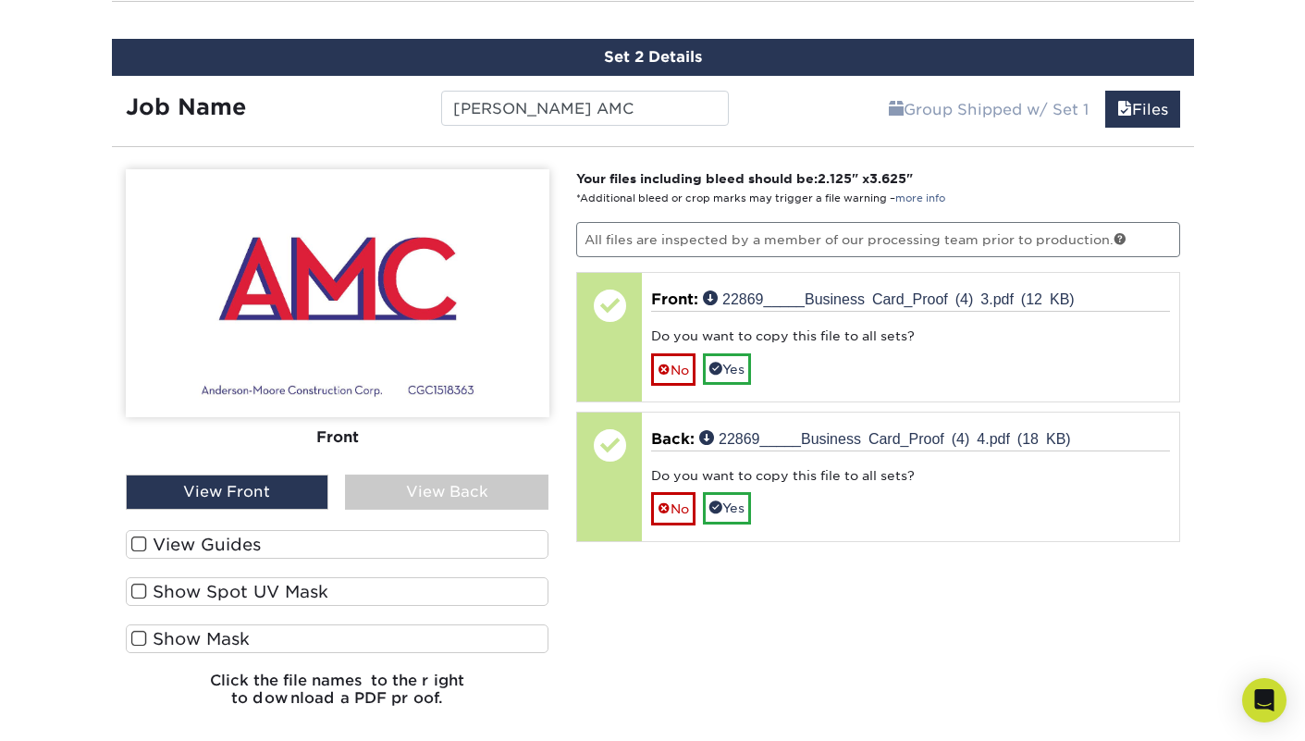
click at [436, 464] on div "Front Back" at bounding box center [337, 321] width 423 height 305
click at [438, 486] on div "View Back" at bounding box center [446, 491] width 203 height 35
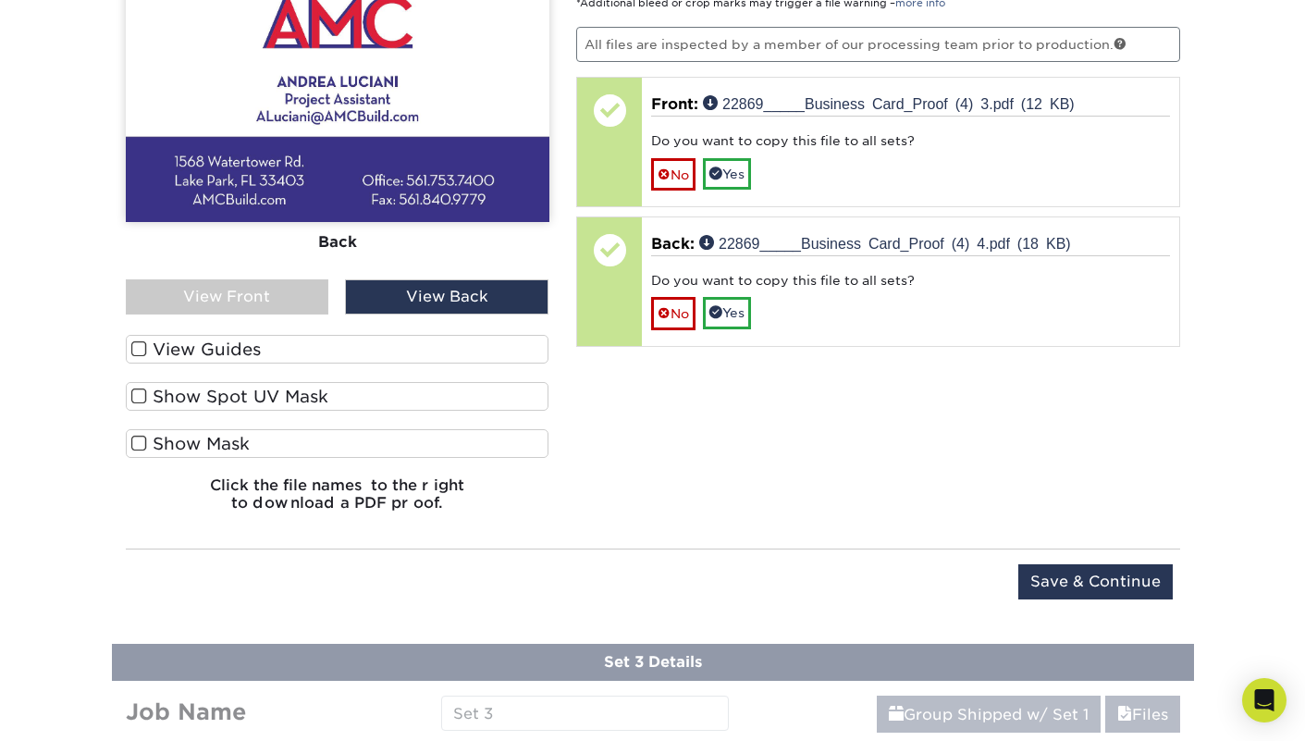
scroll to position [1398, 0]
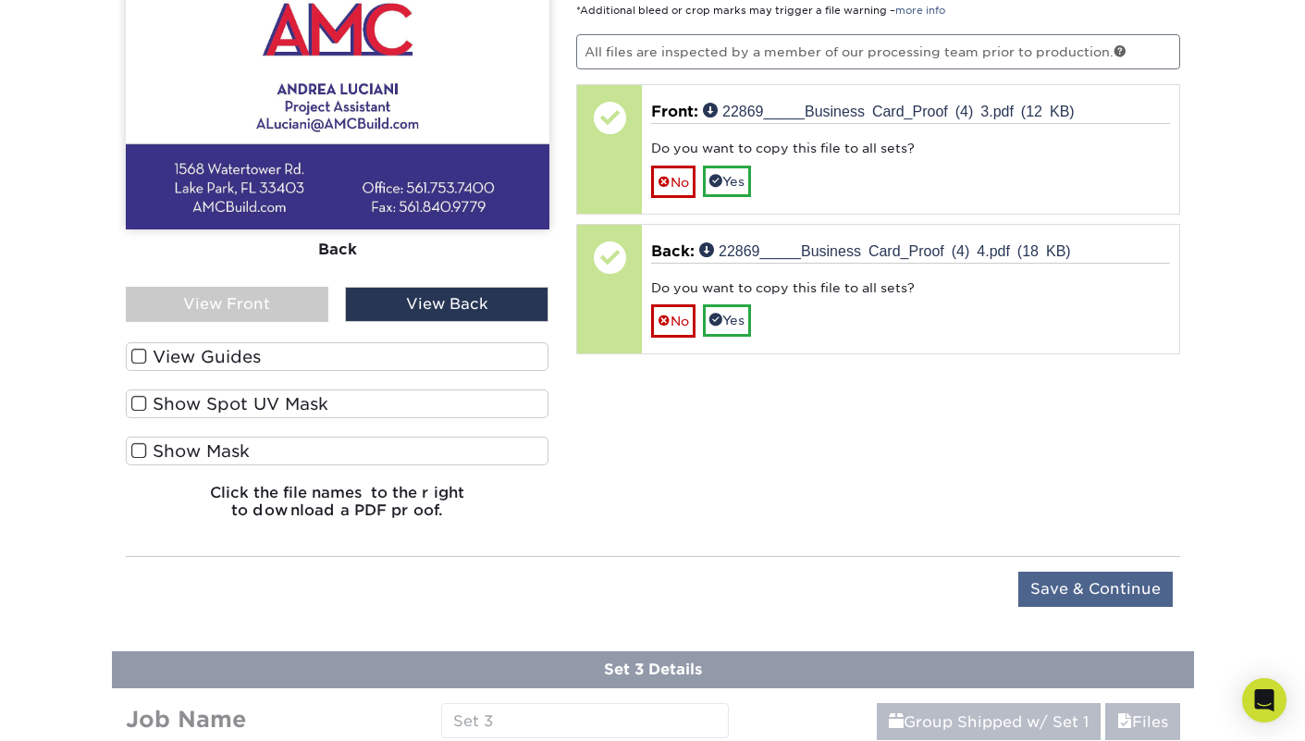
click at [1065, 583] on input "Save & Continue" at bounding box center [1095, 588] width 154 height 35
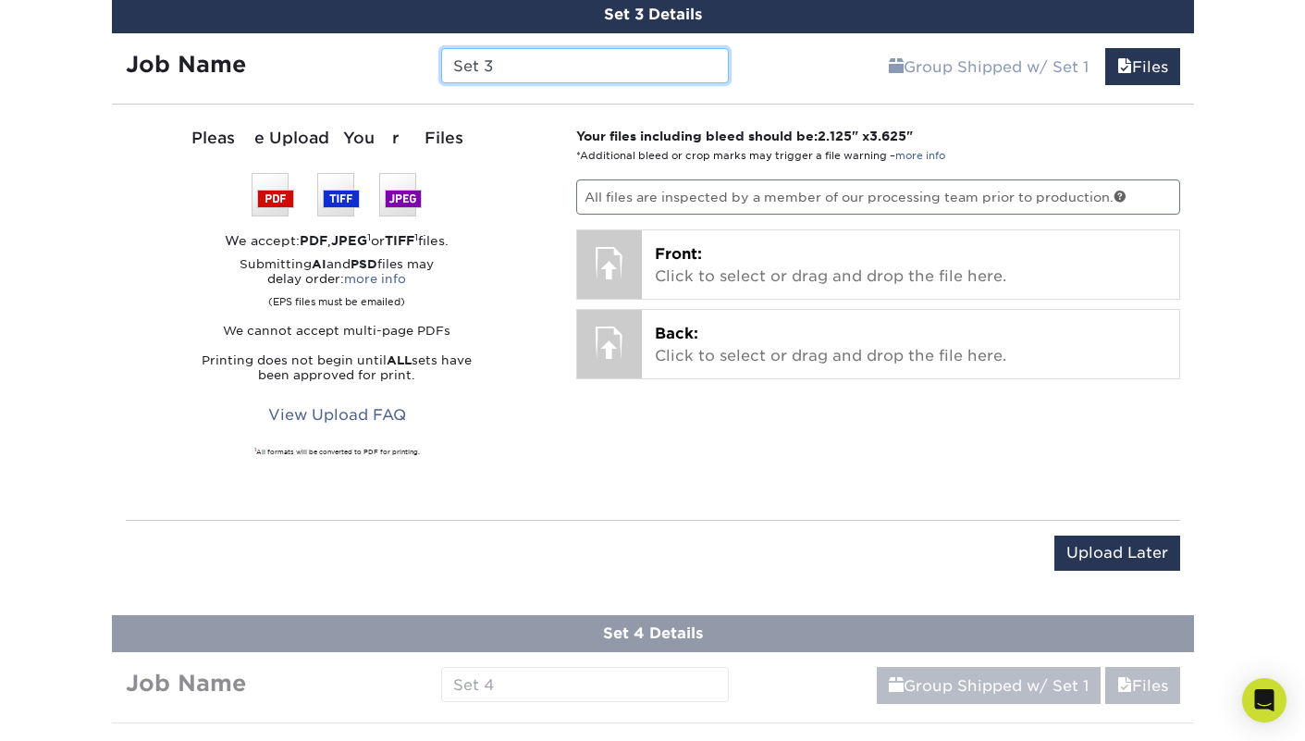
drag, startPoint x: 498, startPoint y: 66, endPoint x: 408, endPoint y: 59, distance: 90.8
click at [408, 59] on div "Job Name Set 3" at bounding box center [428, 65] width 632 height 35
type input "n"
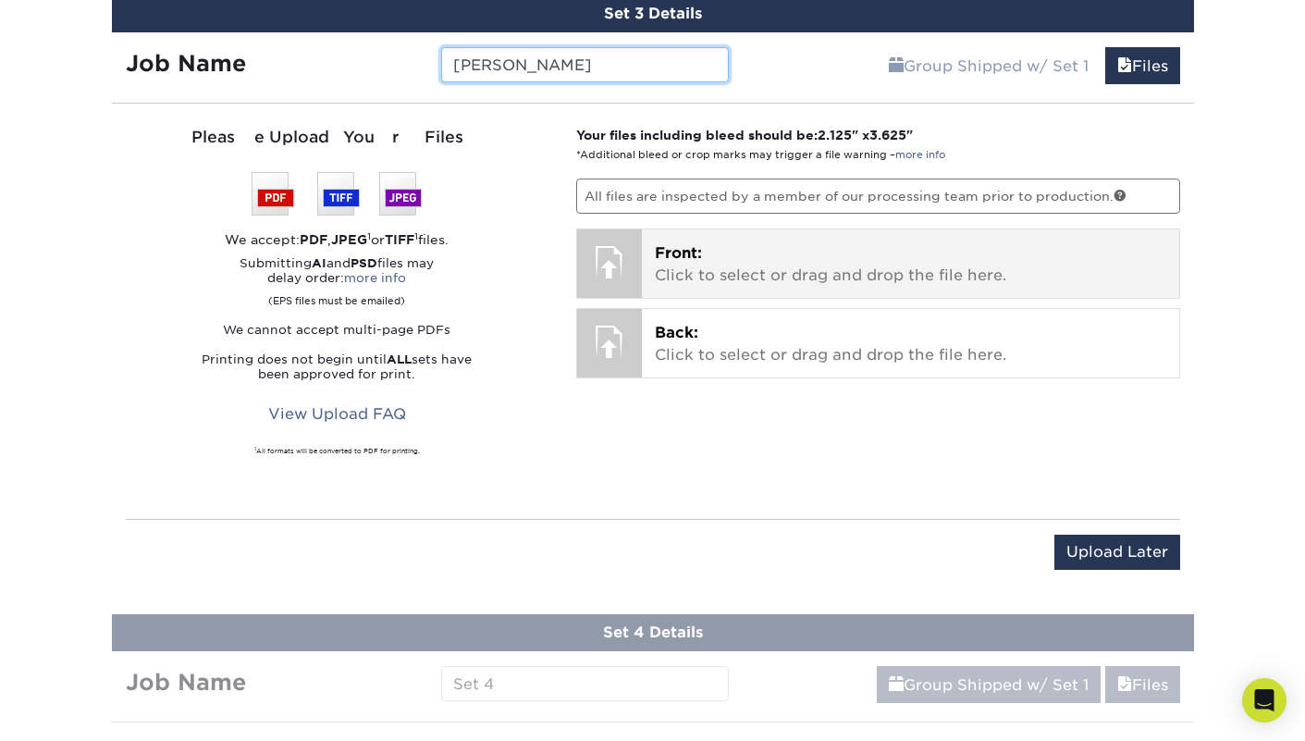
type input "[PERSON_NAME]"
click at [681, 252] on span "Front:" at bounding box center [678, 253] width 47 height 18
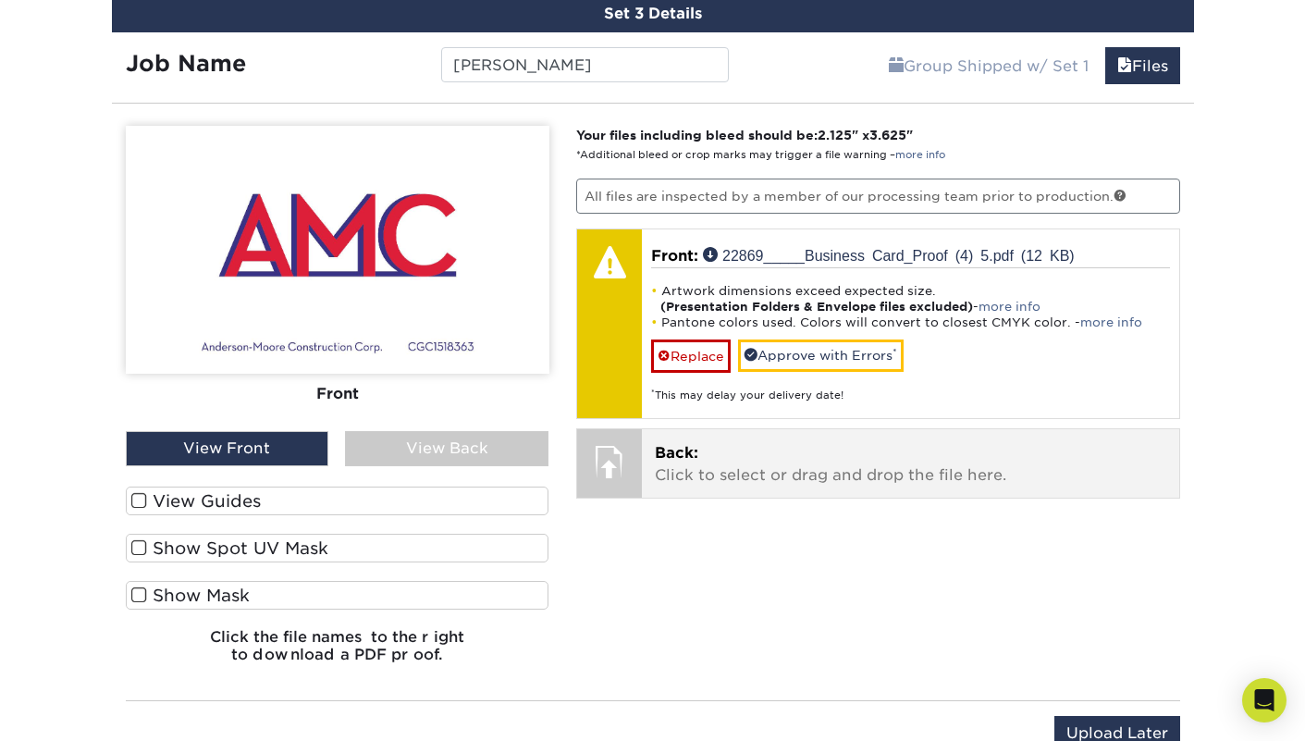
click at [705, 455] on p "Back: Click to select or drag and drop the file here." at bounding box center [910, 464] width 511 height 44
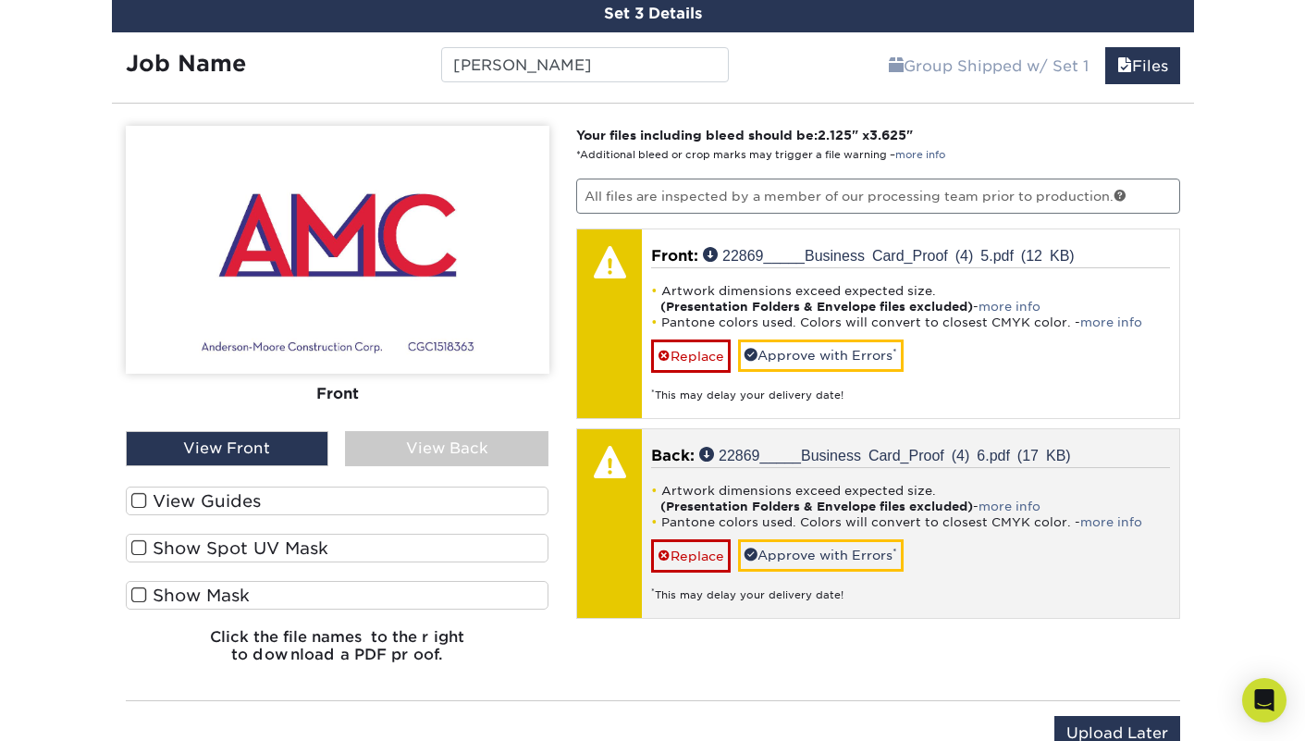
click at [818, 547] on link "Approve with Errors *" at bounding box center [821, 554] width 166 height 31
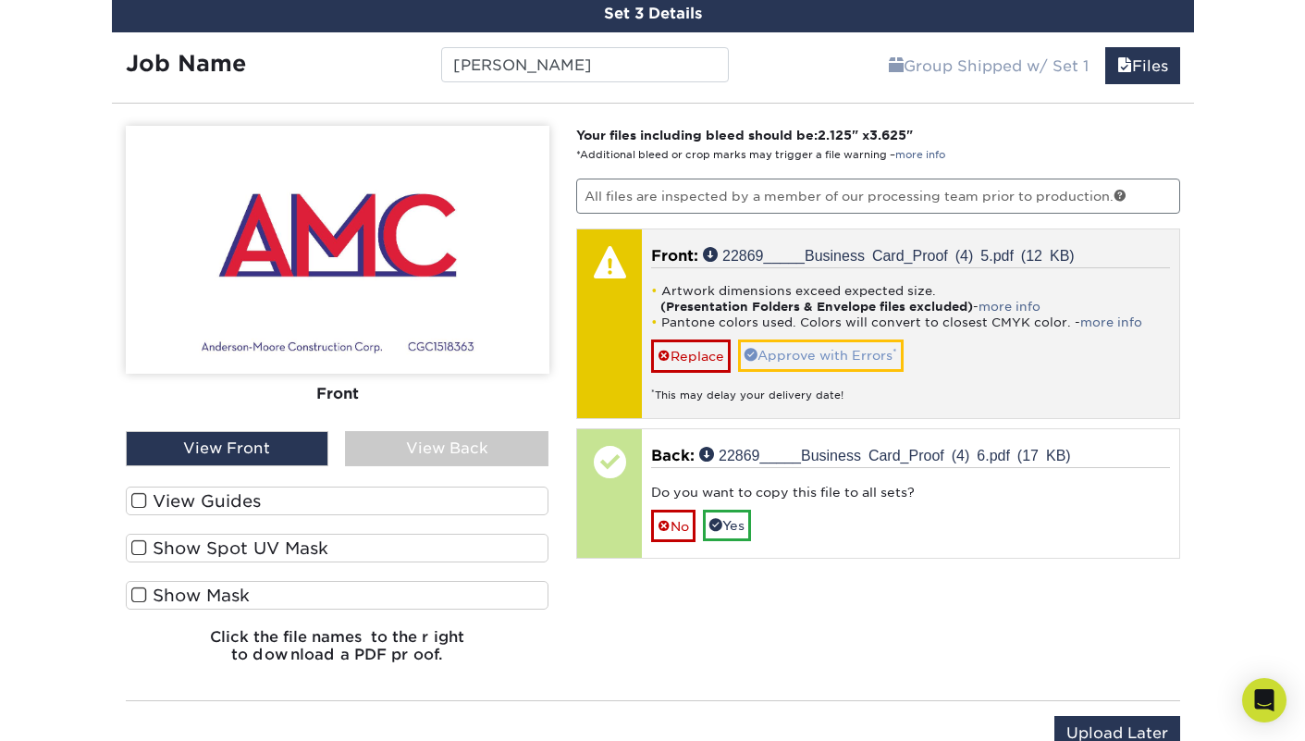
click at [832, 356] on link "Approve with Errors *" at bounding box center [821, 354] width 166 height 31
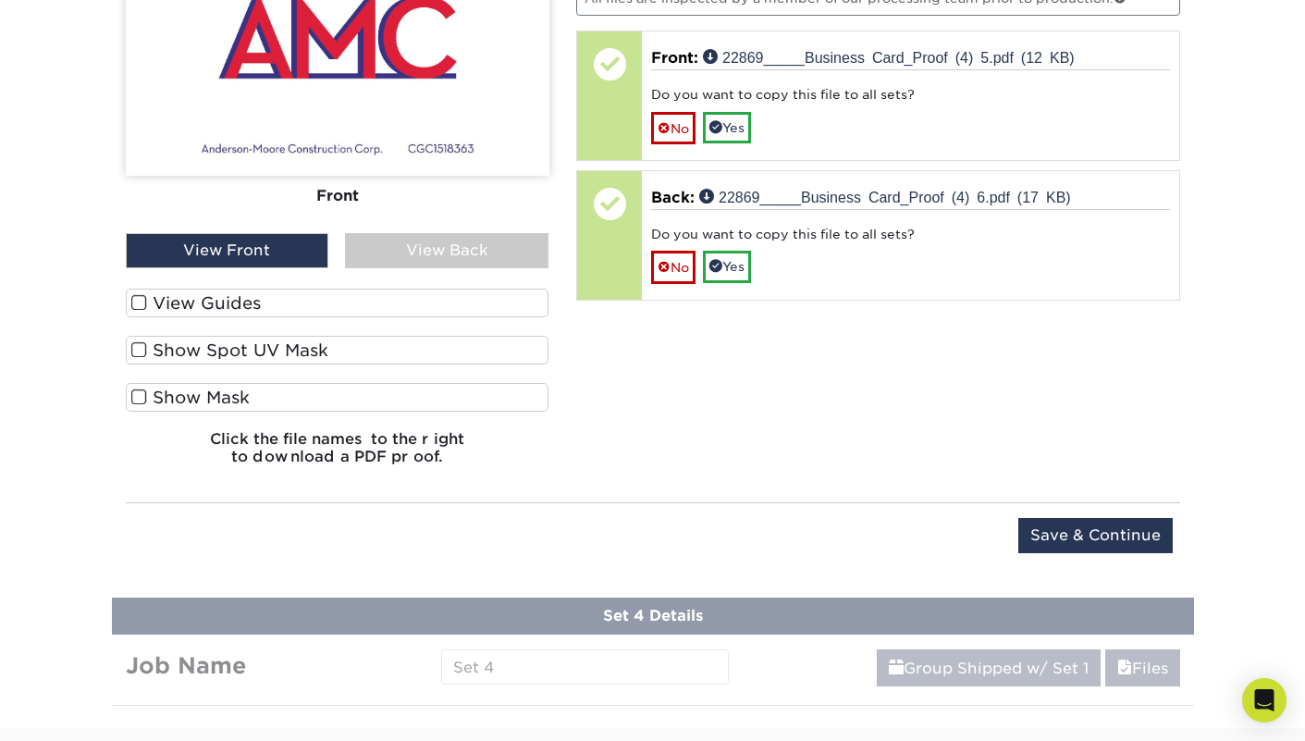
scroll to position [1593, 0]
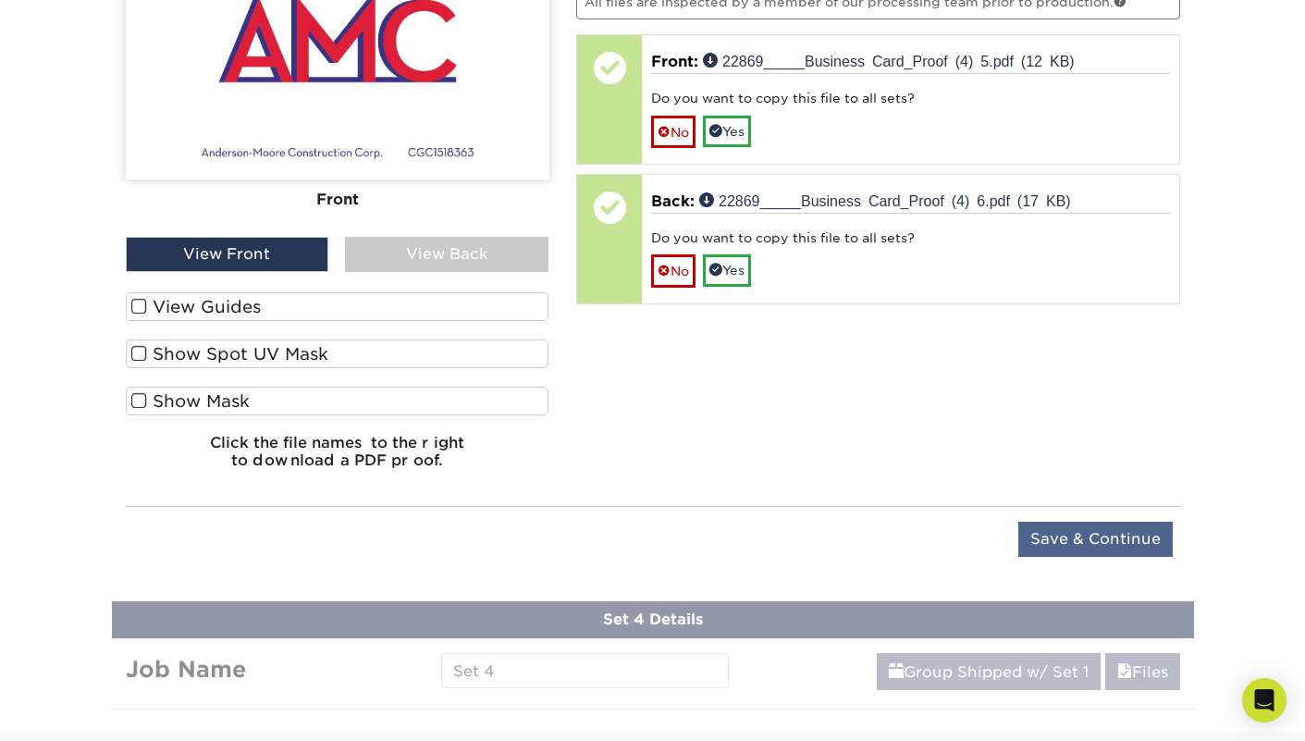
click at [1082, 537] on input "Save & Continue" at bounding box center [1095, 539] width 154 height 35
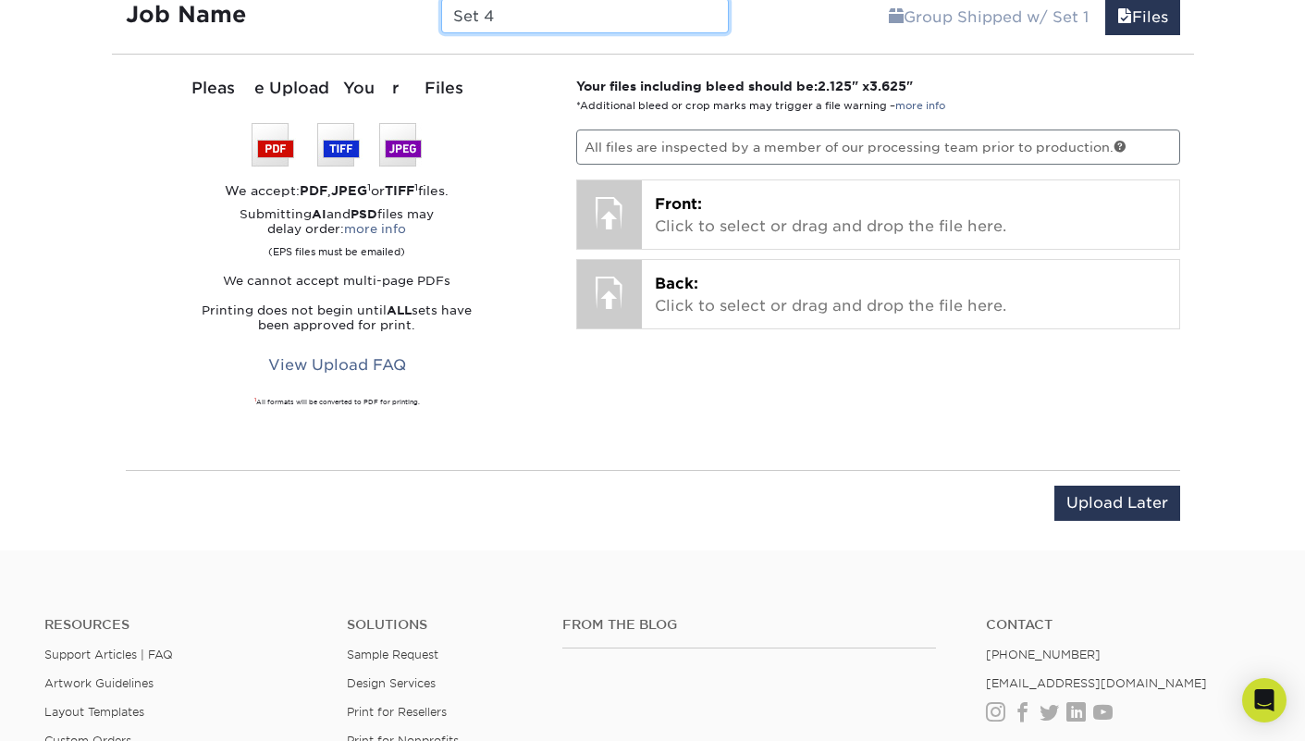
scroll to position [1467, 0]
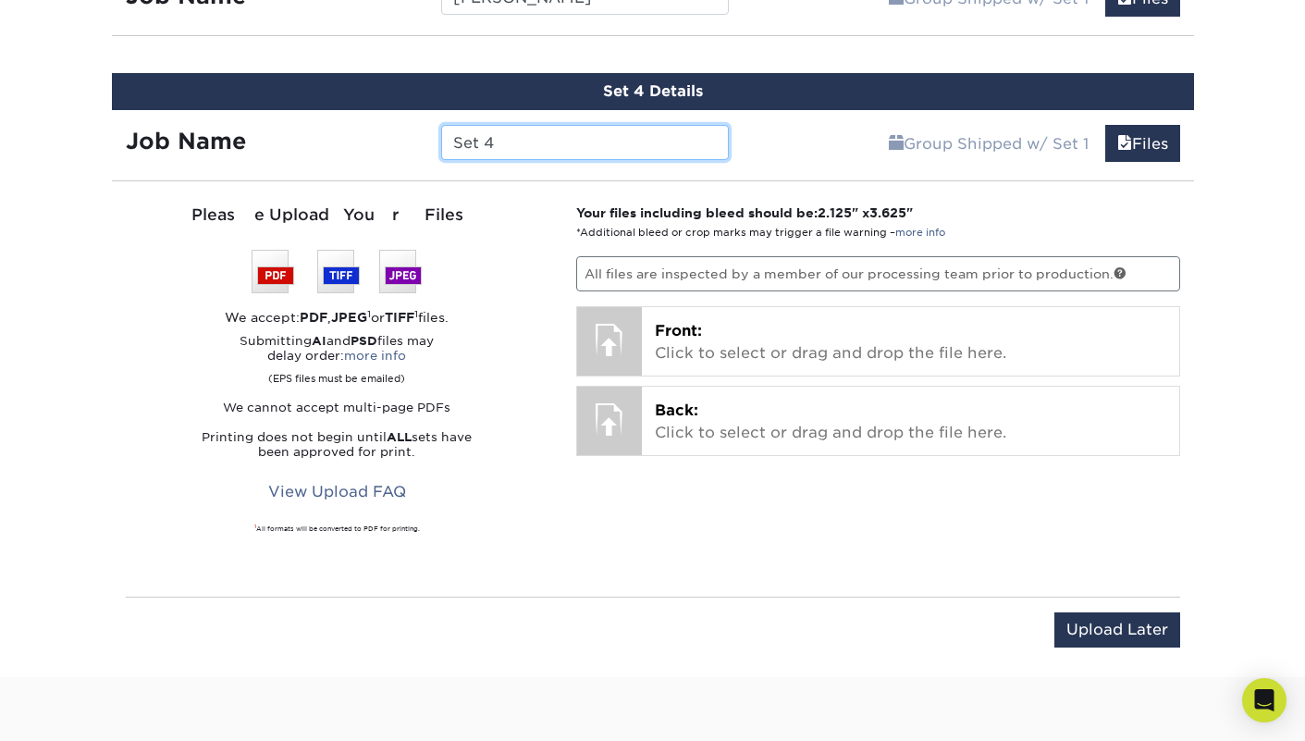
drag, startPoint x: 525, startPoint y: 140, endPoint x: 385, endPoint y: 126, distance: 141.2
click at [385, 126] on div "Job Name Set 4" at bounding box center [428, 142] width 632 height 35
type input "H"
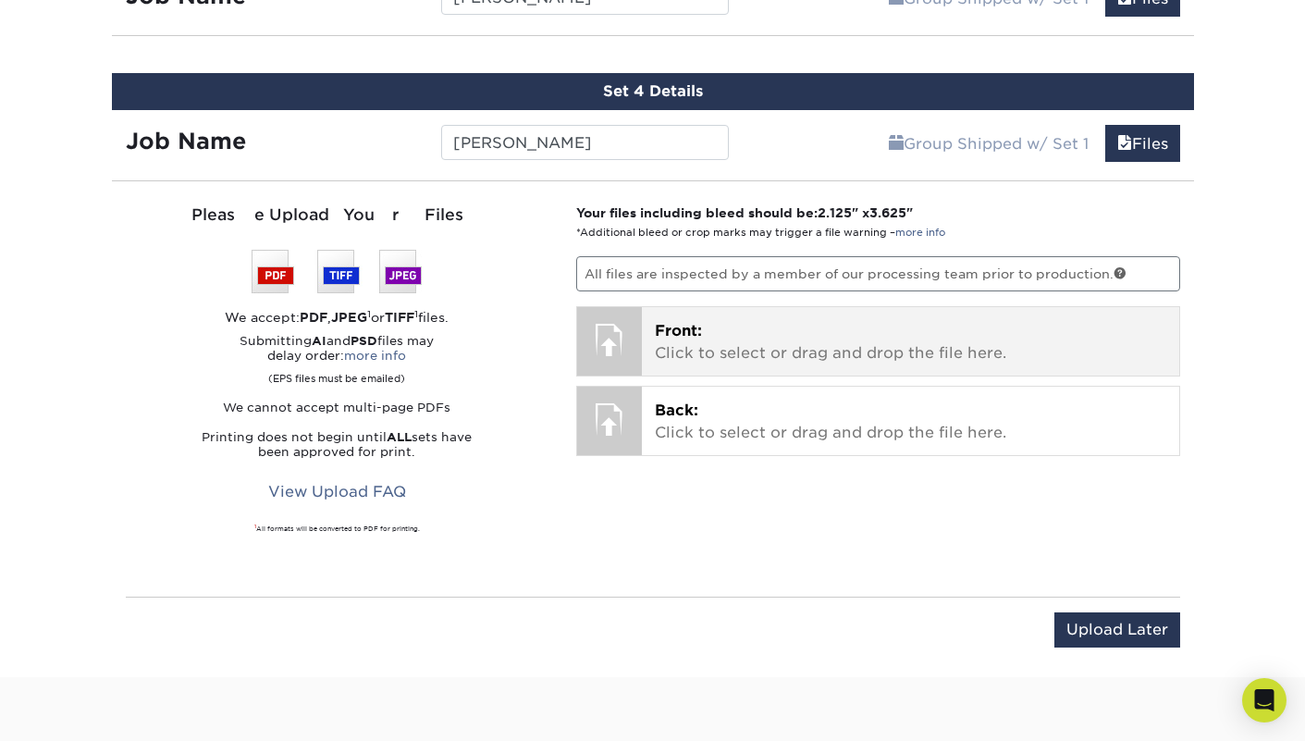
click at [682, 320] on p "Front: Click to select or drag and drop the file here." at bounding box center [910, 342] width 511 height 44
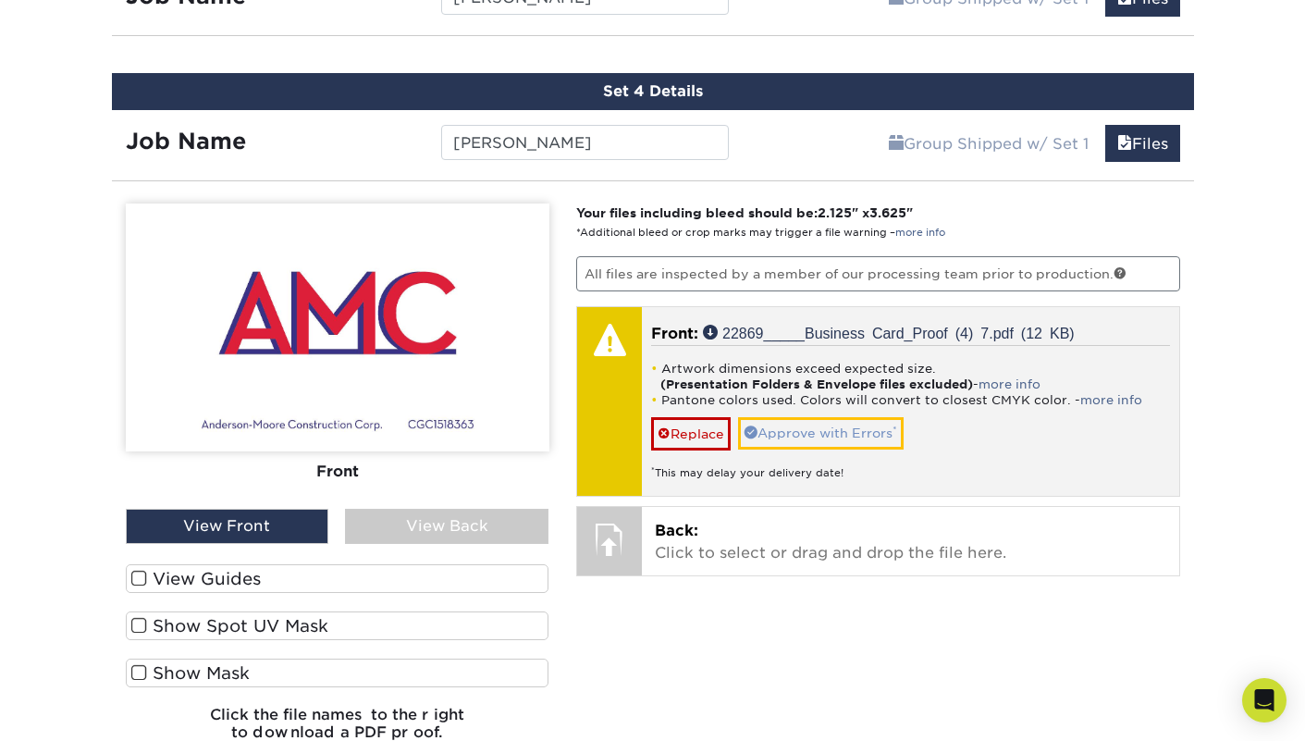
click at [790, 433] on link "Approve with Errors *" at bounding box center [821, 432] width 166 height 31
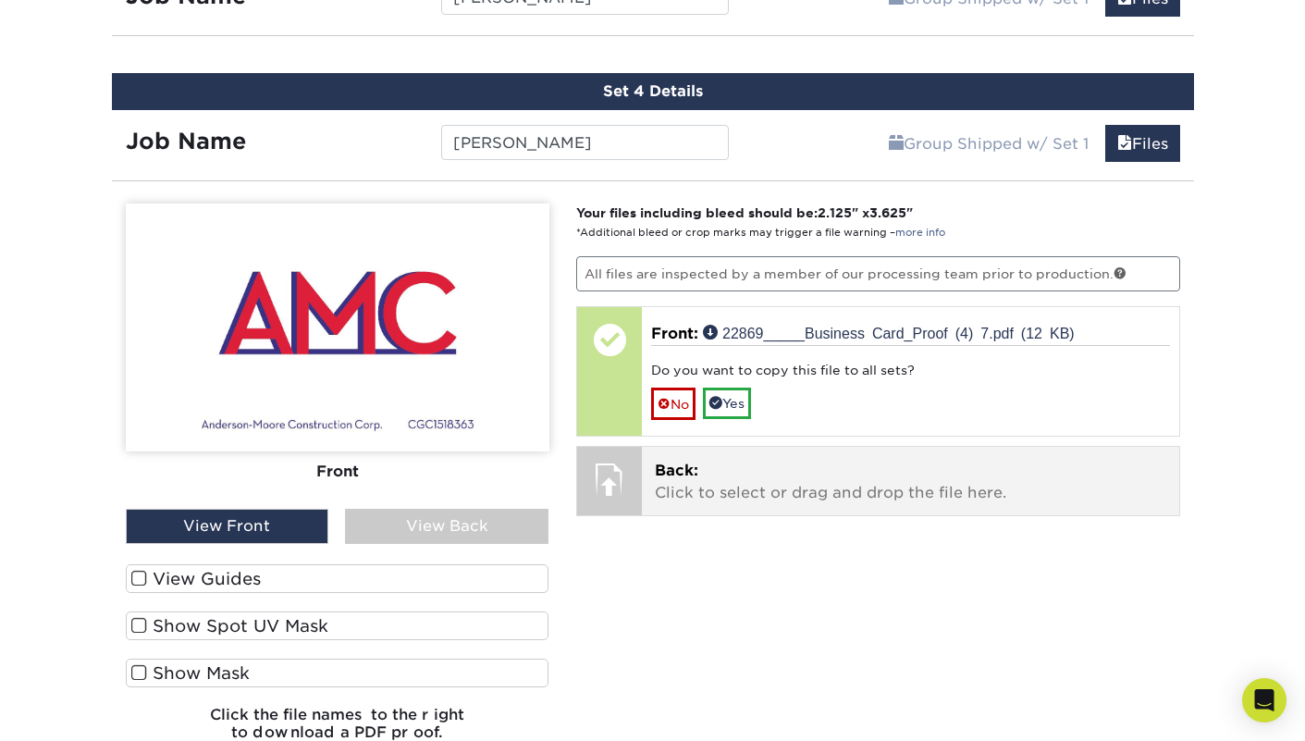
click at [777, 461] on p "Back: Click to select or drag and drop the file here." at bounding box center [910, 482] width 511 height 44
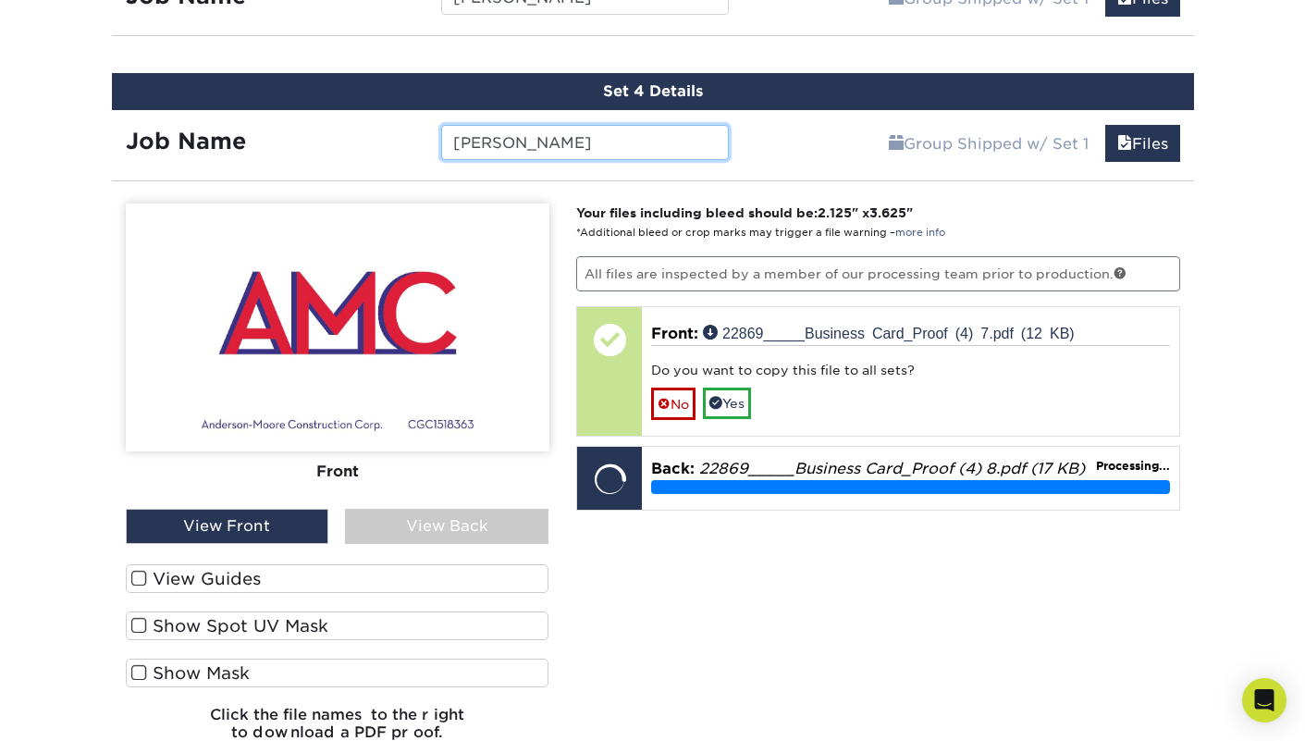
click at [605, 141] on input "Charlene Butzer" at bounding box center [585, 142] width 288 height 35
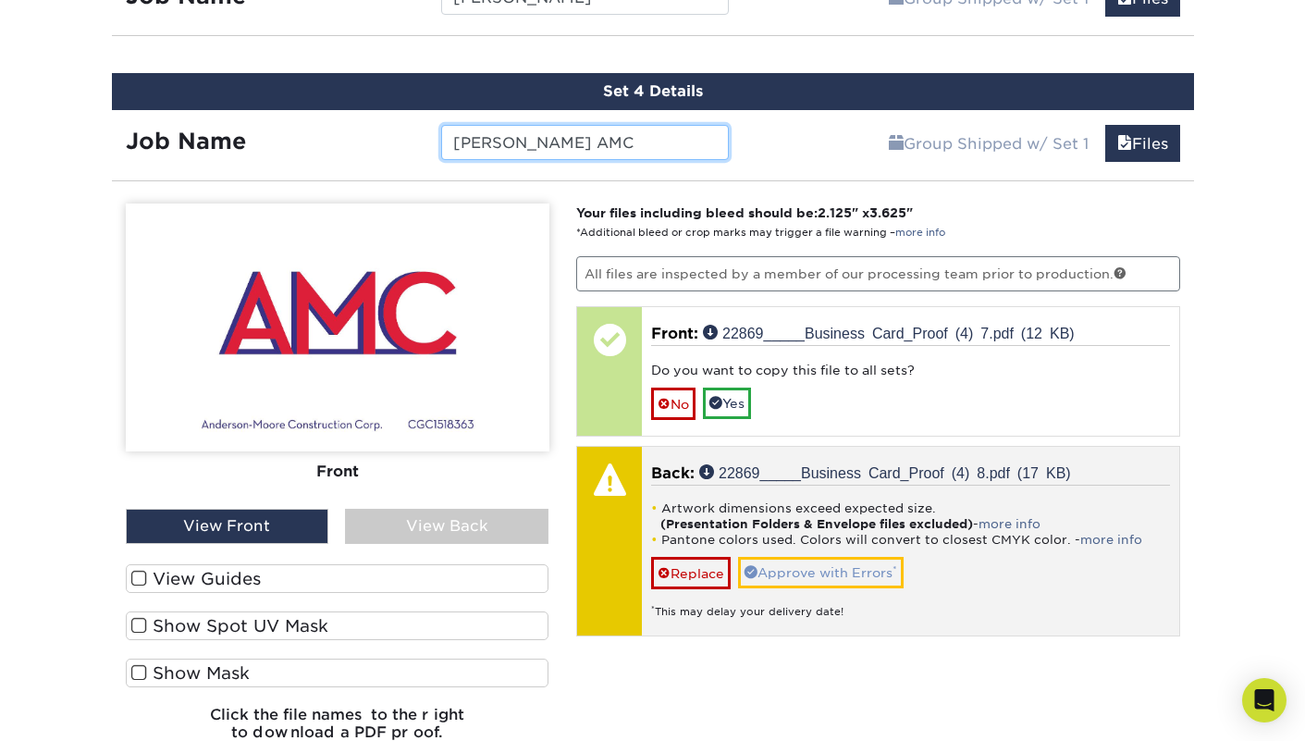
type input "[PERSON_NAME] AMC"
click at [813, 564] on link "Approve with Errors *" at bounding box center [821, 572] width 166 height 31
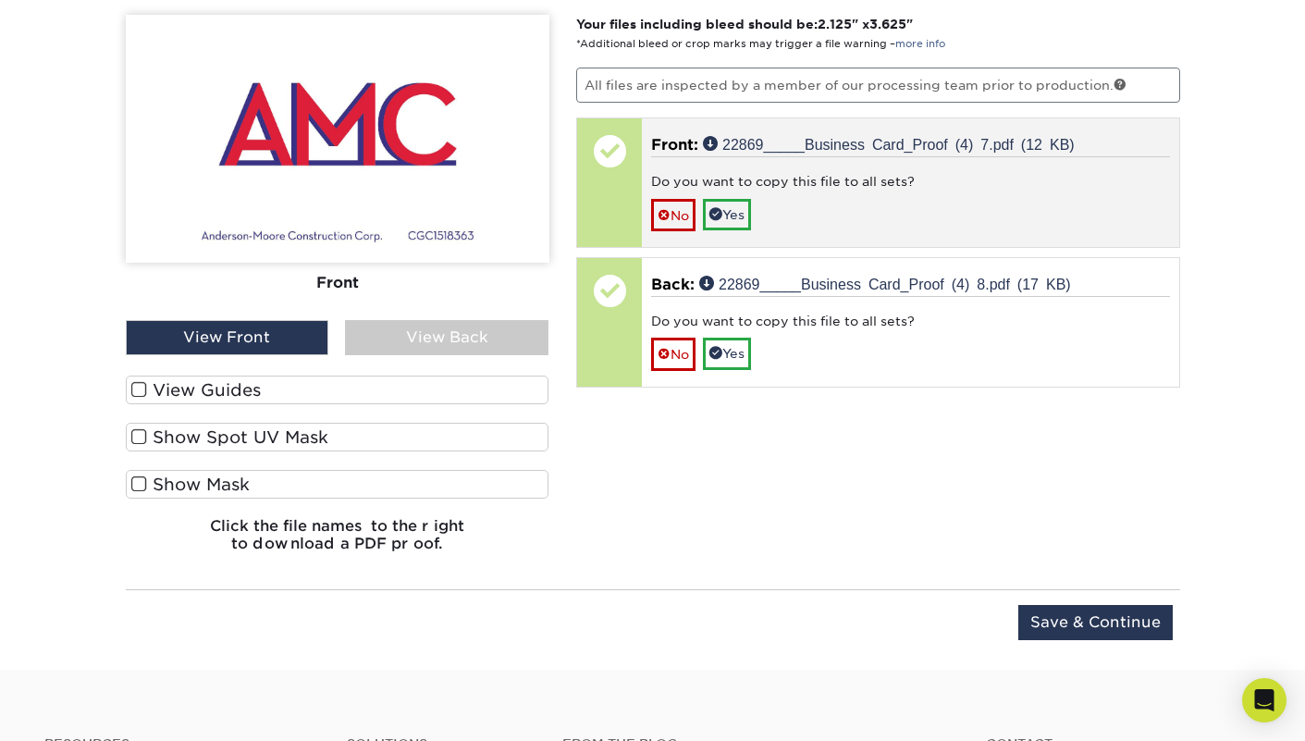
scroll to position [1665, 0]
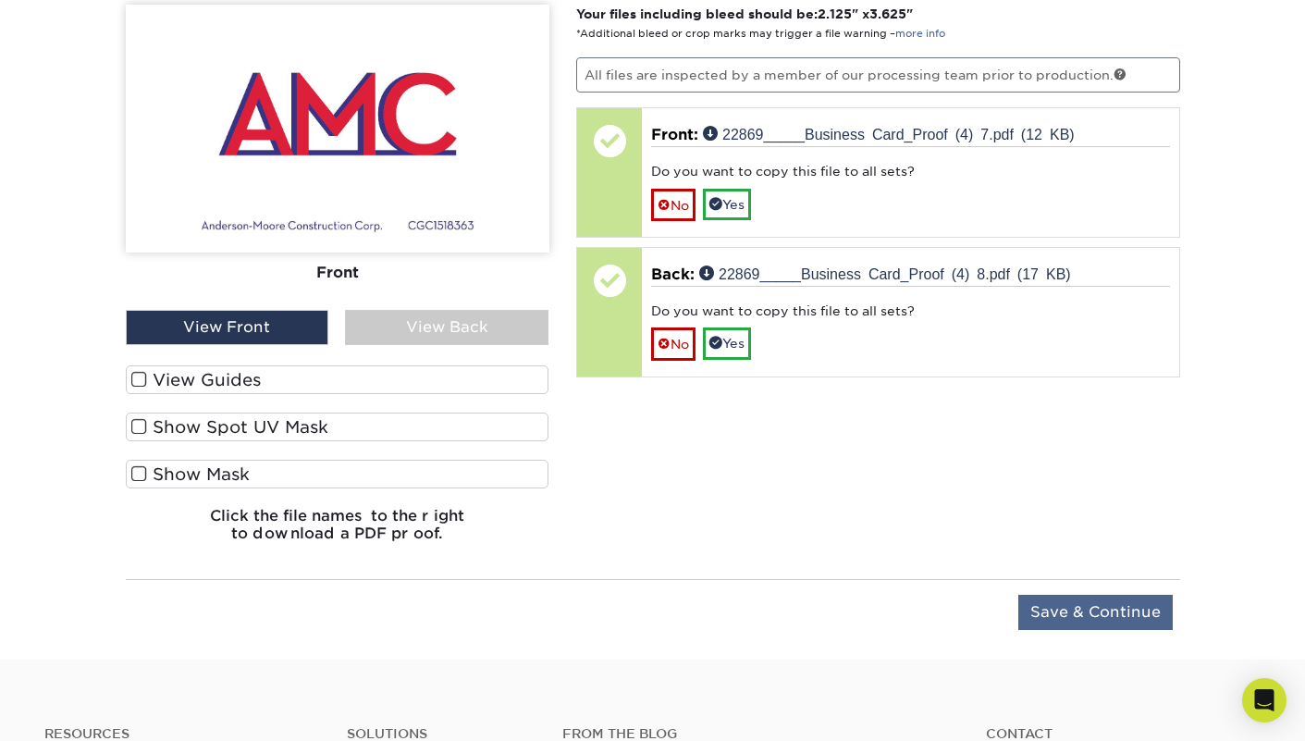
click at [1079, 610] on input "Save & Continue" at bounding box center [1095, 612] width 154 height 35
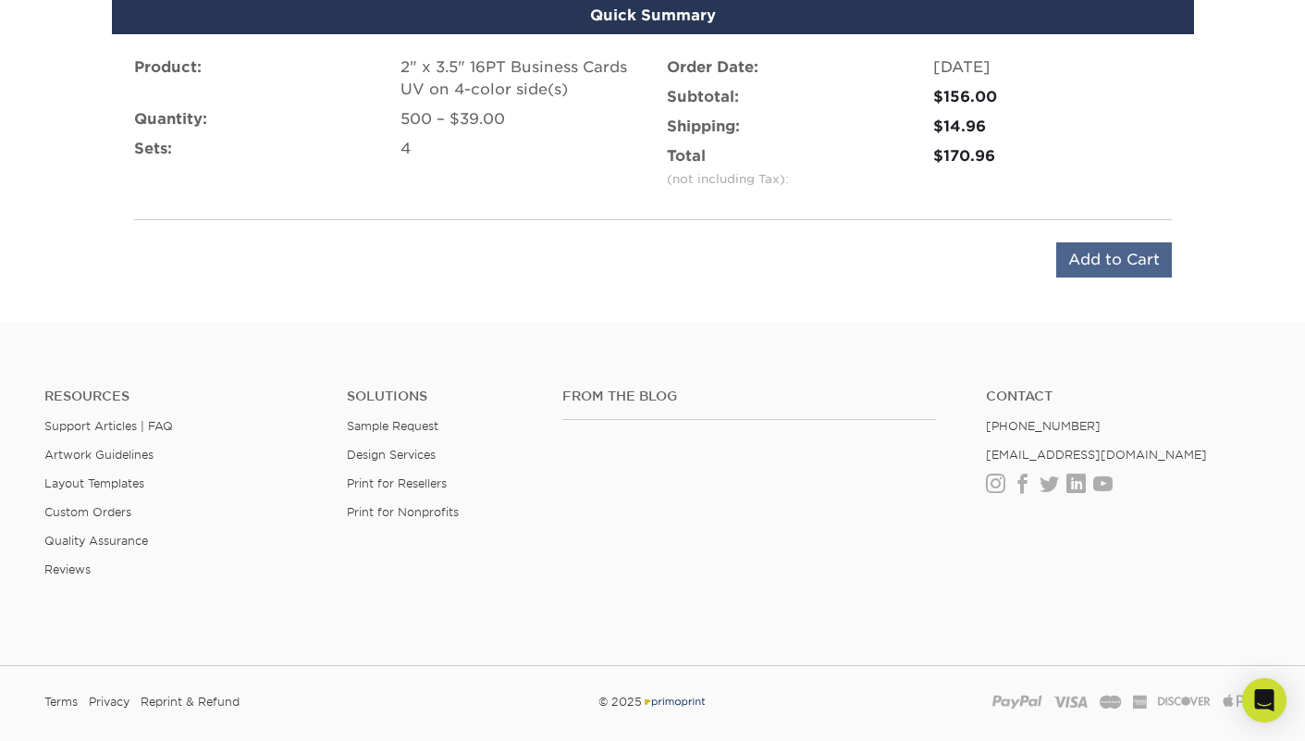
click at [1097, 248] on input "Add to Cart" at bounding box center [1114, 259] width 116 height 35
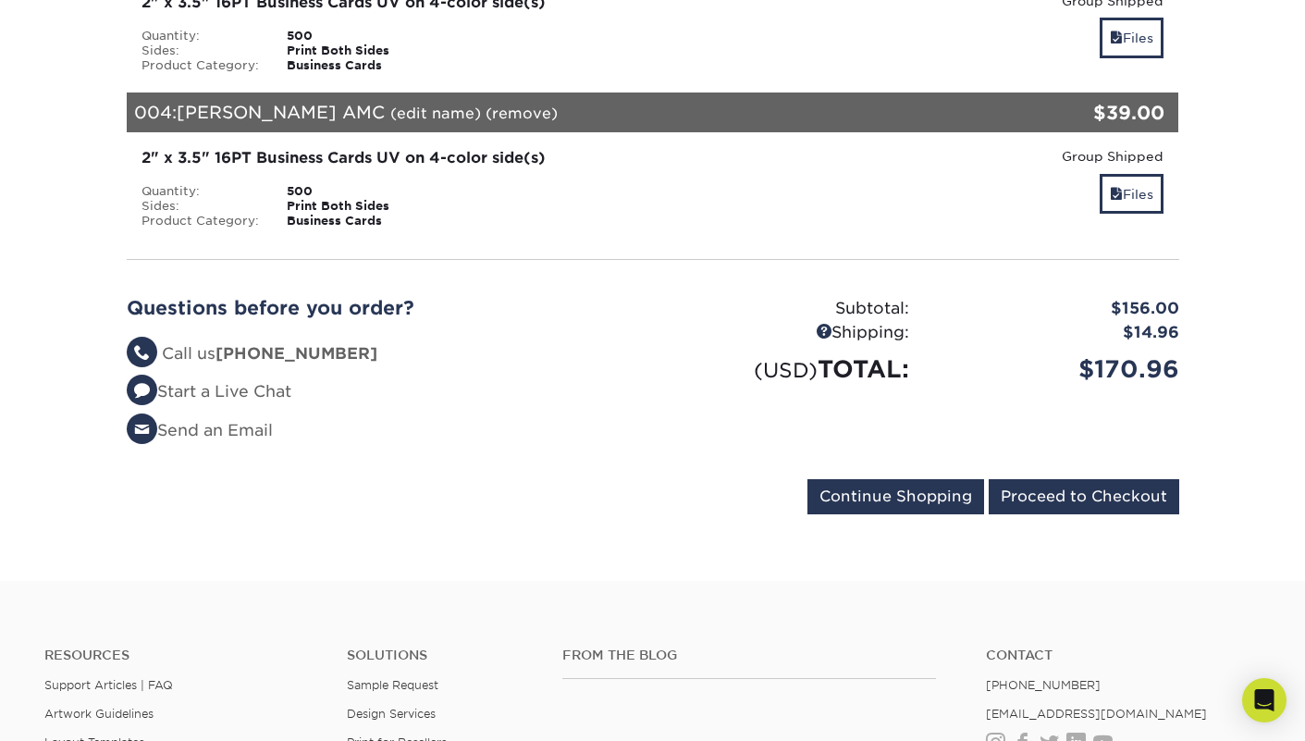
scroll to position [754, 0]
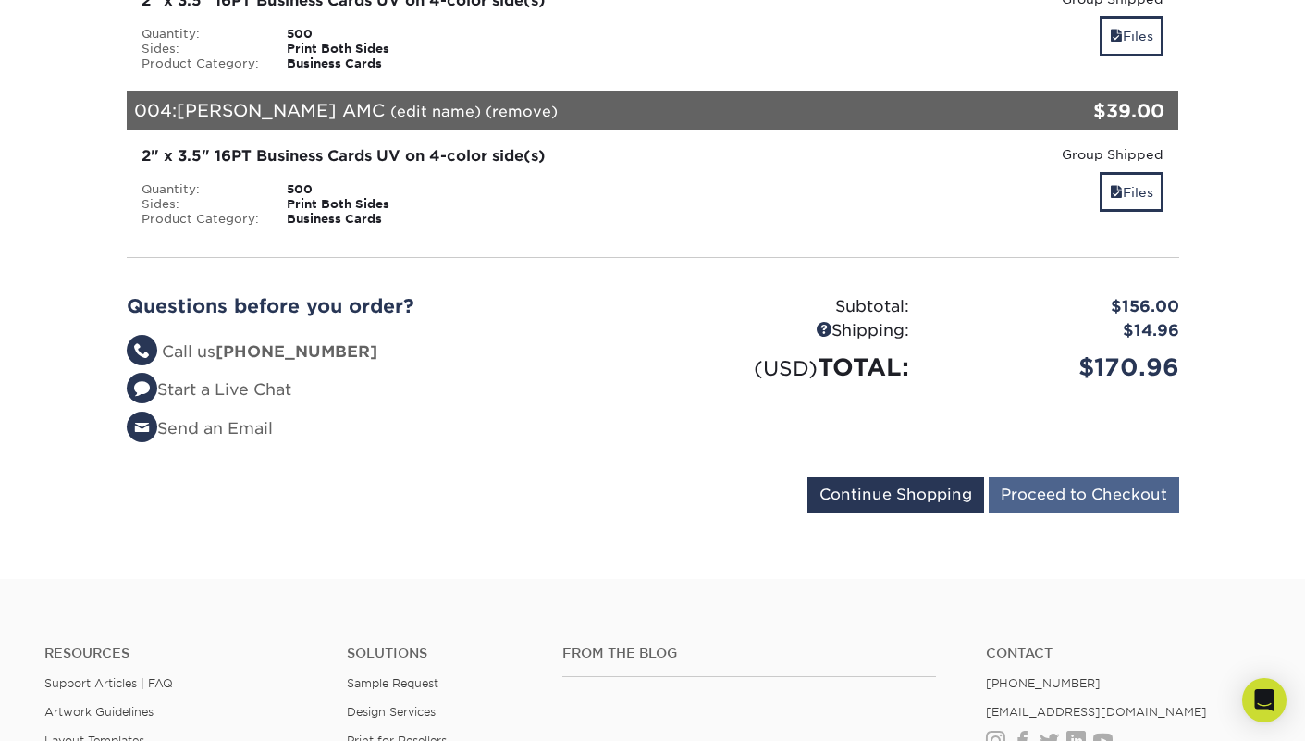
click at [1124, 512] on input "Proceed to Checkout" at bounding box center [1083, 494] width 190 height 35
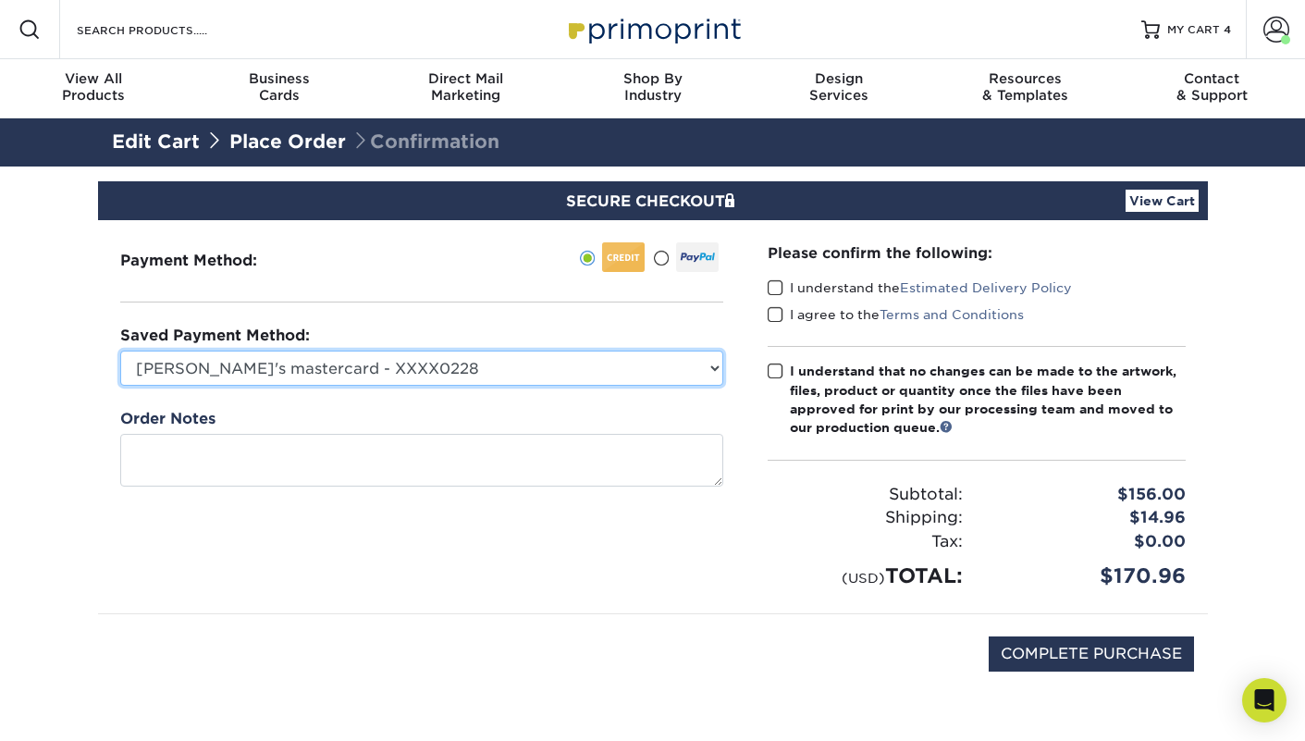
select select "75421"
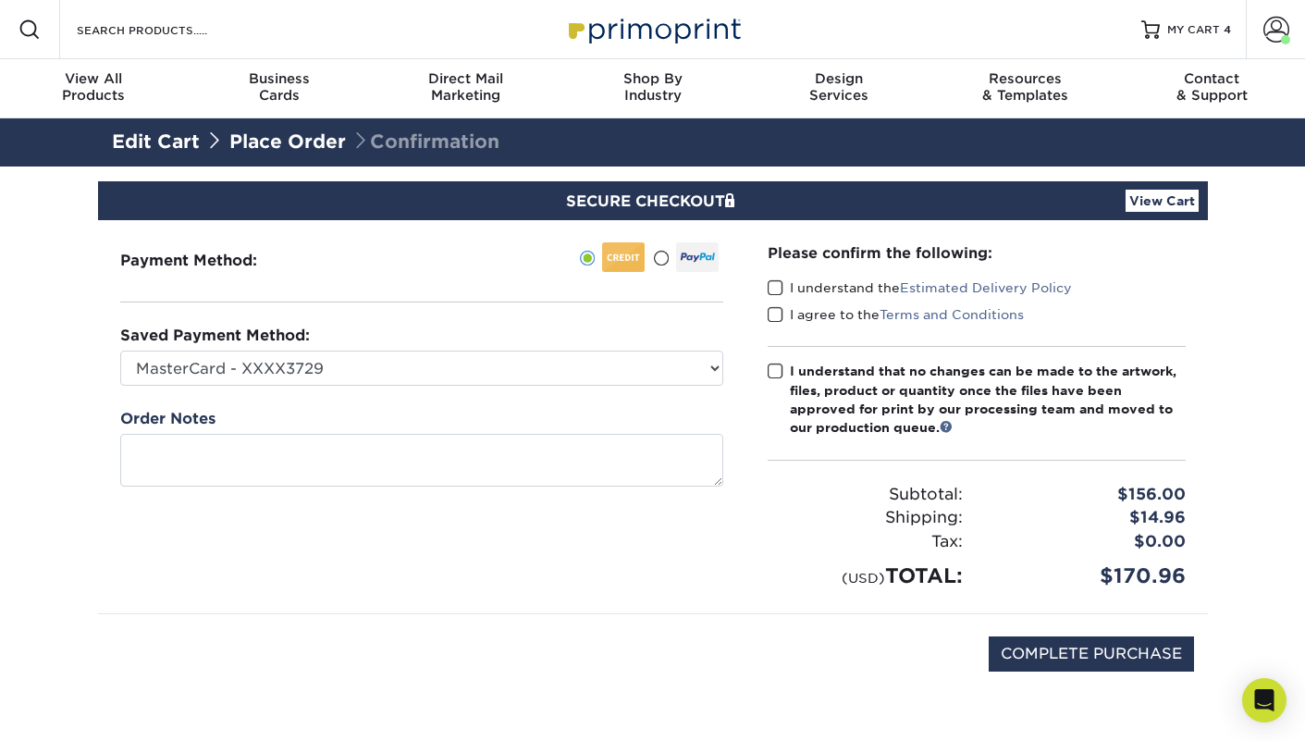
click at [781, 288] on span at bounding box center [775, 288] width 16 height 18
click at [0, 0] on input "I understand the Estimated Delivery Policy" at bounding box center [0, 0] width 0 height 0
click at [779, 314] on span at bounding box center [775, 315] width 16 height 18
click at [0, 0] on input "I agree to the Terms and Conditions" at bounding box center [0, 0] width 0 height 0
click at [772, 371] on span at bounding box center [775, 371] width 16 height 18
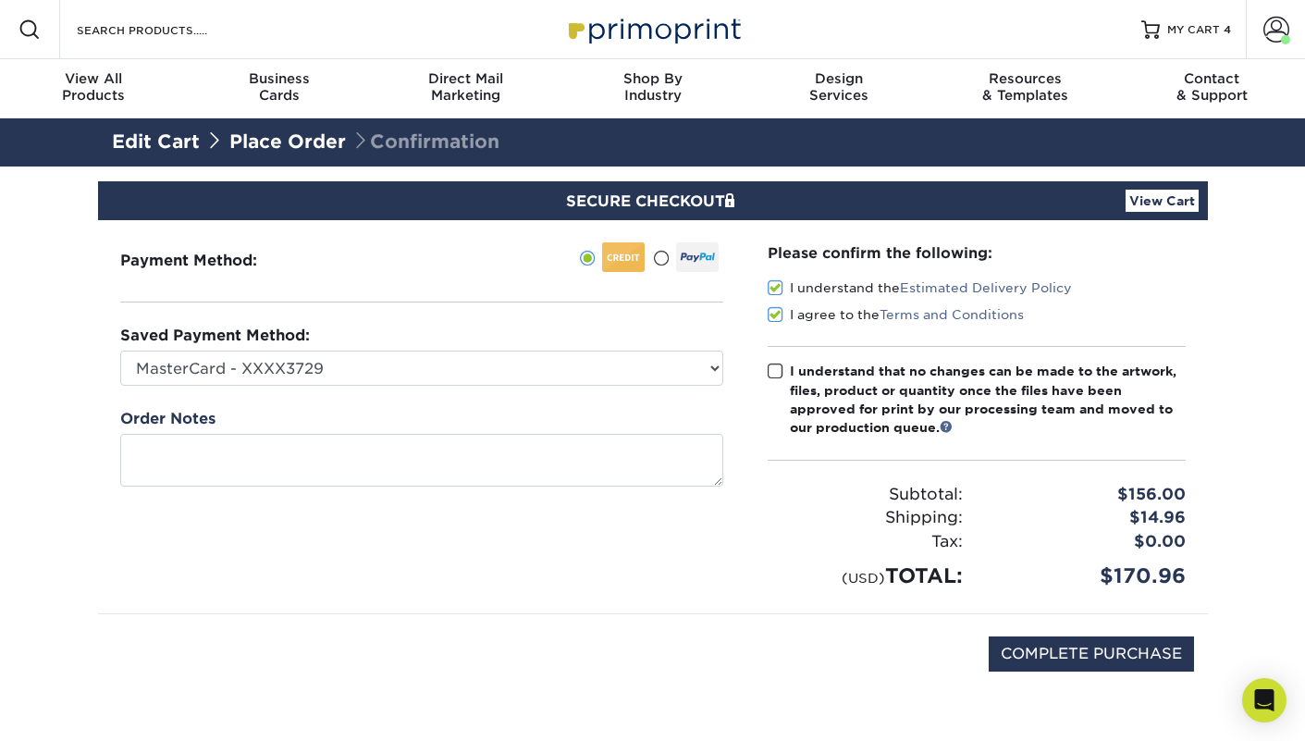
click at [0, 0] on input "I understand that no changes can be made to the artwork, files, product or quan…" at bounding box center [0, 0] width 0 height 0
click at [1050, 654] on input "COMPLETE PURCHASE" at bounding box center [1090, 653] width 205 height 35
type input "PROCESSING, PLEASE WAIT..."
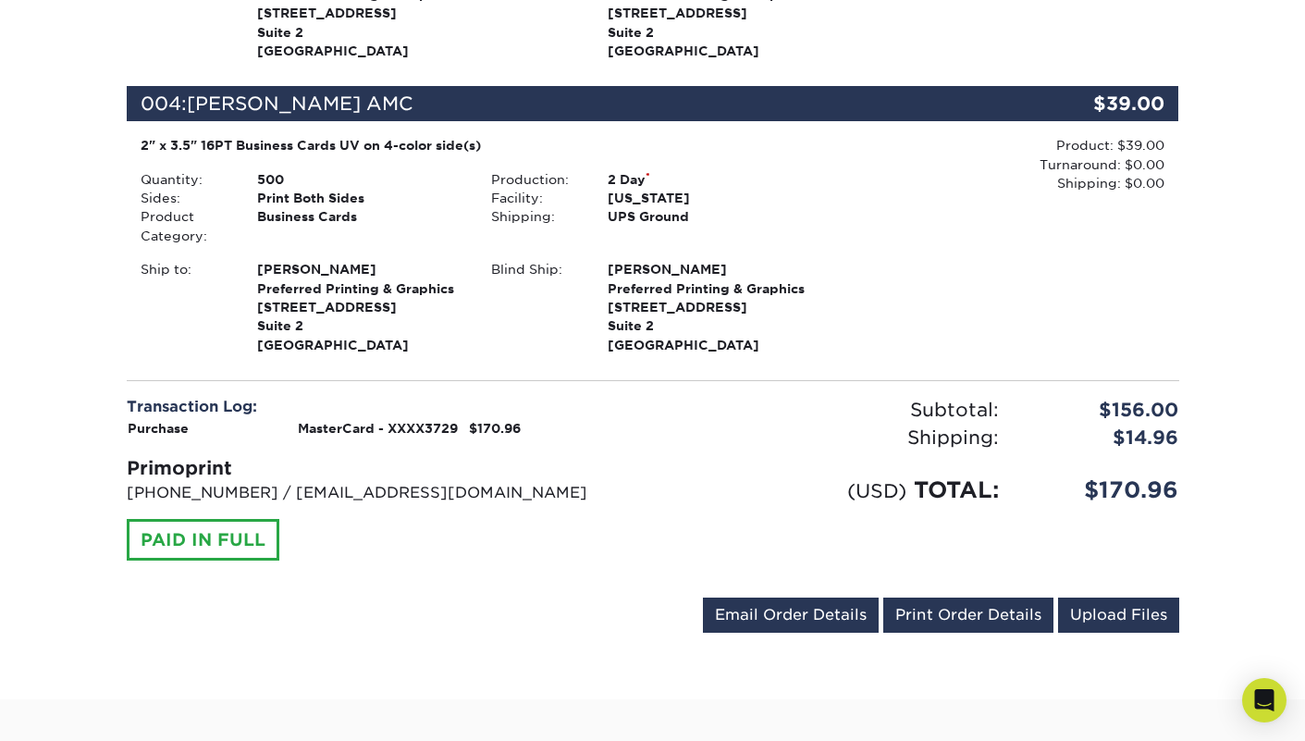
scroll to position [1310, 0]
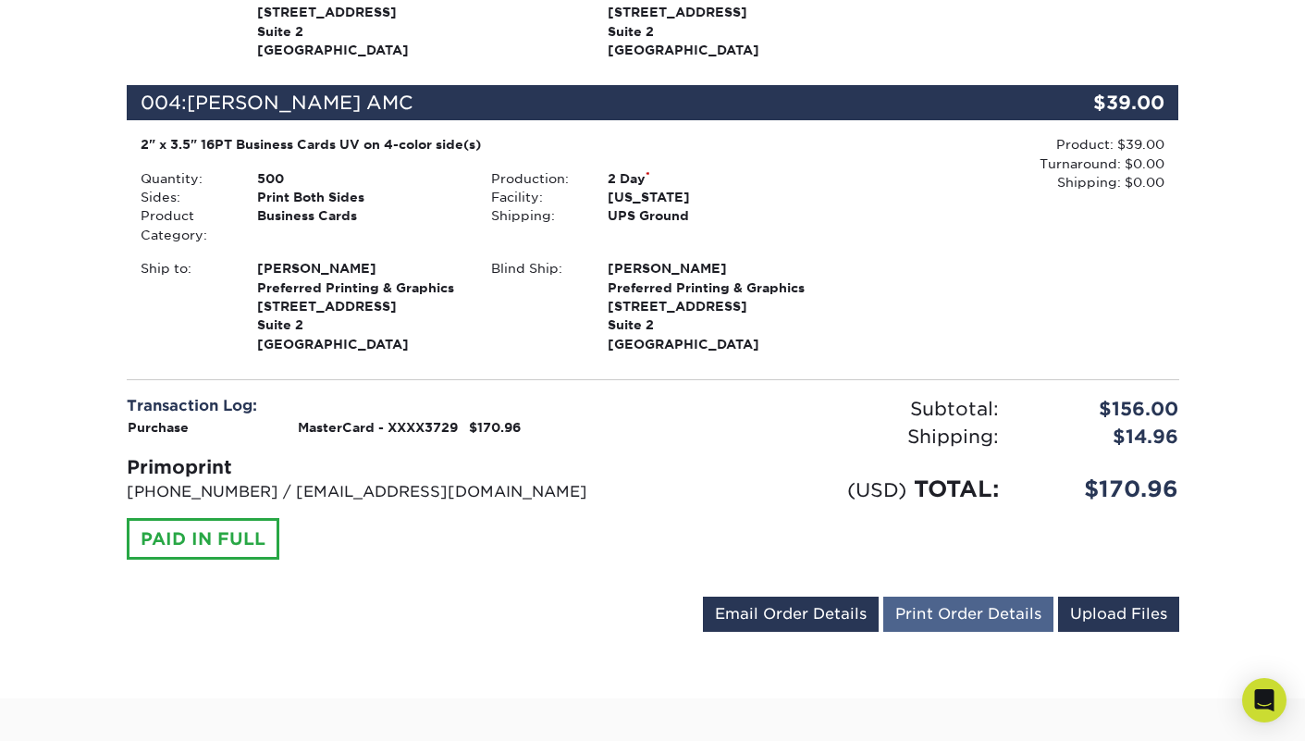
click at [980, 599] on link "Print Order Details" at bounding box center [968, 613] width 170 height 35
